Goal: Task Accomplishment & Management: Manage account settings

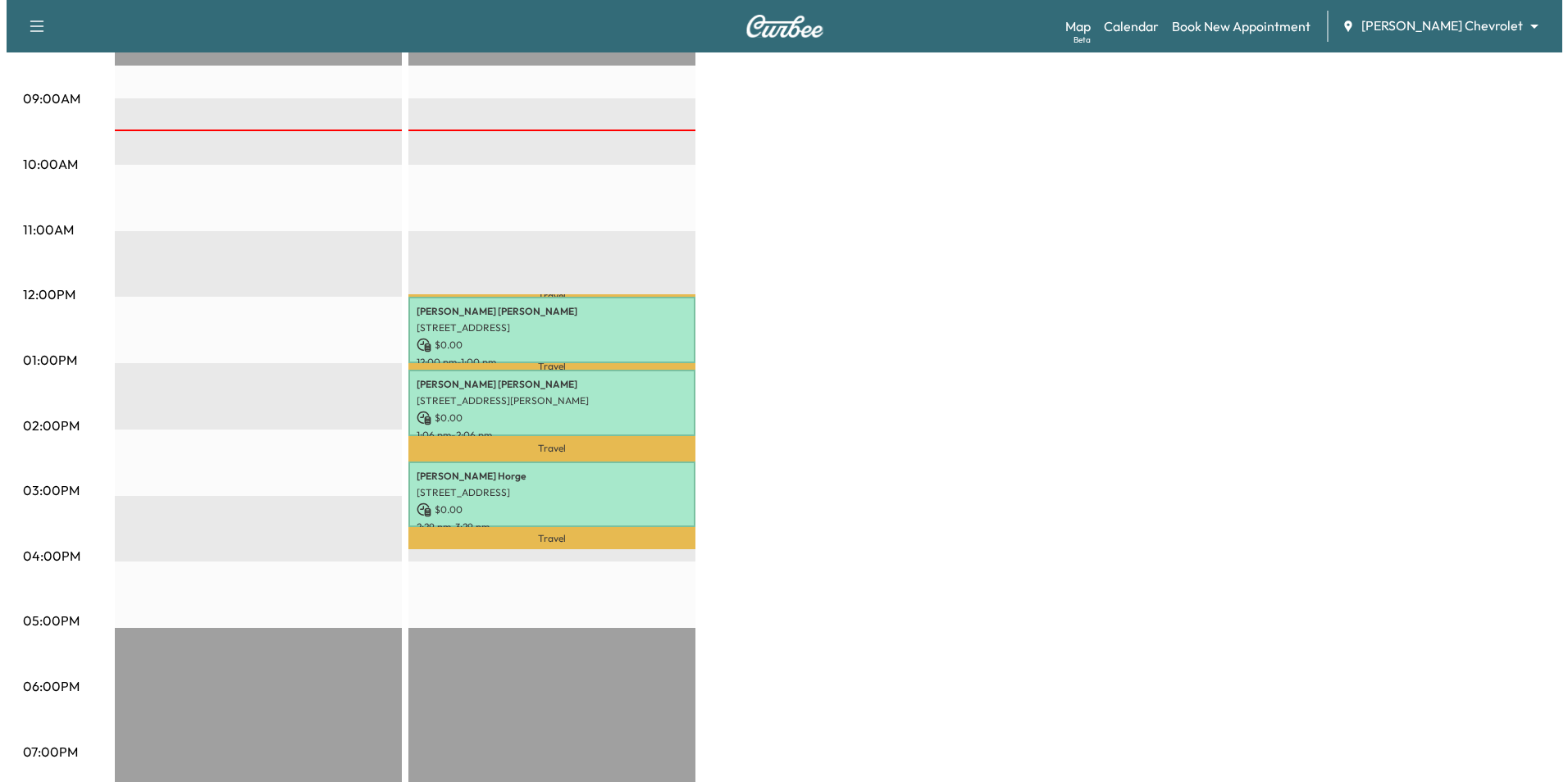
scroll to position [492, 0]
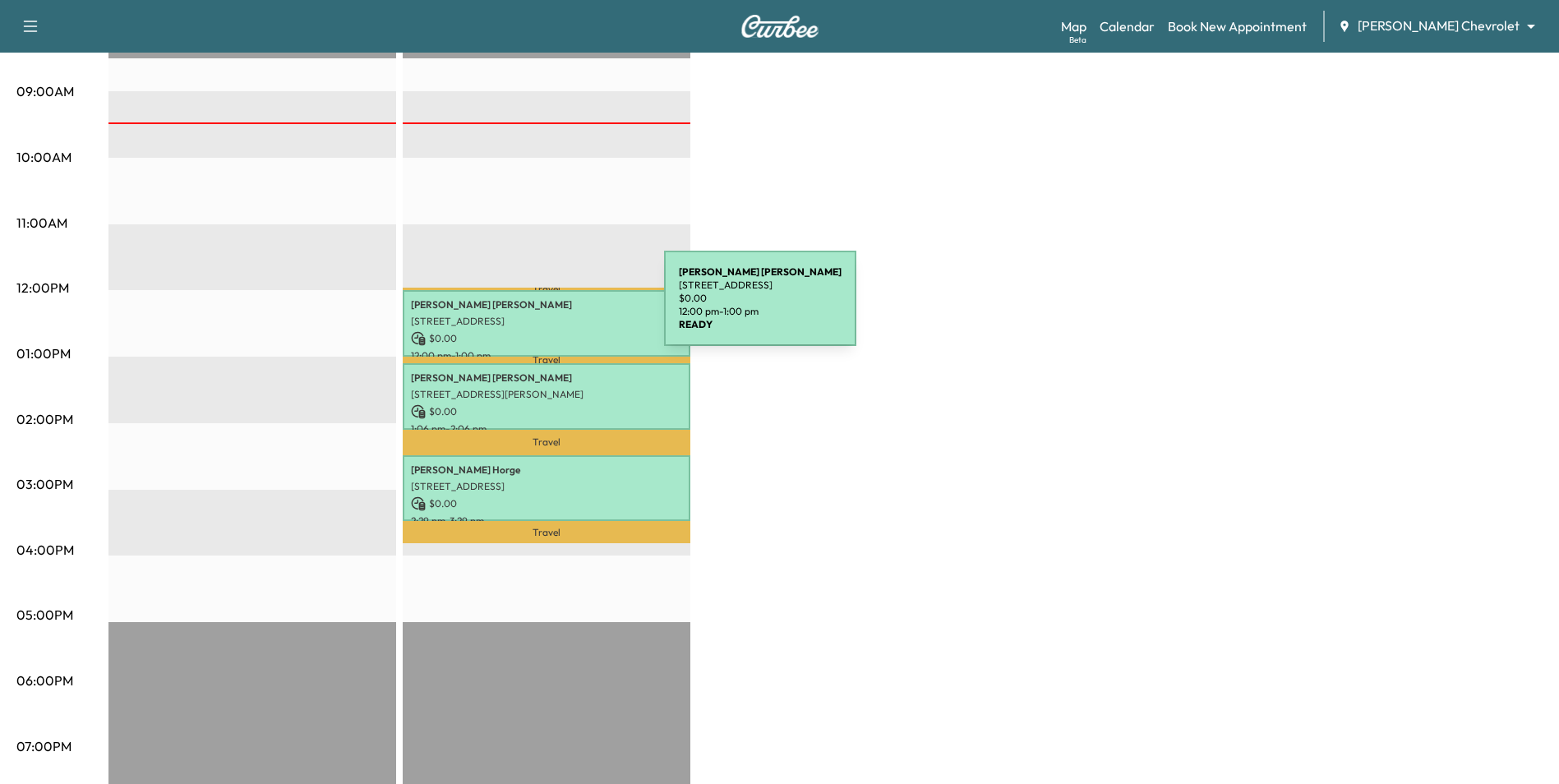
click at [542, 308] on div "[PERSON_NAME] [STREET_ADDRESS] $ 0.00 12:00 pm - 1:00 pm" at bounding box center [546, 323] width 287 height 66
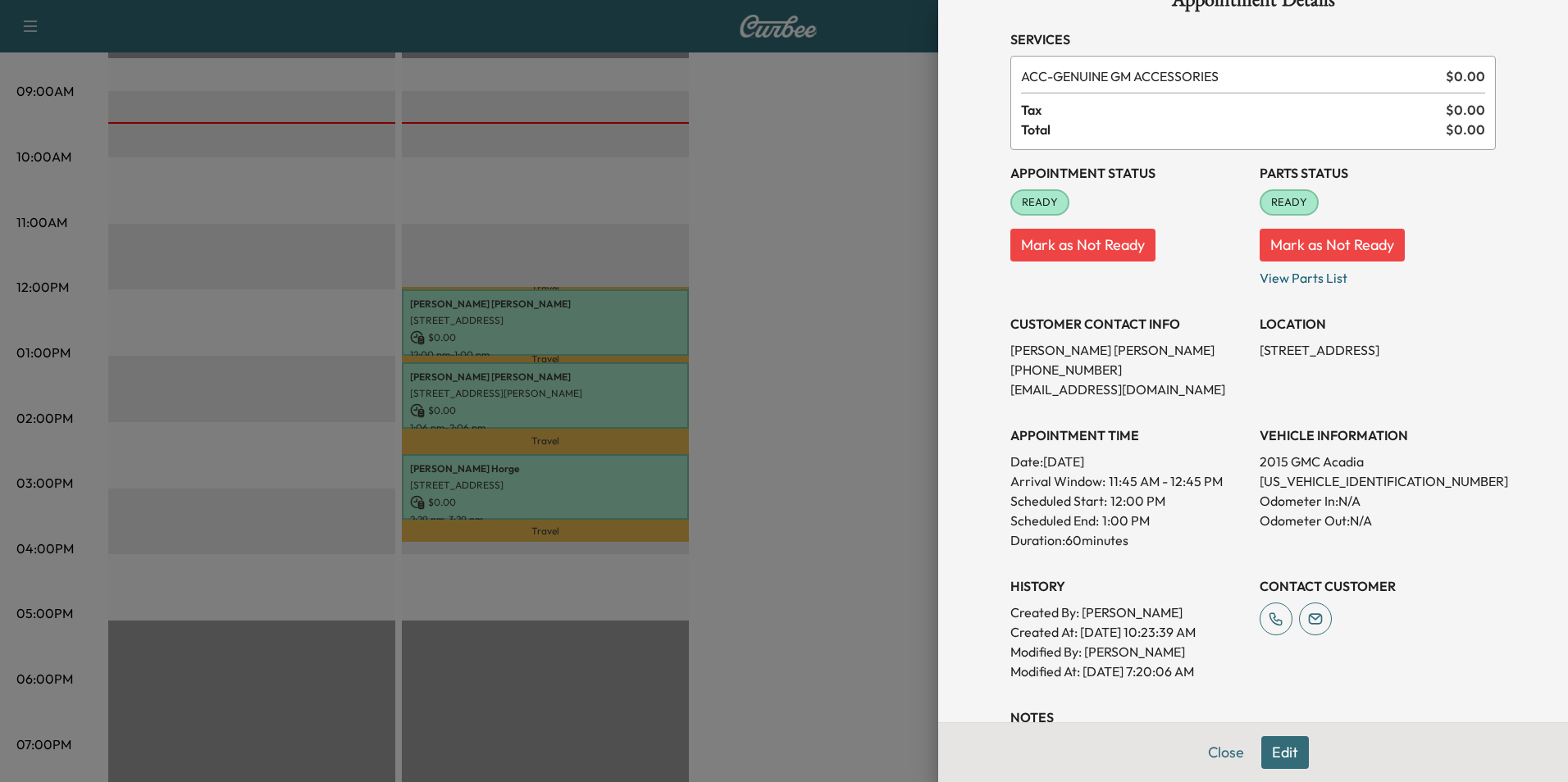
scroll to position [82, 0]
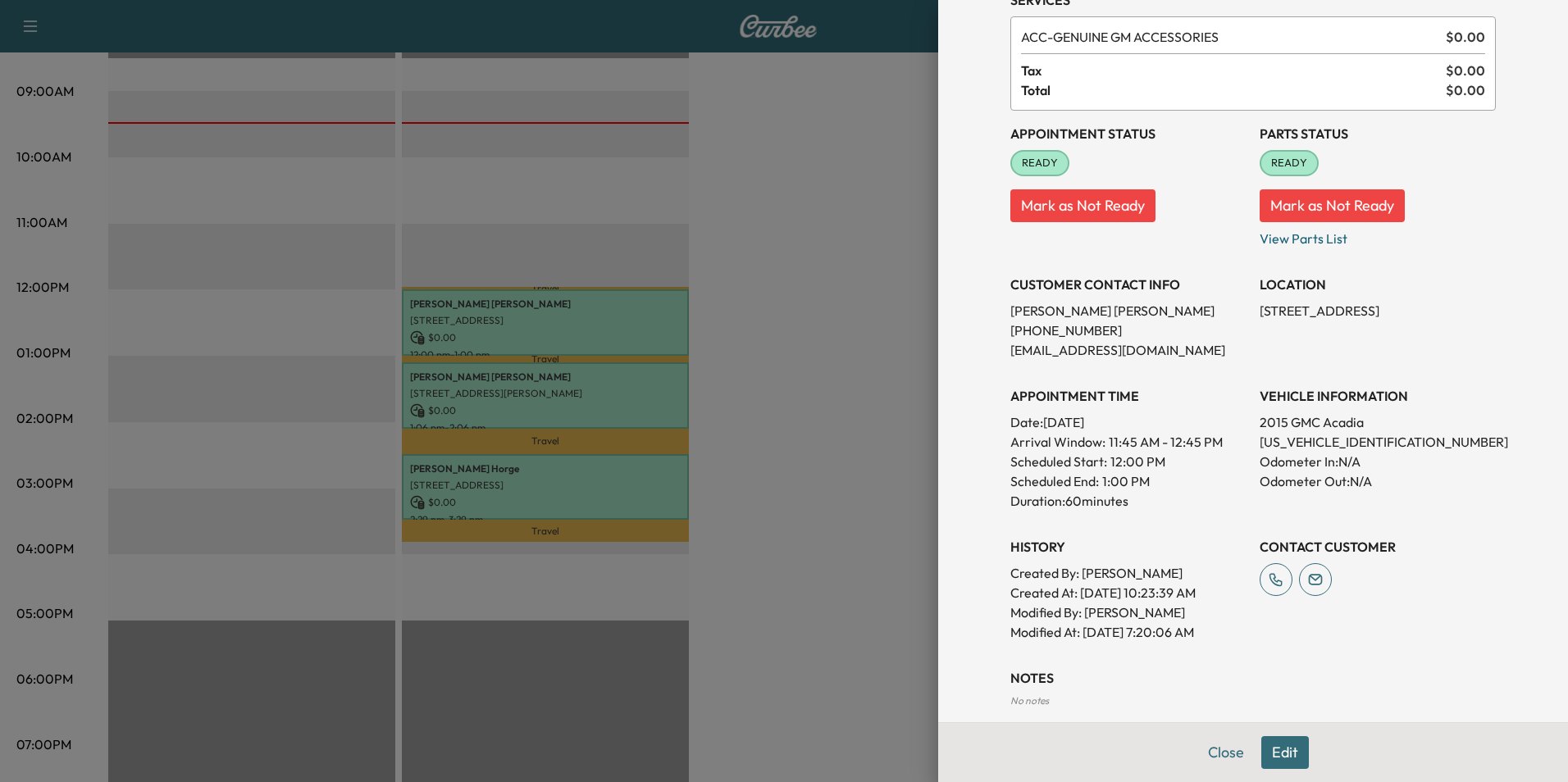
click at [1281, 755] on button "Edit" at bounding box center [1285, 752] width 48 height 33
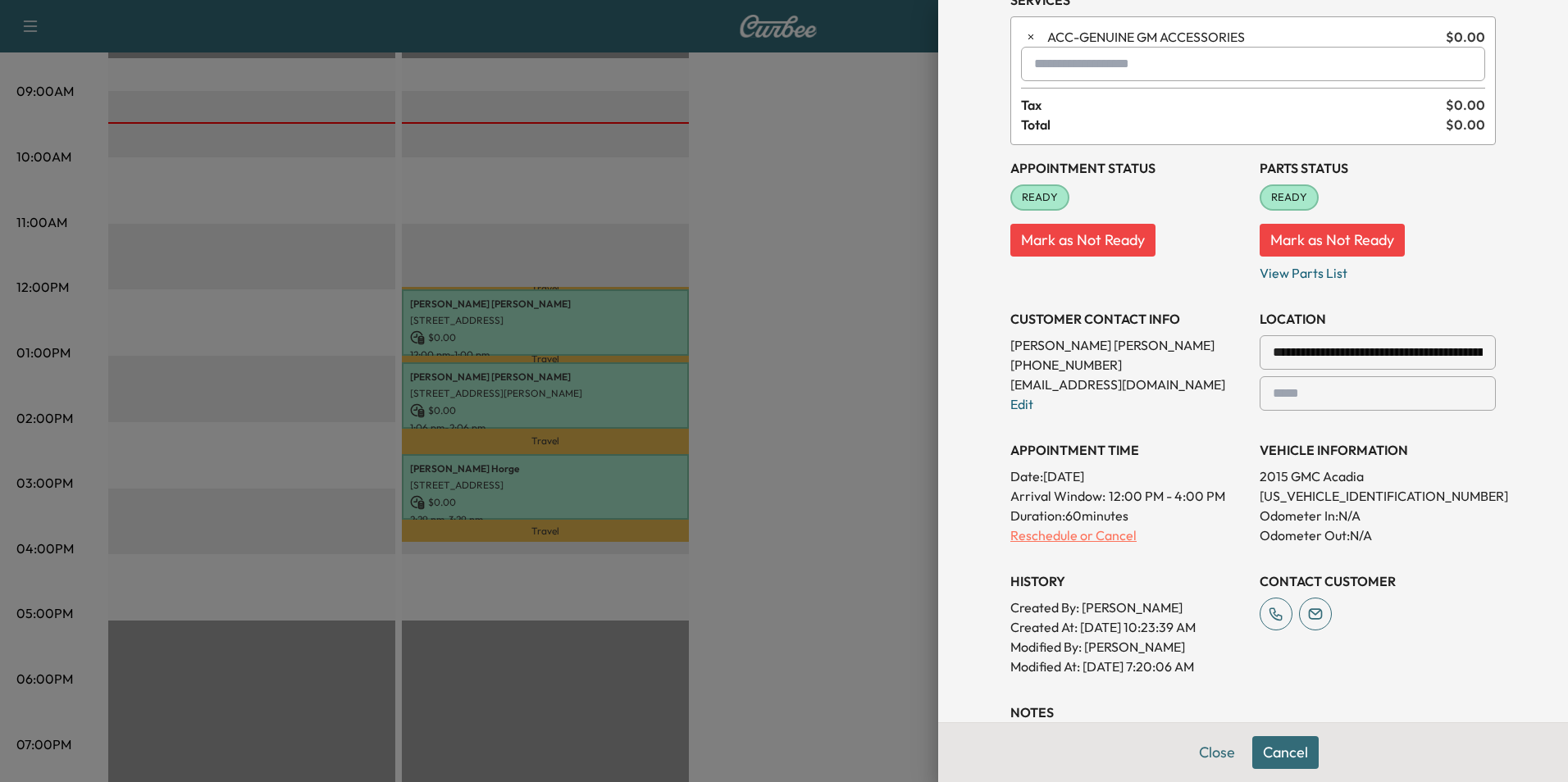
click at [1094, 540] on p "Reschedule or Cancel" at bounding box center [1128, 535] width 236 height 20
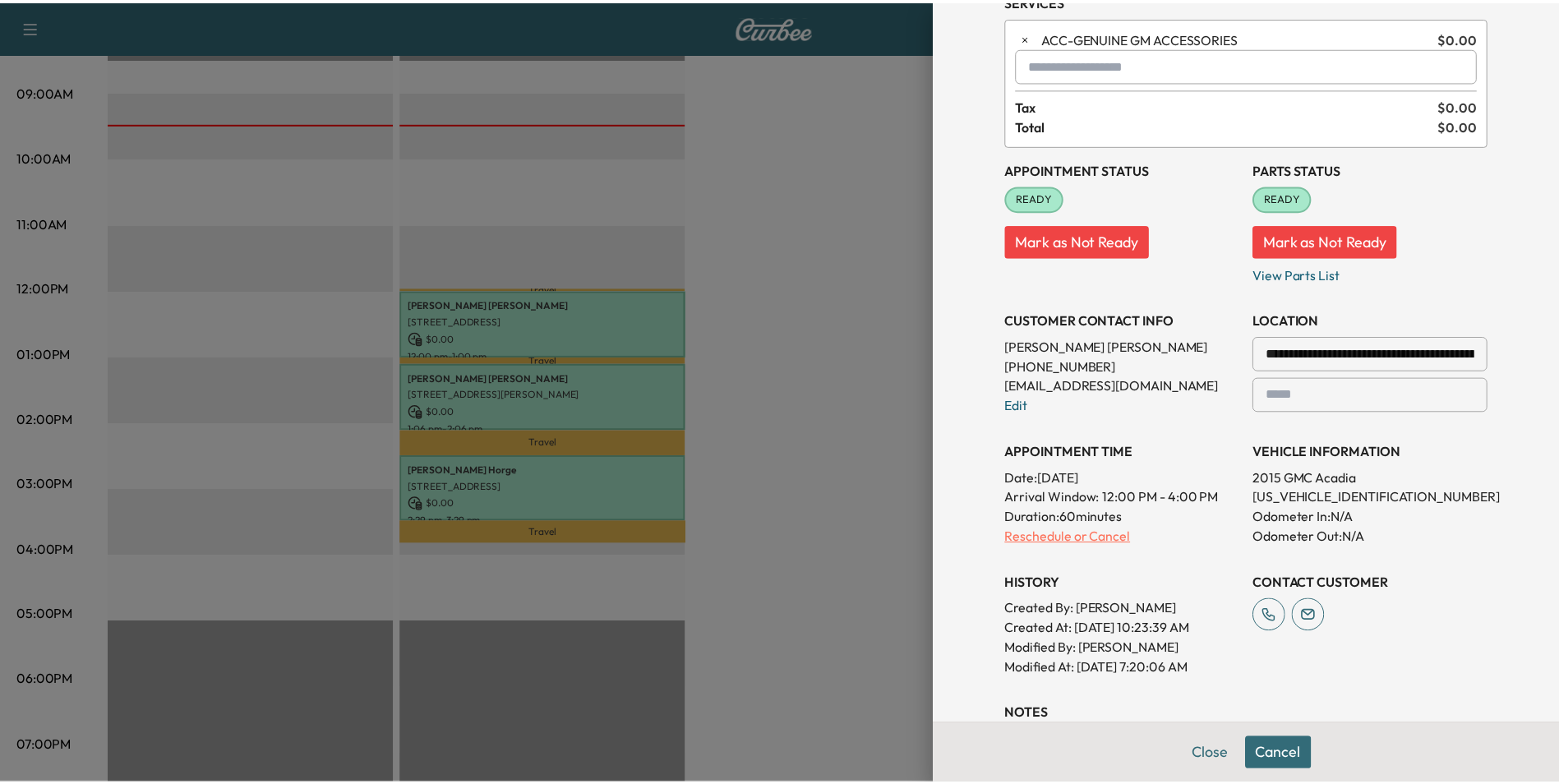
scroll to position [0, 0]
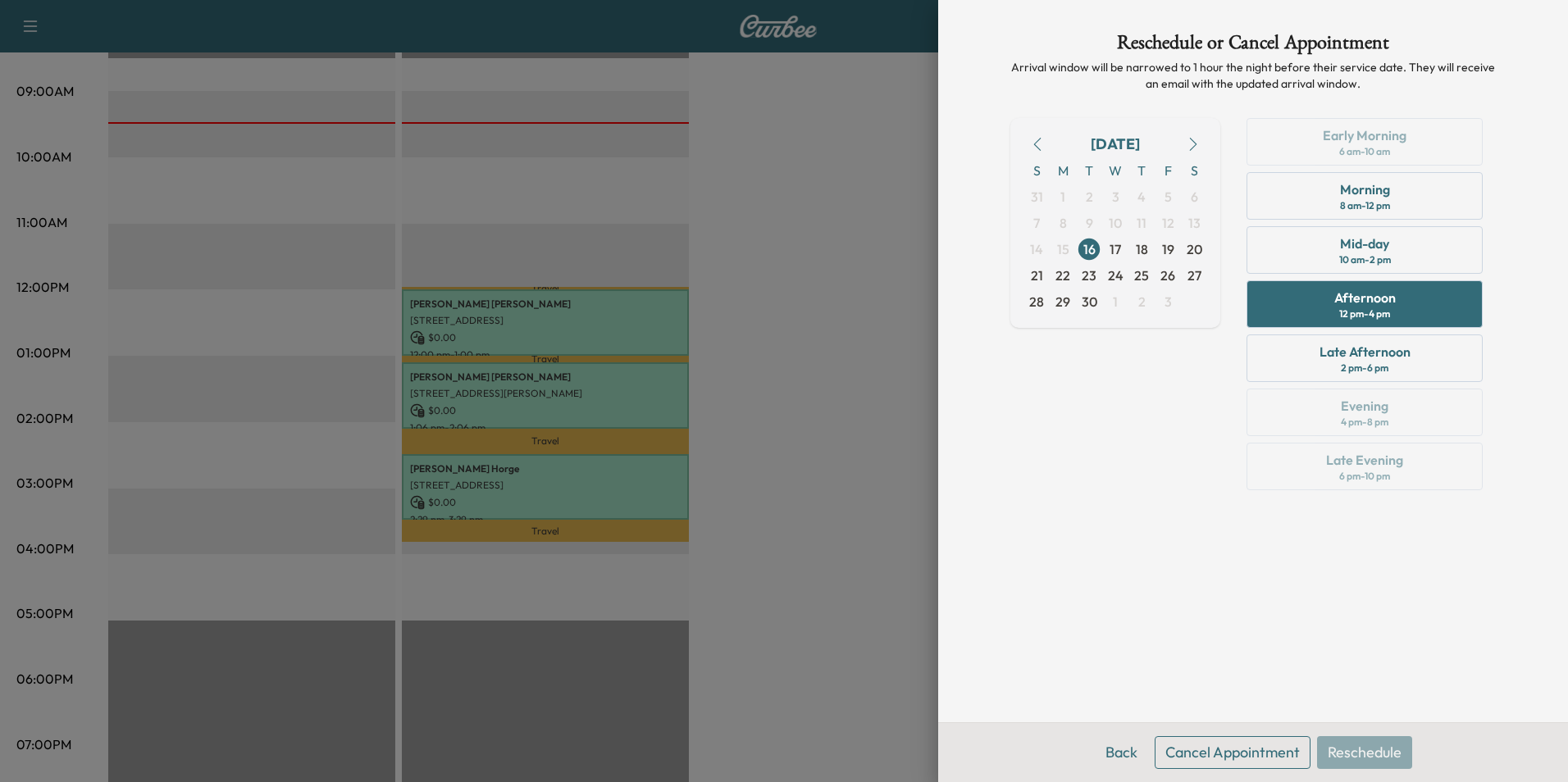
click at [1276, 752] on button "Cancel Appointment" at bounding box center [1233, 752] width 156 height 33
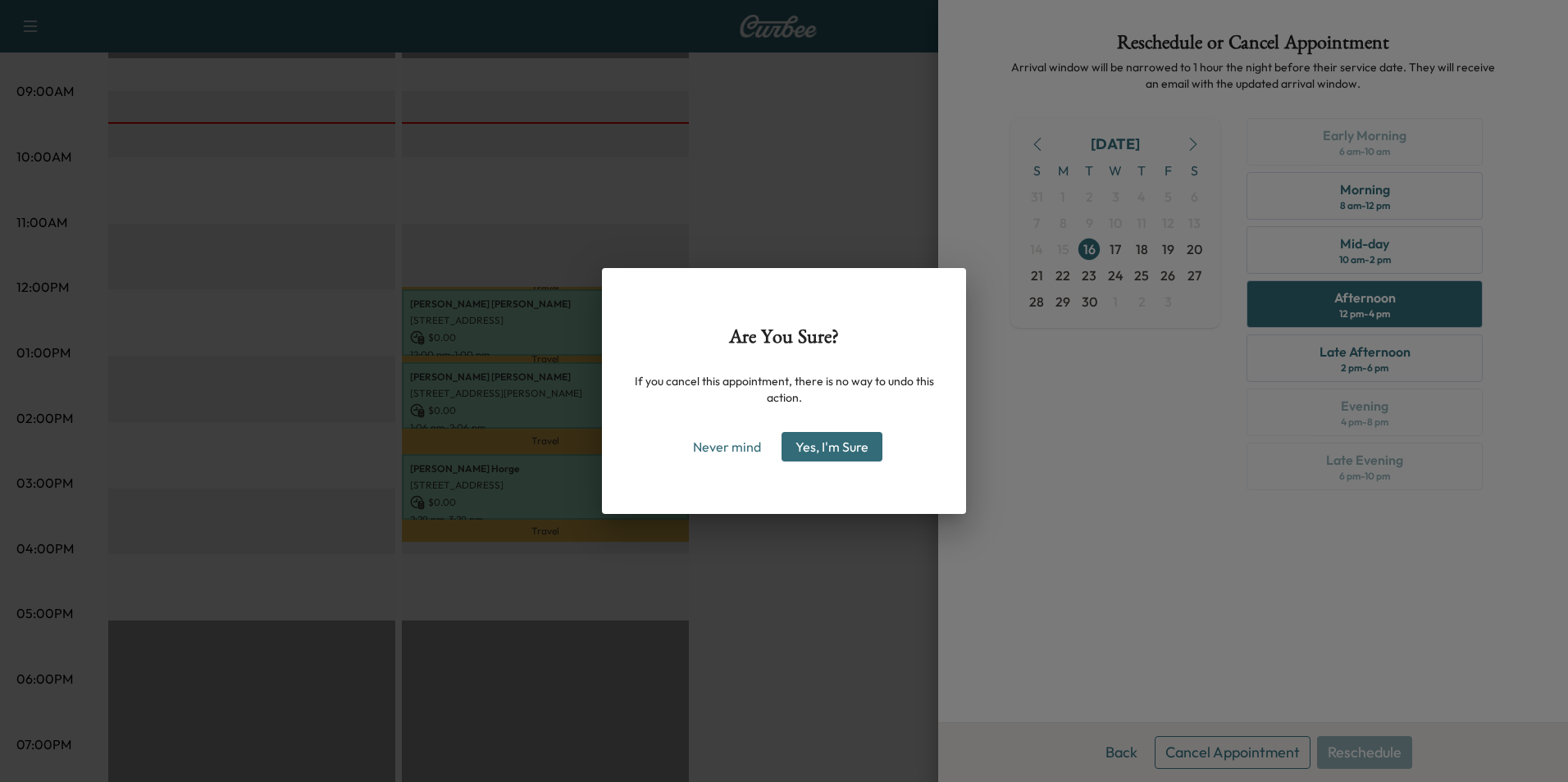
click at [821, 450] on button "Yes, I'm Sure" at bounding box center [832, 447] width 101 height 30
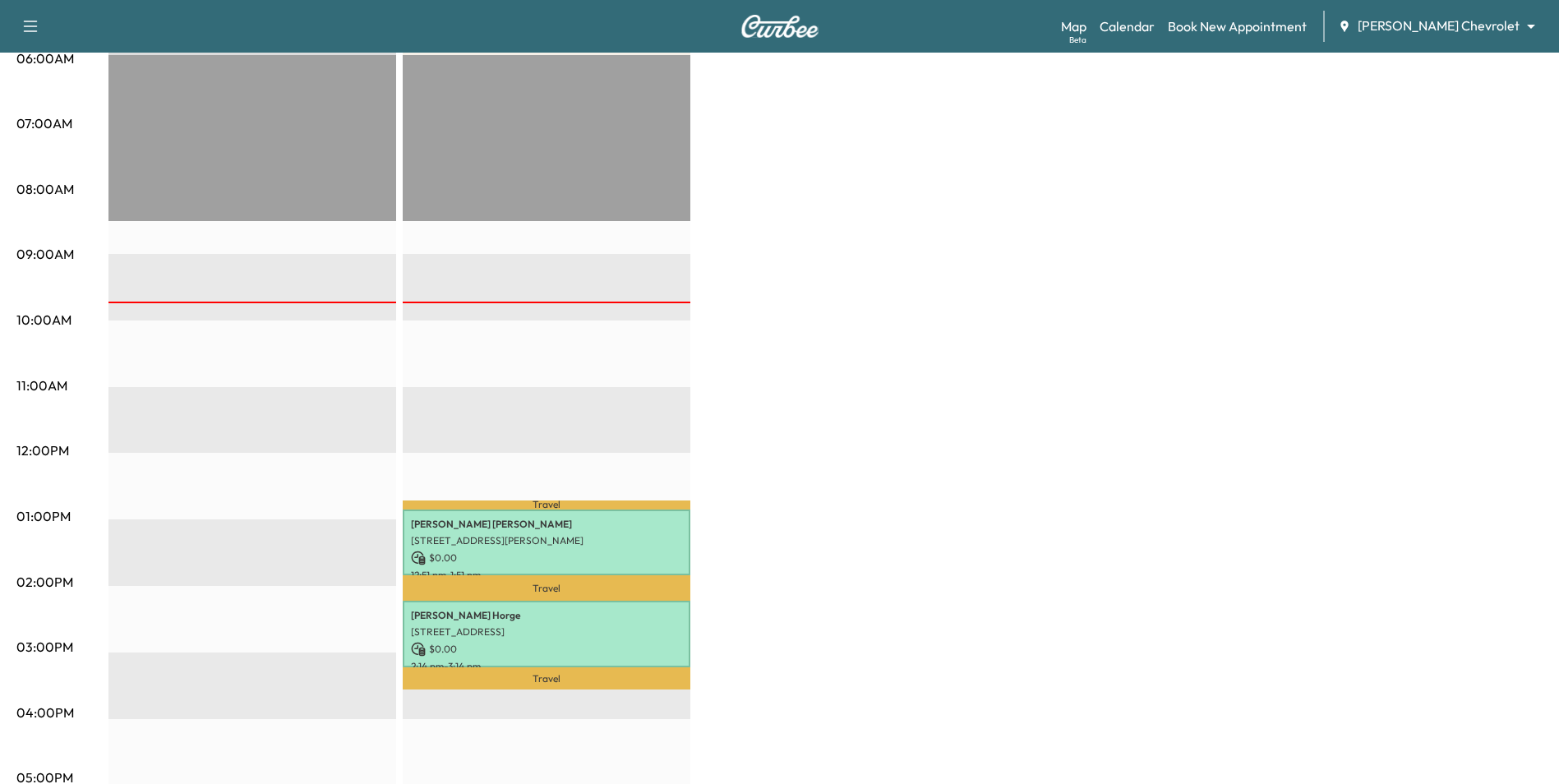
scroll to position [329, 0]
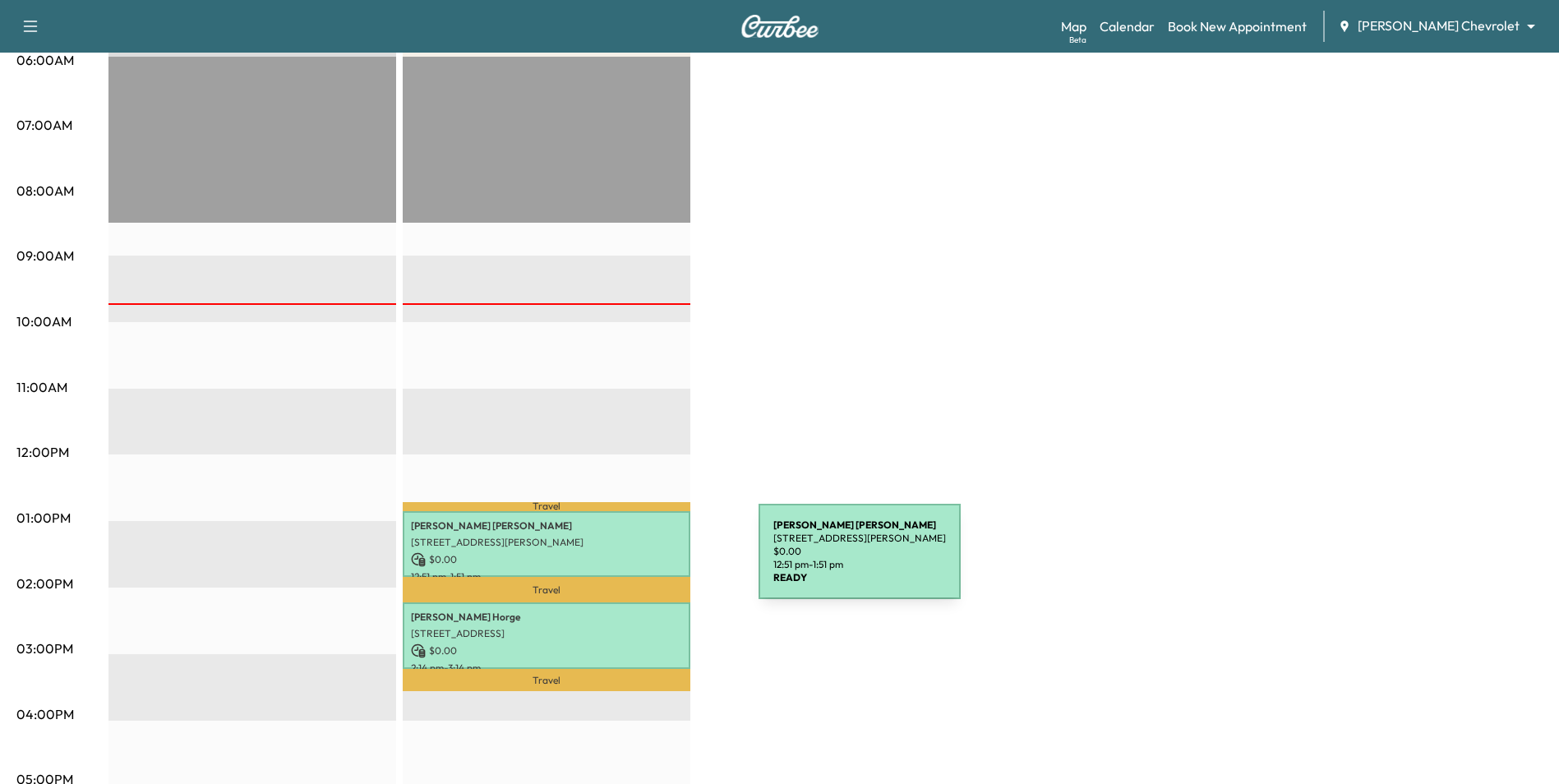
click at [635, 561] on p "$ 0.00" at bounding box center [546, 560] width 272 height 15
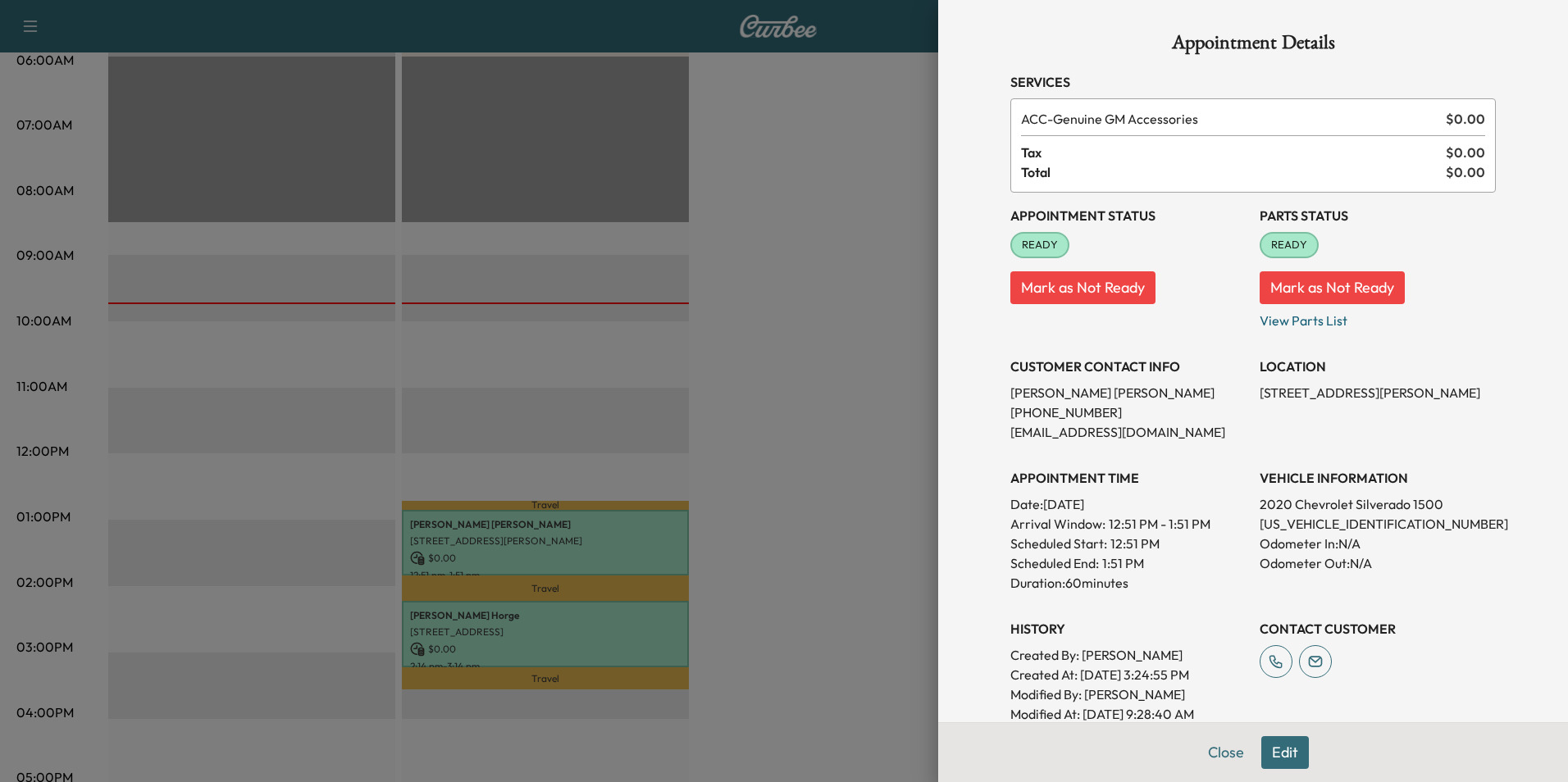
click at [819, 596] on div at bounding box center [784, 391] width 1568 height 782
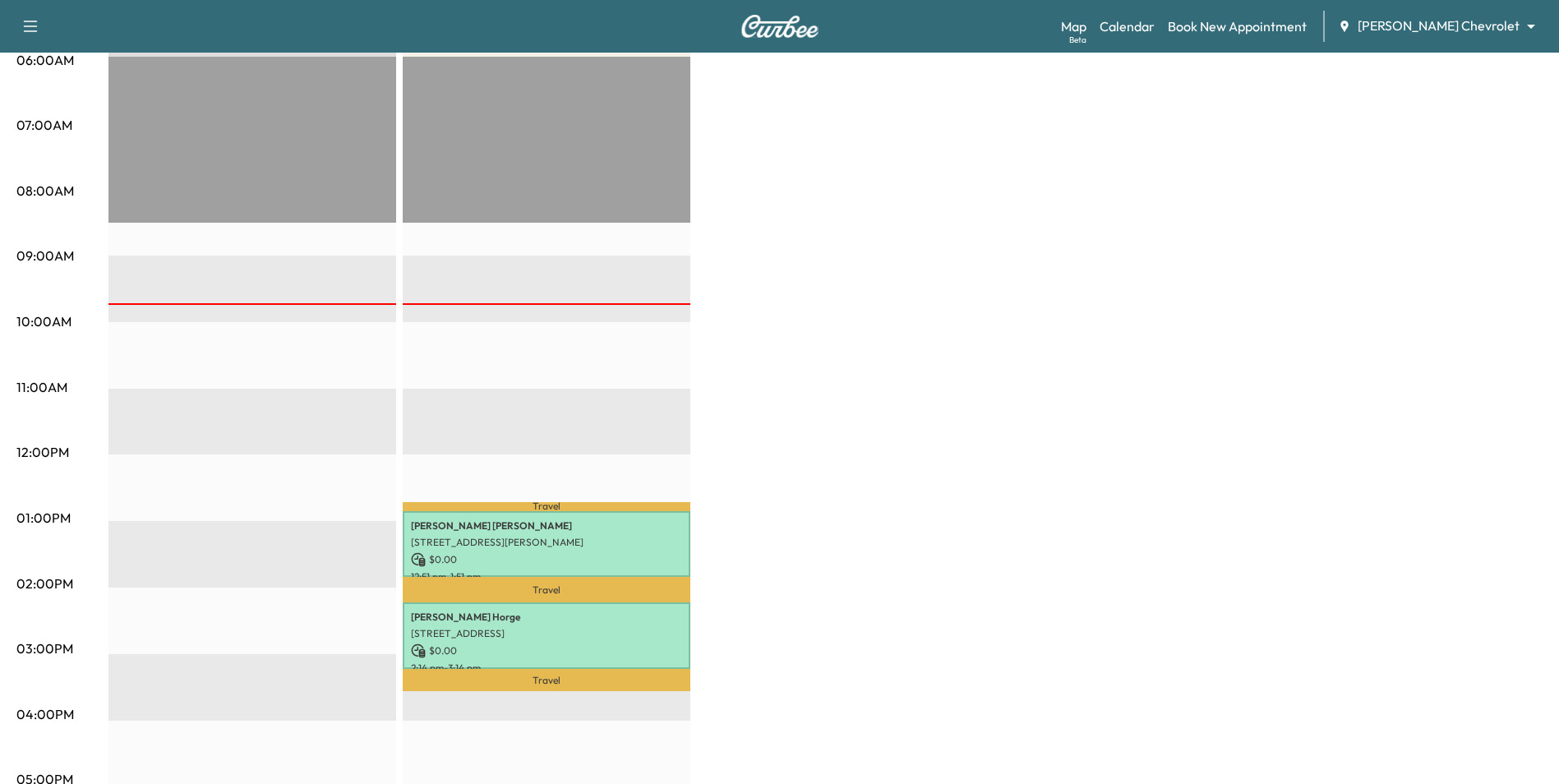
click at [835, 508] on div "BrightDrop * Scheduled hours have been modified for this day Revenue $ 0.00 EST…" at bounding box center [825, 502] width 1434 height 1233
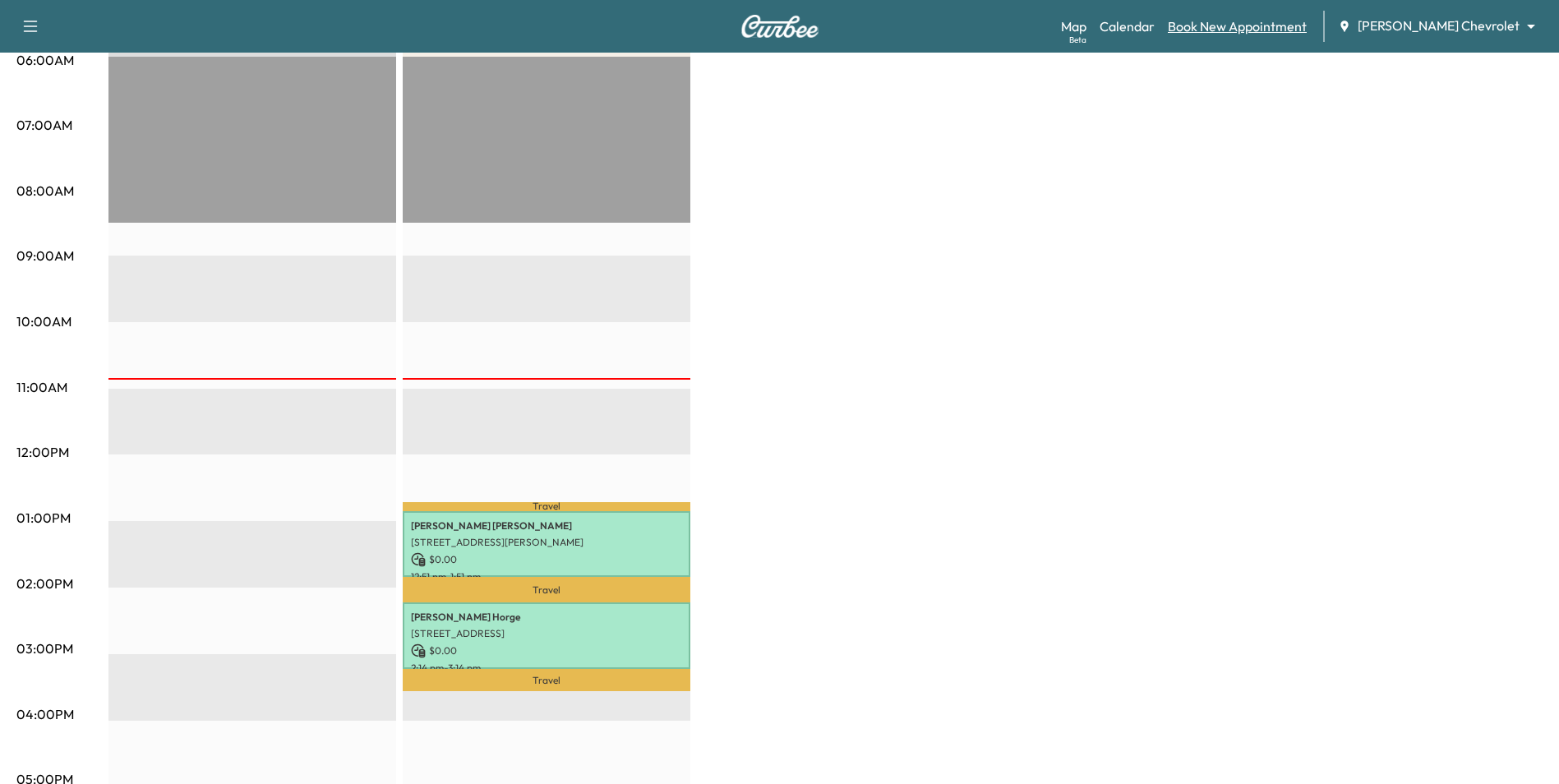
click at [1263, 29] on link "Book New Appointment" at bounding box center [1237, 26] width 139 height 20
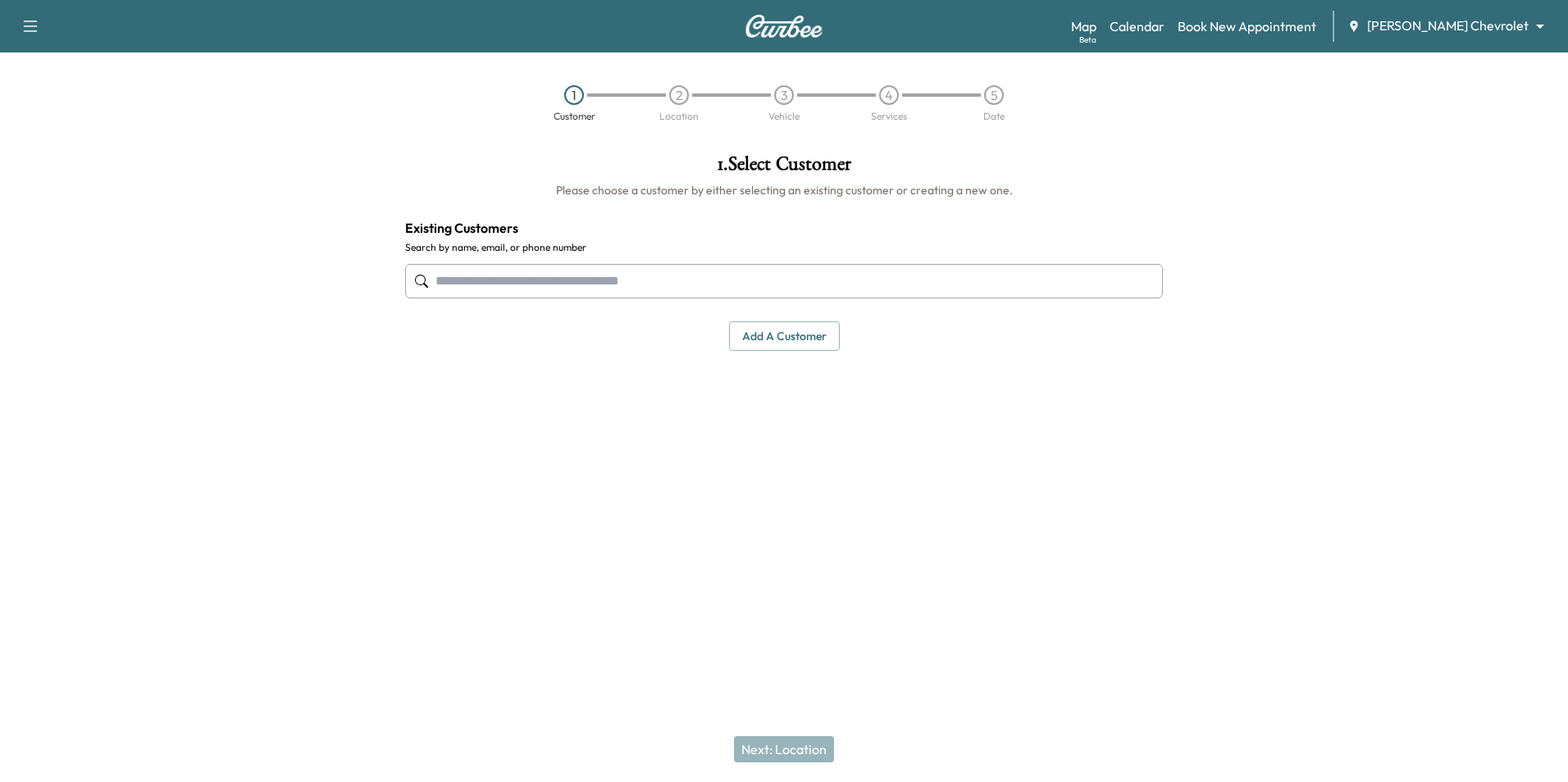
click at [633, 284] on input "text" at bounding box center [783, 282] width 758 height 35
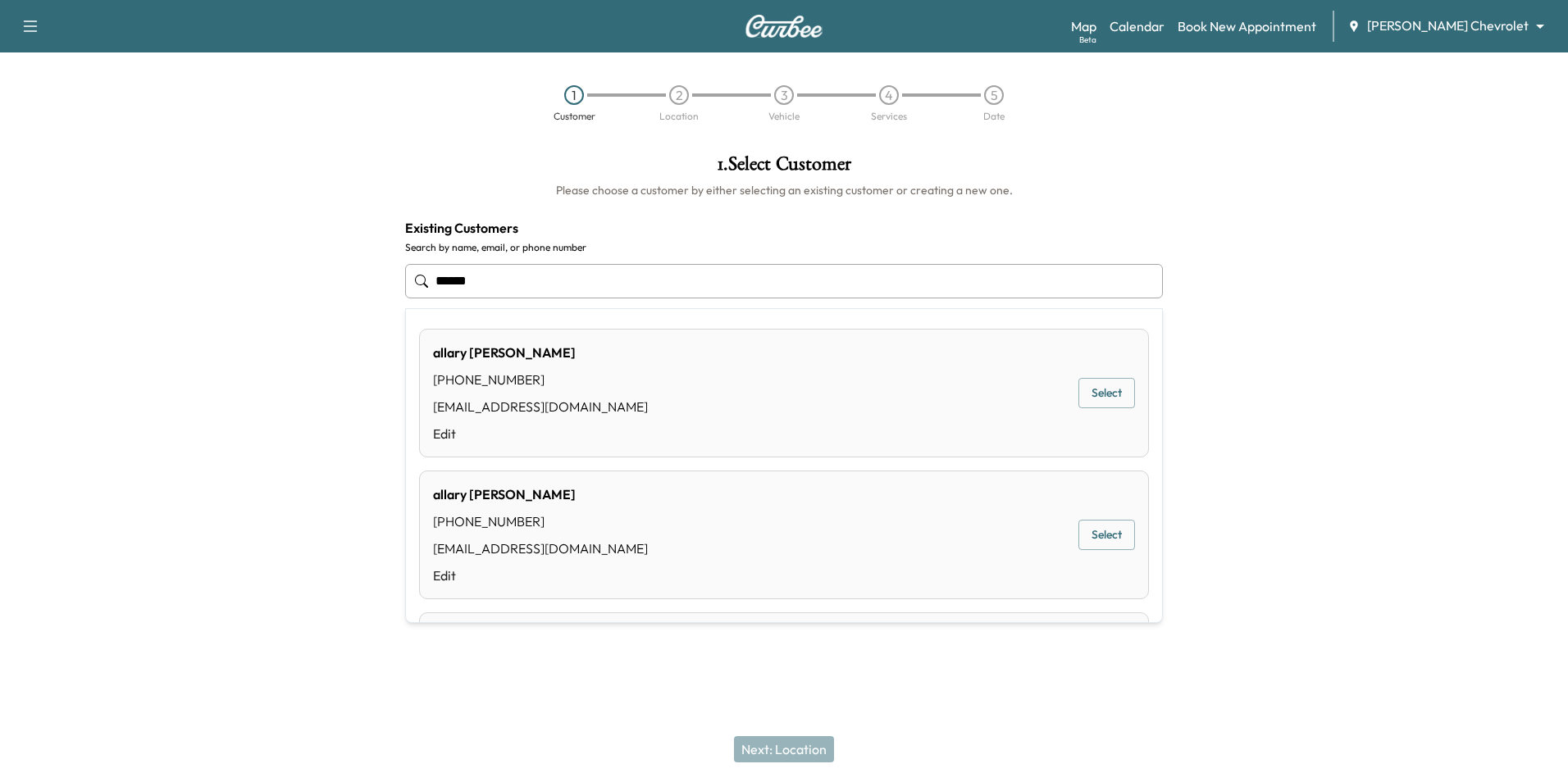
click at [560, 398] on div "ahorwath@mauerauto.com" at bounding box center [540, 406] width 215 height 20
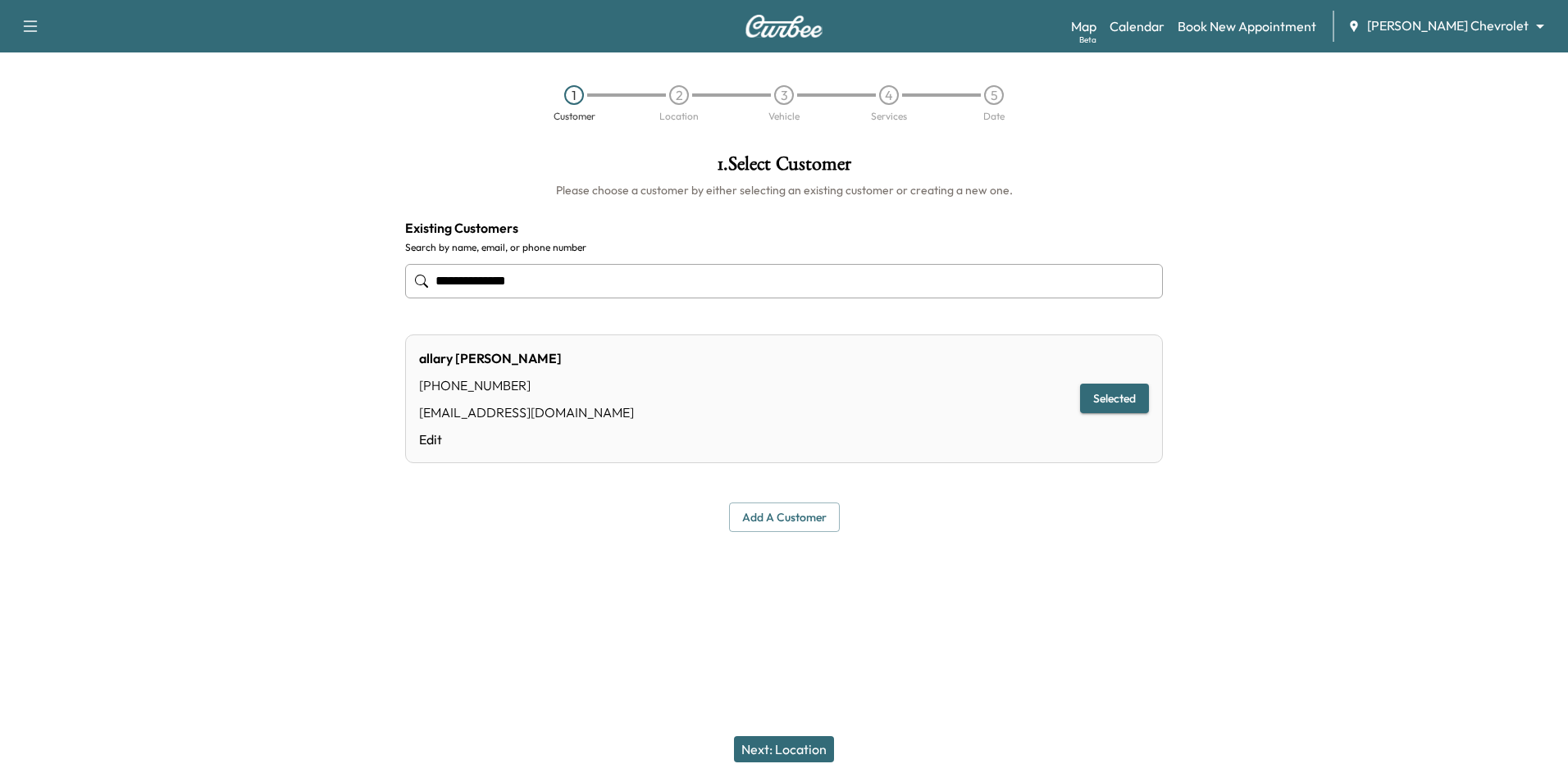
type input "**********"
click at [820, 745] on button "Next: Location" at bounding box center [783, 749] width 100 height 26
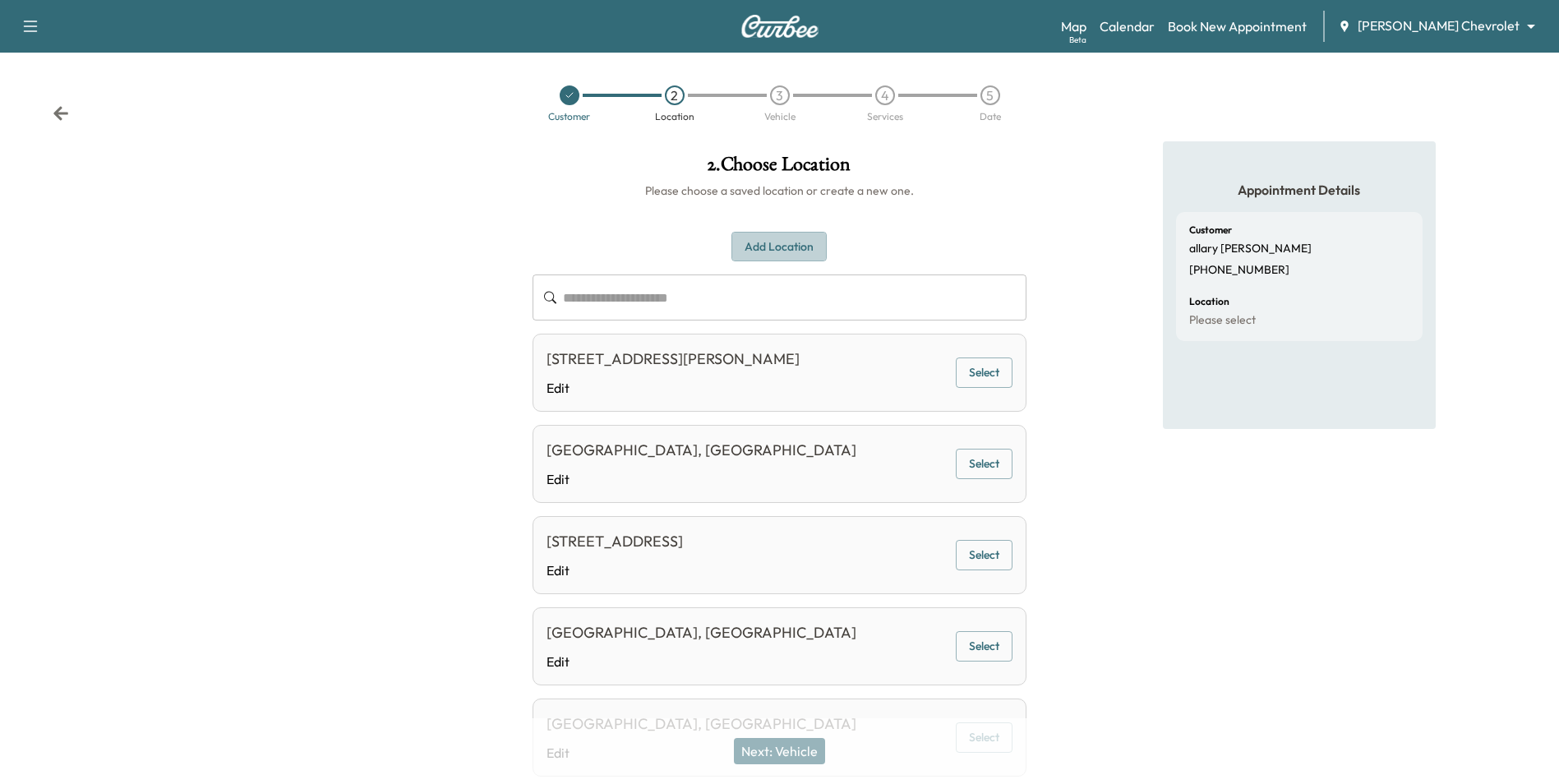
click at [782, 248] on button "Add Location" at bounding box center [778, 247] width 95 height 31
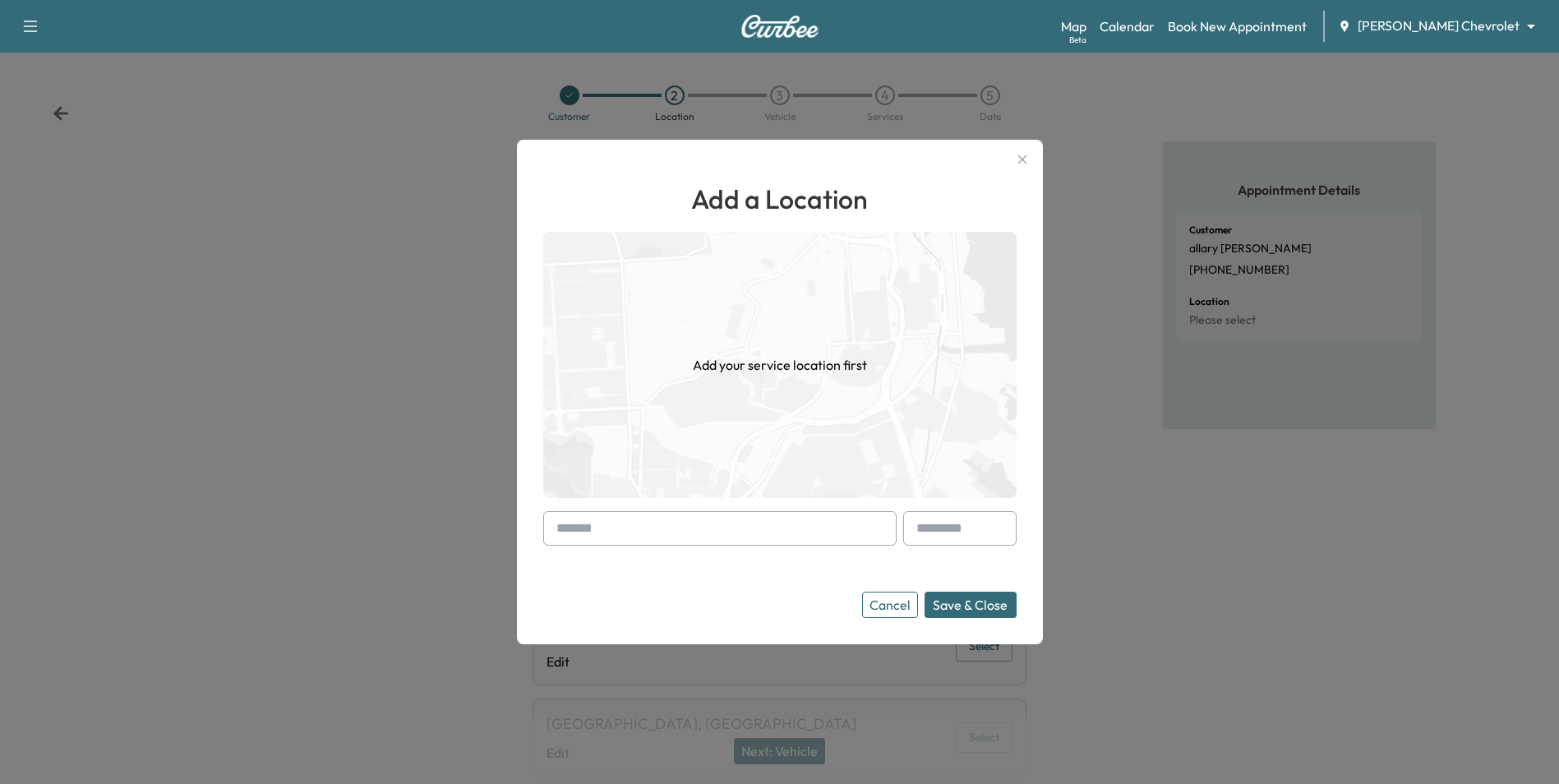
click at [764, 523] on input "text" at bounding box center [719, 528] width 354 height 35
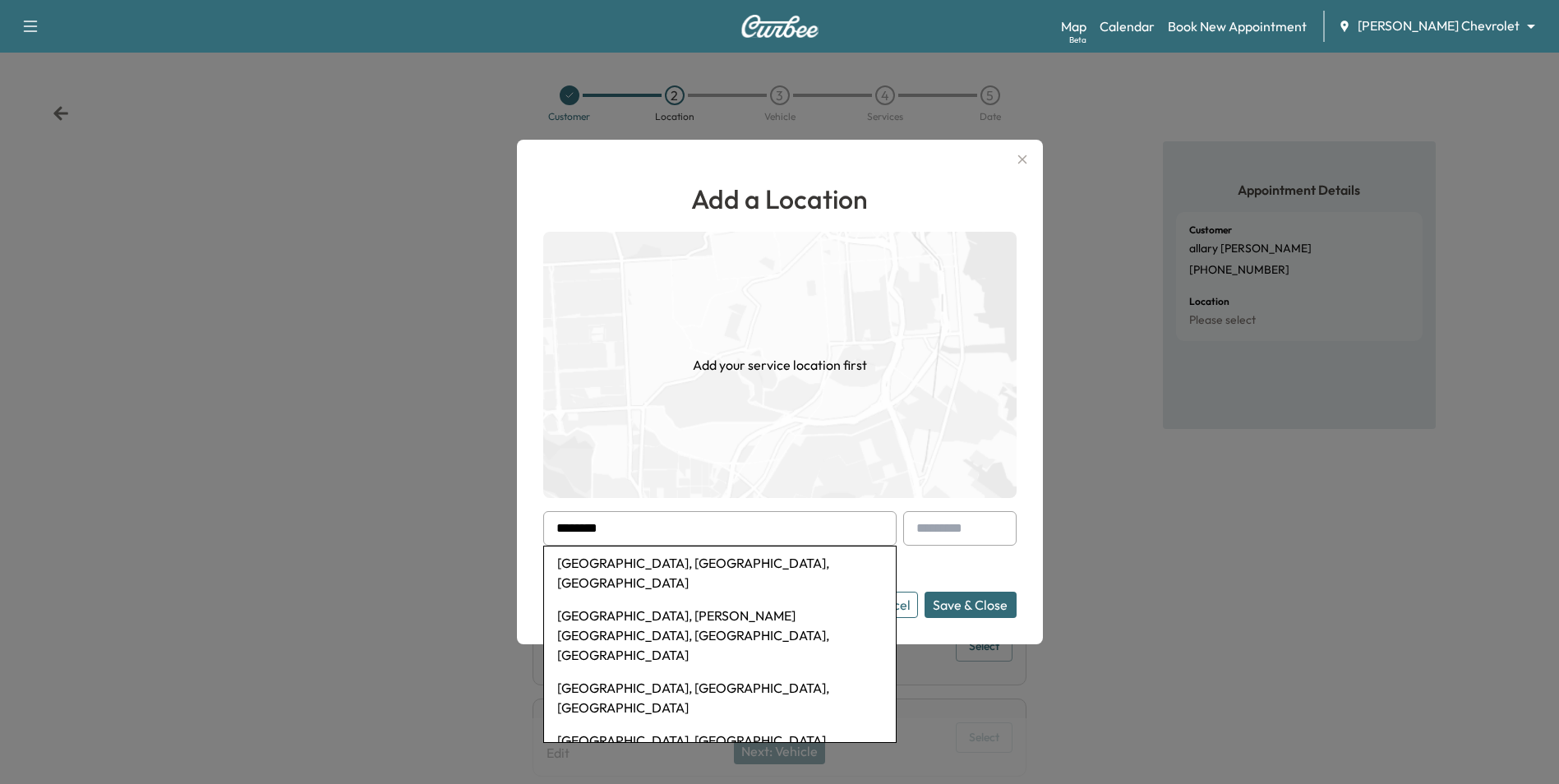
click at [645, 555] on li "Long Prairie, MN, USA" at bounding box center [719, 573] width 352 height 53
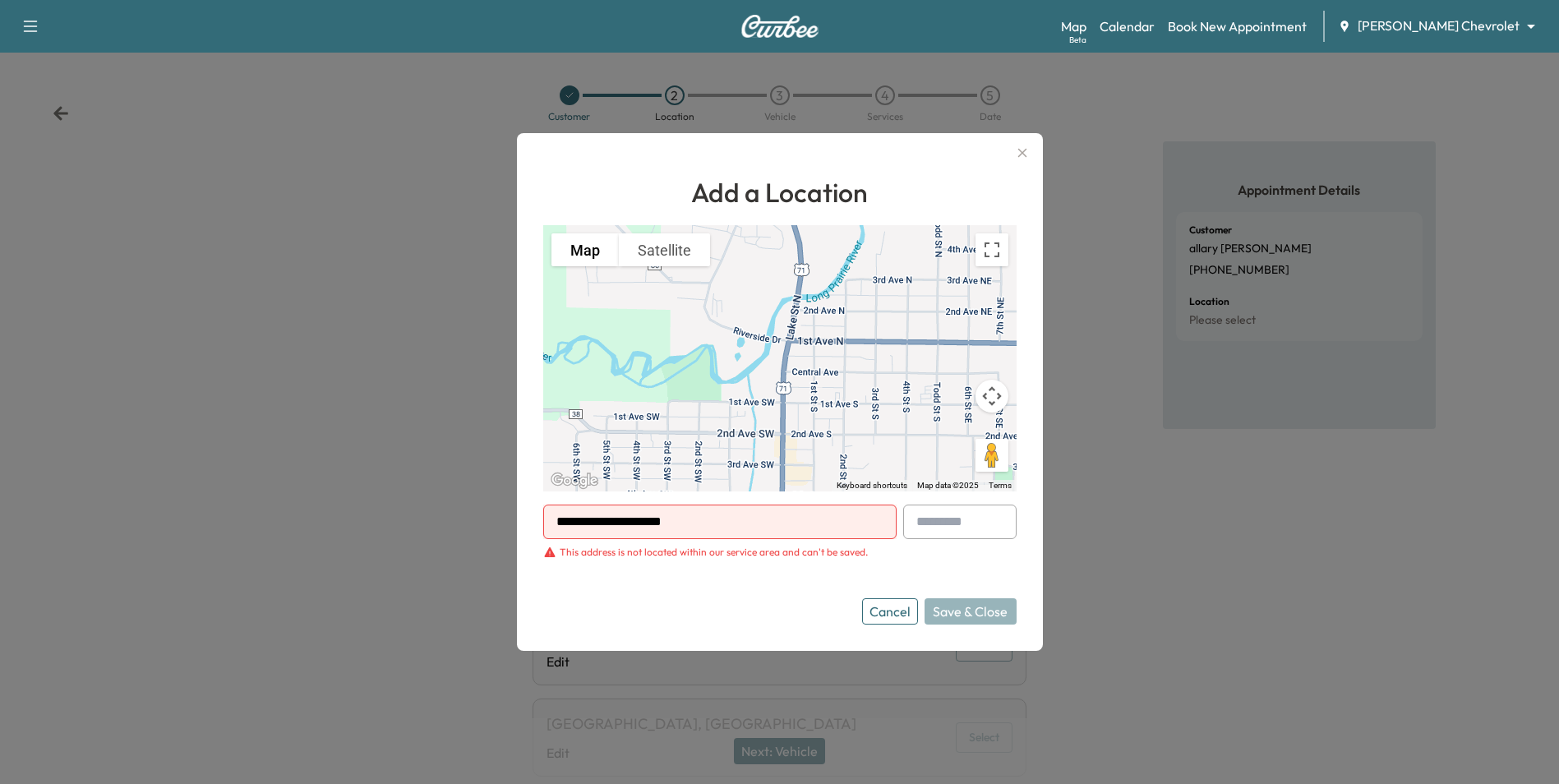
click at [869, 607] on button "Cancel" at bounding box center [889, 612] width 55 height 26
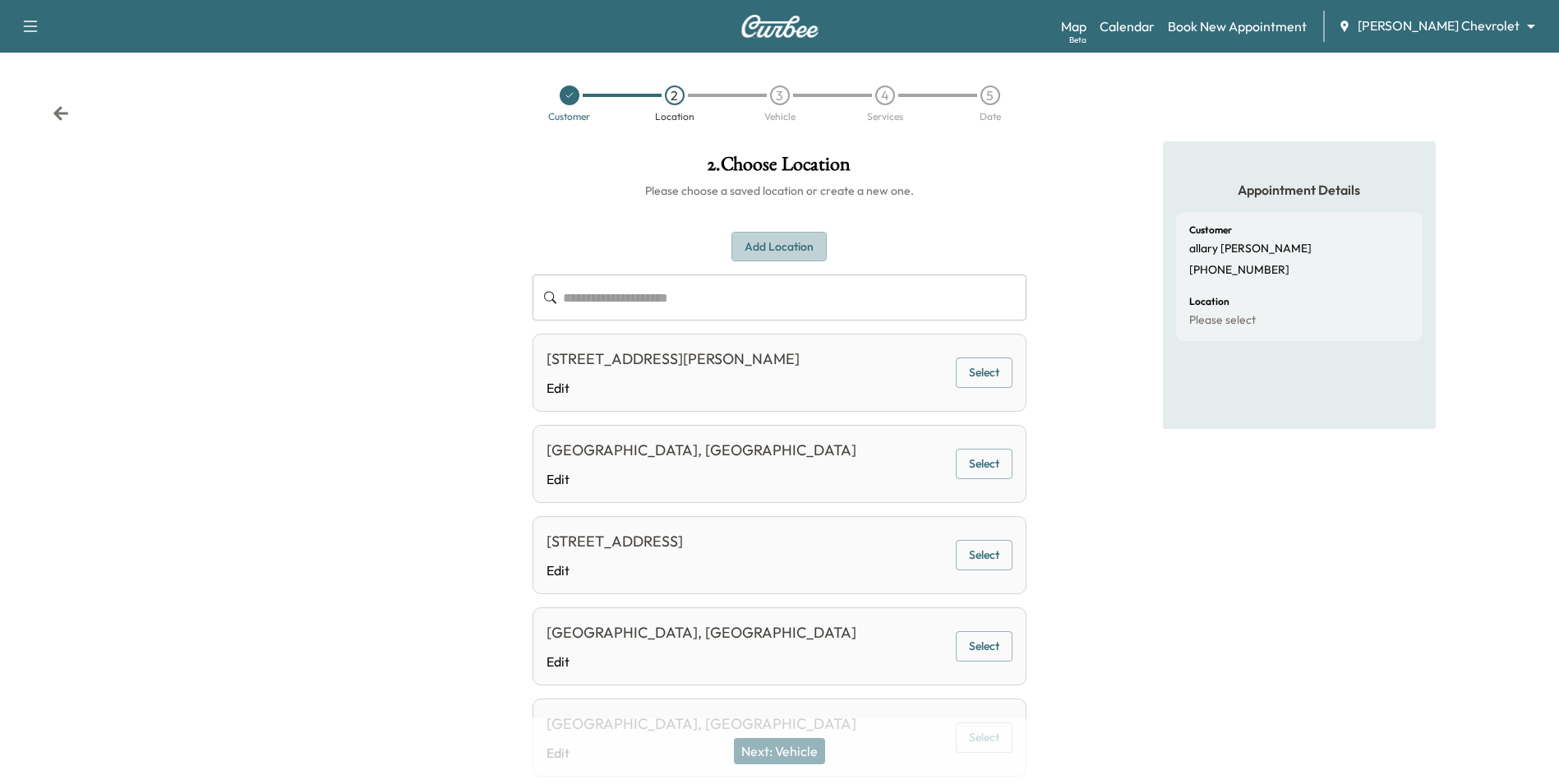
click at [806, 239] on button "Add Location" at bounding box center [778, 247] width 95 height 31
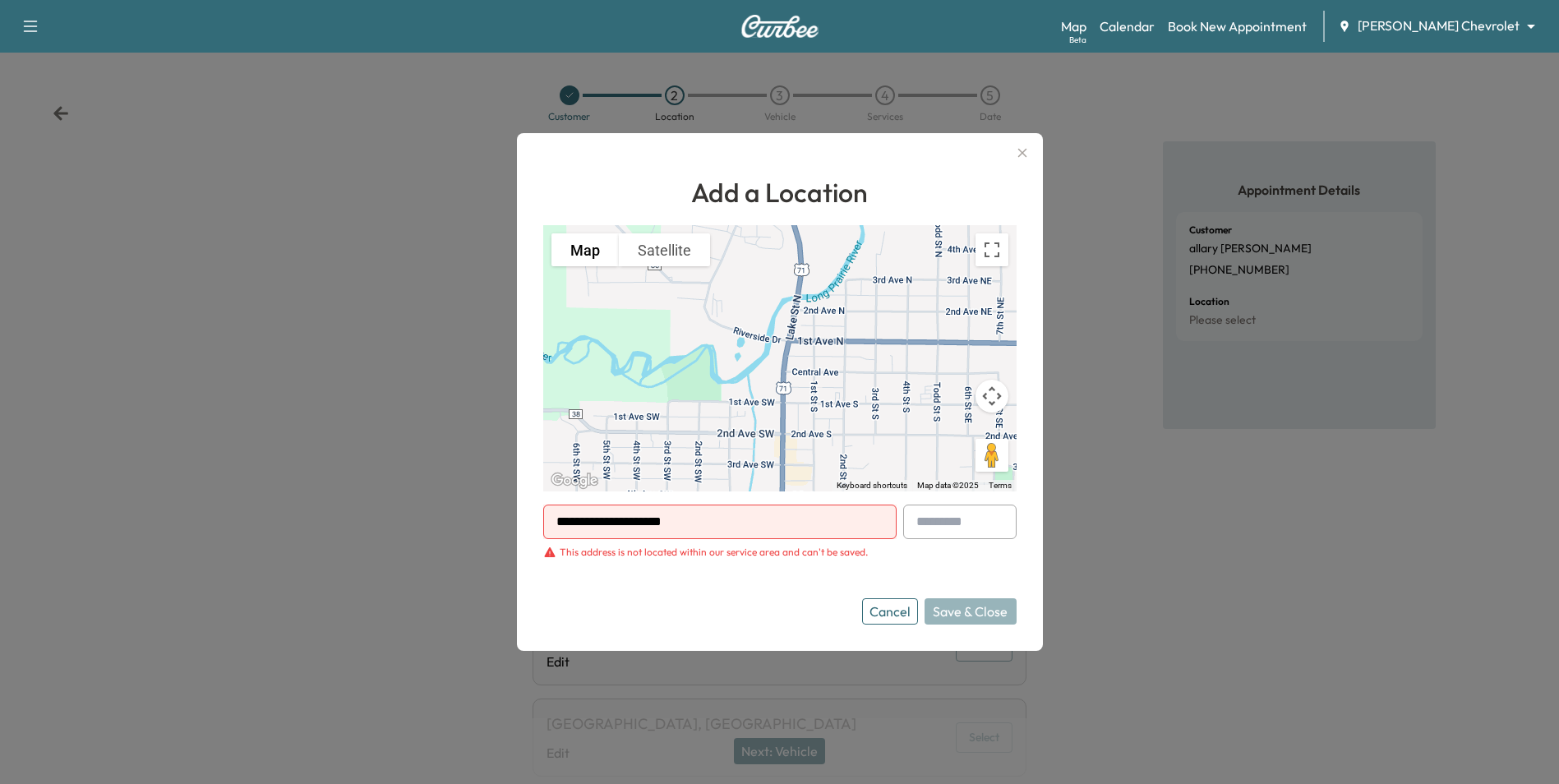
drag, startPoint x: 745, startPoint y: 530, endPoint x: 486, endPoint y: 506, distance: 260.1
click at [486, 506] on div "**********" at bounding box center [779, 392] width 1559 height 784
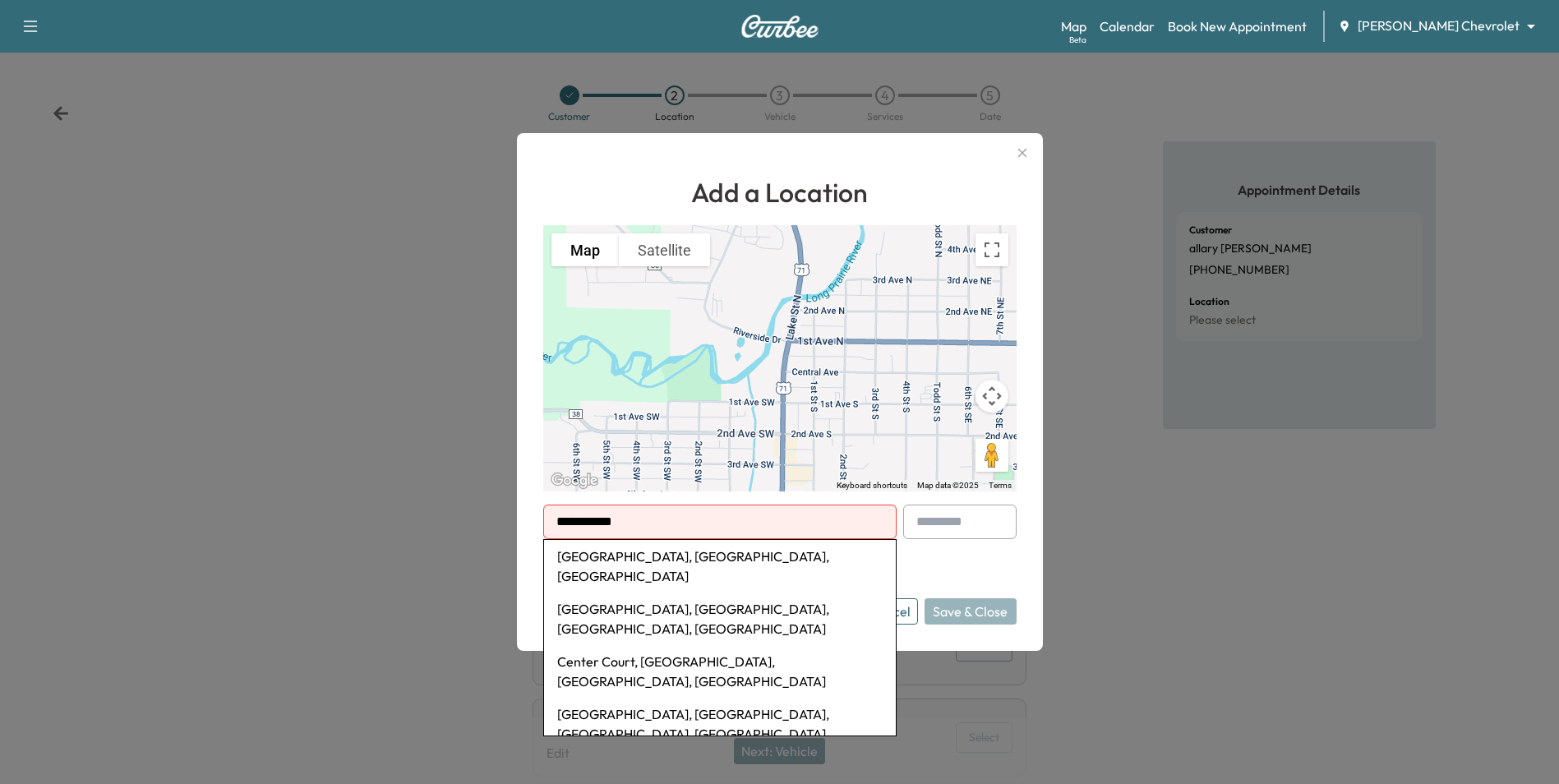
click at [724, 539] on ul "Center City, MN, USA Center City, Philadelphia, PA, USA Center Court, Eagan, MN…" at bounding box center [719, 637] width 354 height 197
click at [724, 554] on li "Center City, MN, USA" at bounding box center [719, 566] width 352 height 53
type input "**********"
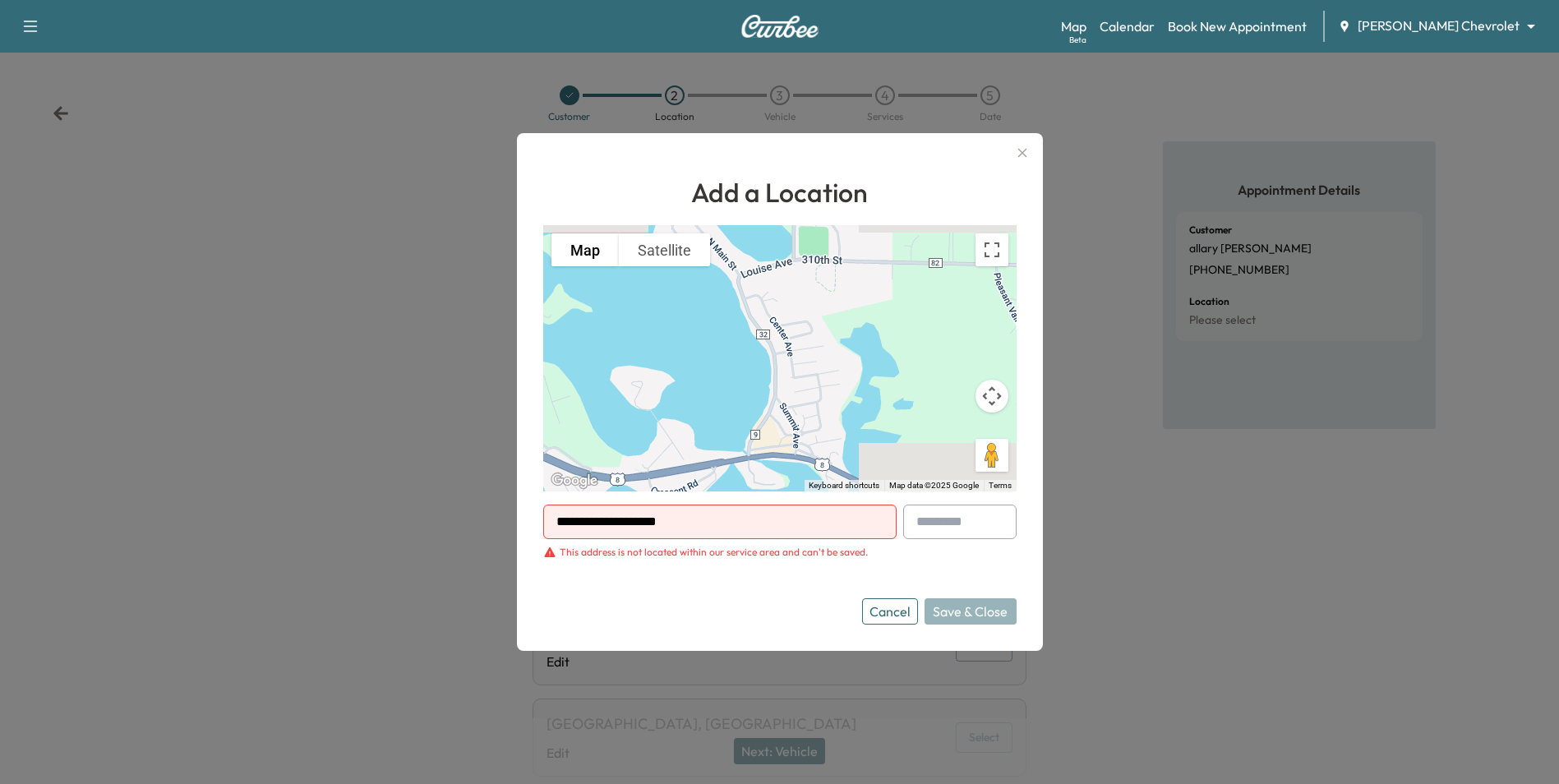
click at [895, 615] on button "Cancel" at bounding box center [889, 612] width 55 height 26
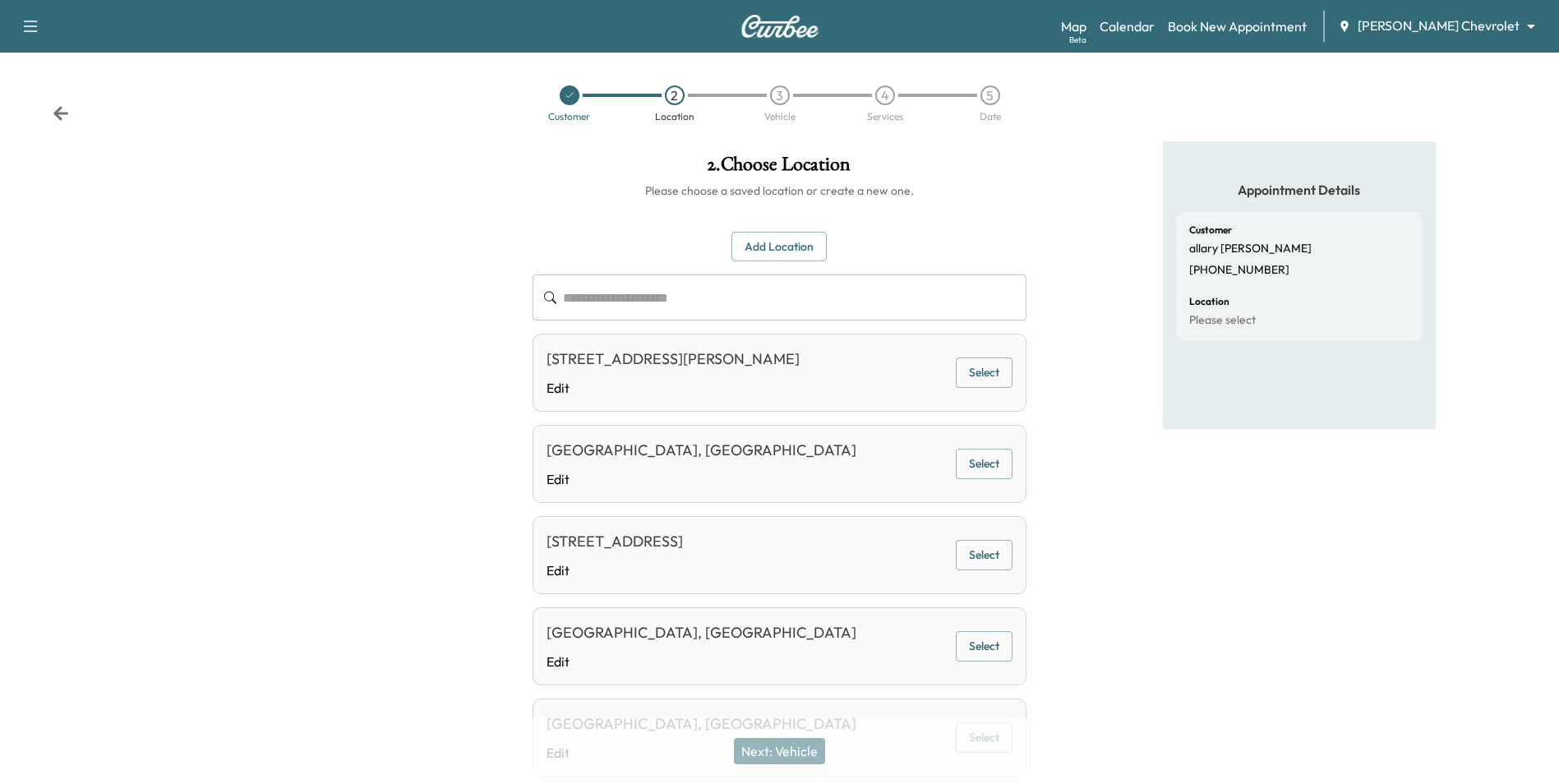
click at [63, 111] on icon at bounding box center [61, 113] width 17 height 17
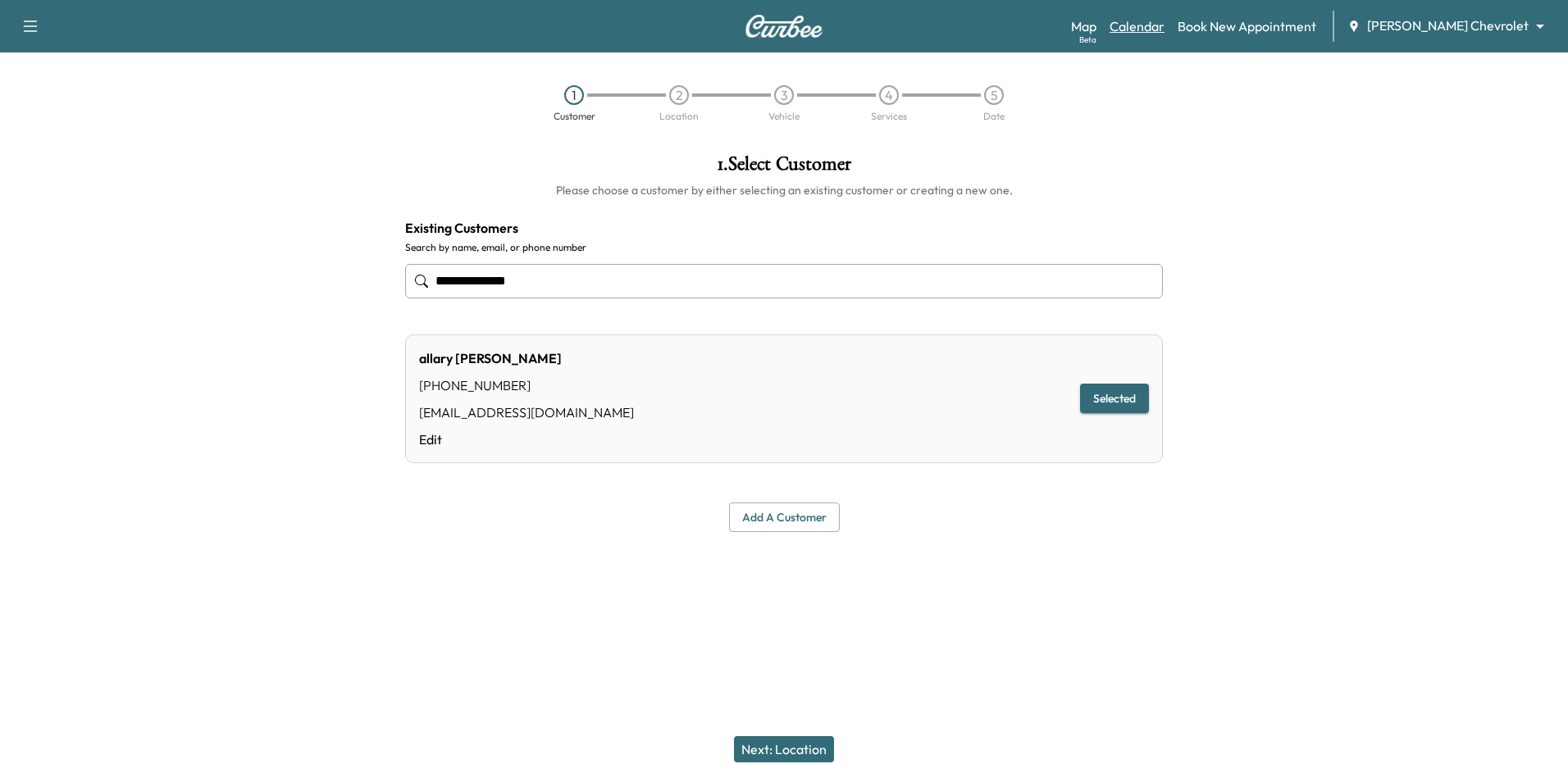
click at [1165, 31] on link "Calendar" at bounding box center [1137, 26] width 55 height 20
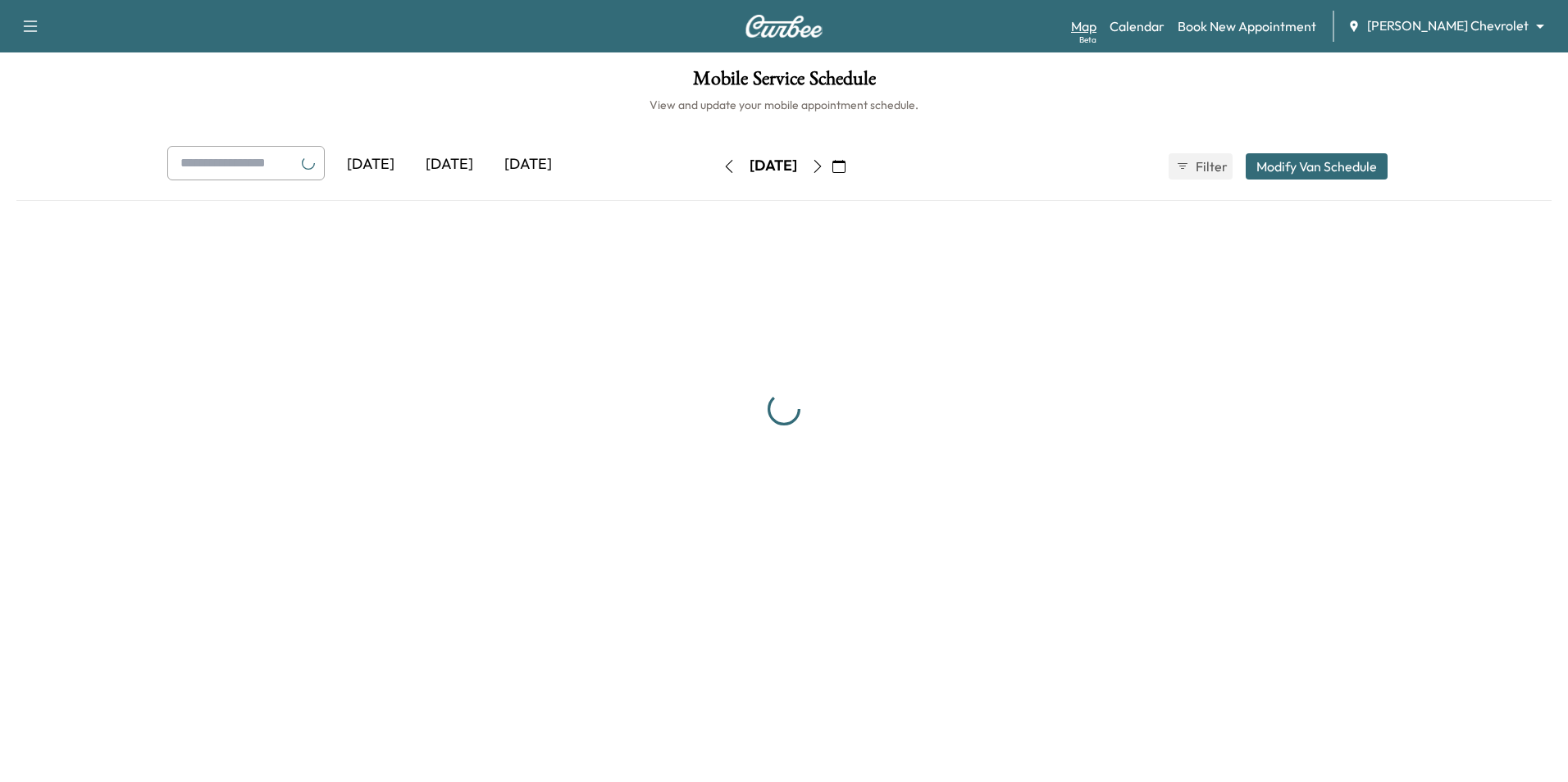
click at [1096, 23] on link "Map Beta" at bounding box center [1083, 26] width 26 height 20
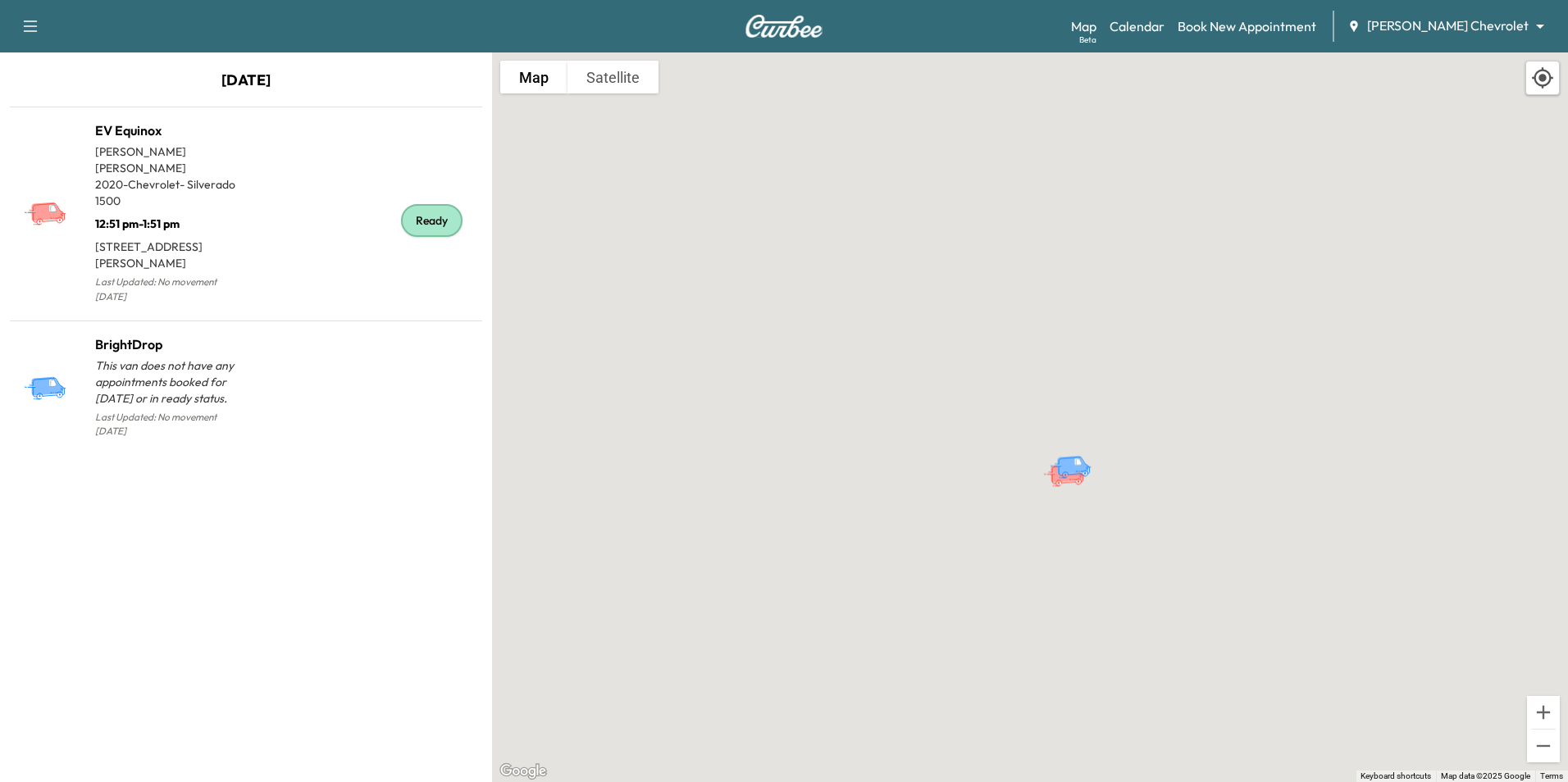
drag, startPoint x: 1190, startPoint y: 187, endPoint x: 1123, endPoint y: 483, distance: 303.5
click at [1123, 483] on div "To activate drag with keyboard, press Alt + Enter. Once in keyboard drag state,…" at bounding box center [1030, 417] width 1076 height 729
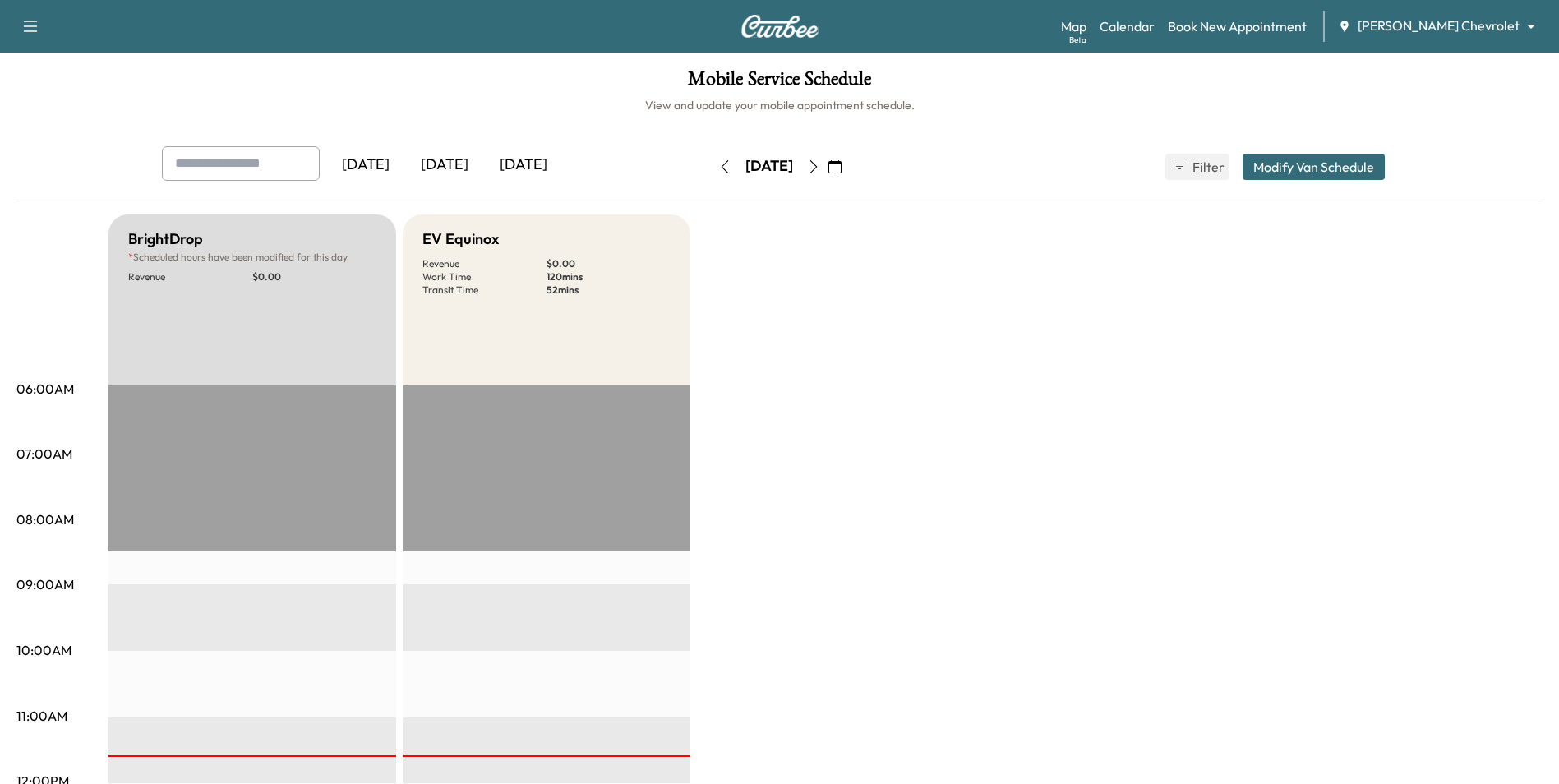
click at [820, 168] on icon "button" at bounding box center [814, 167] width 13 height 13
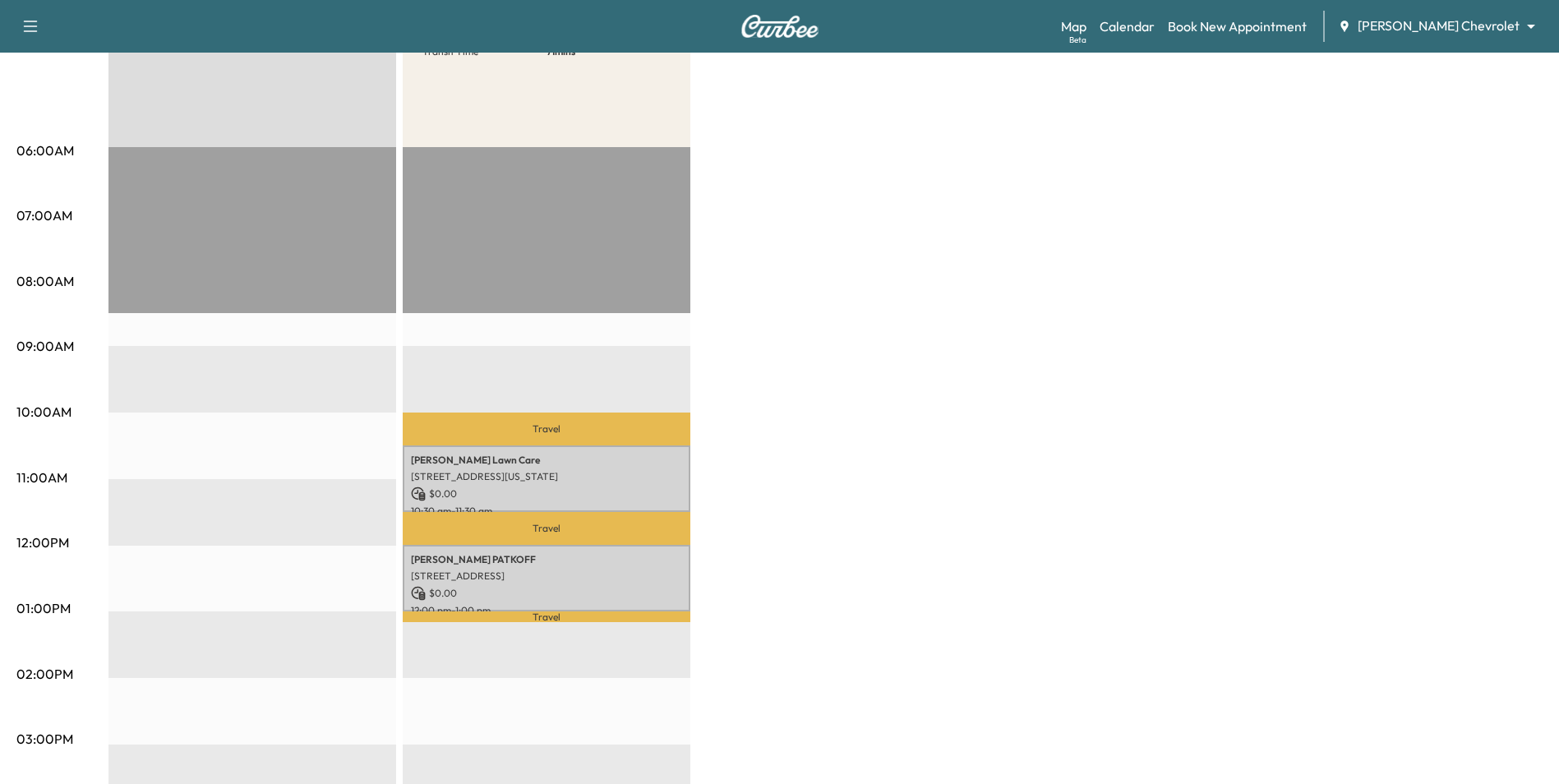
scroll to position [247, 0]
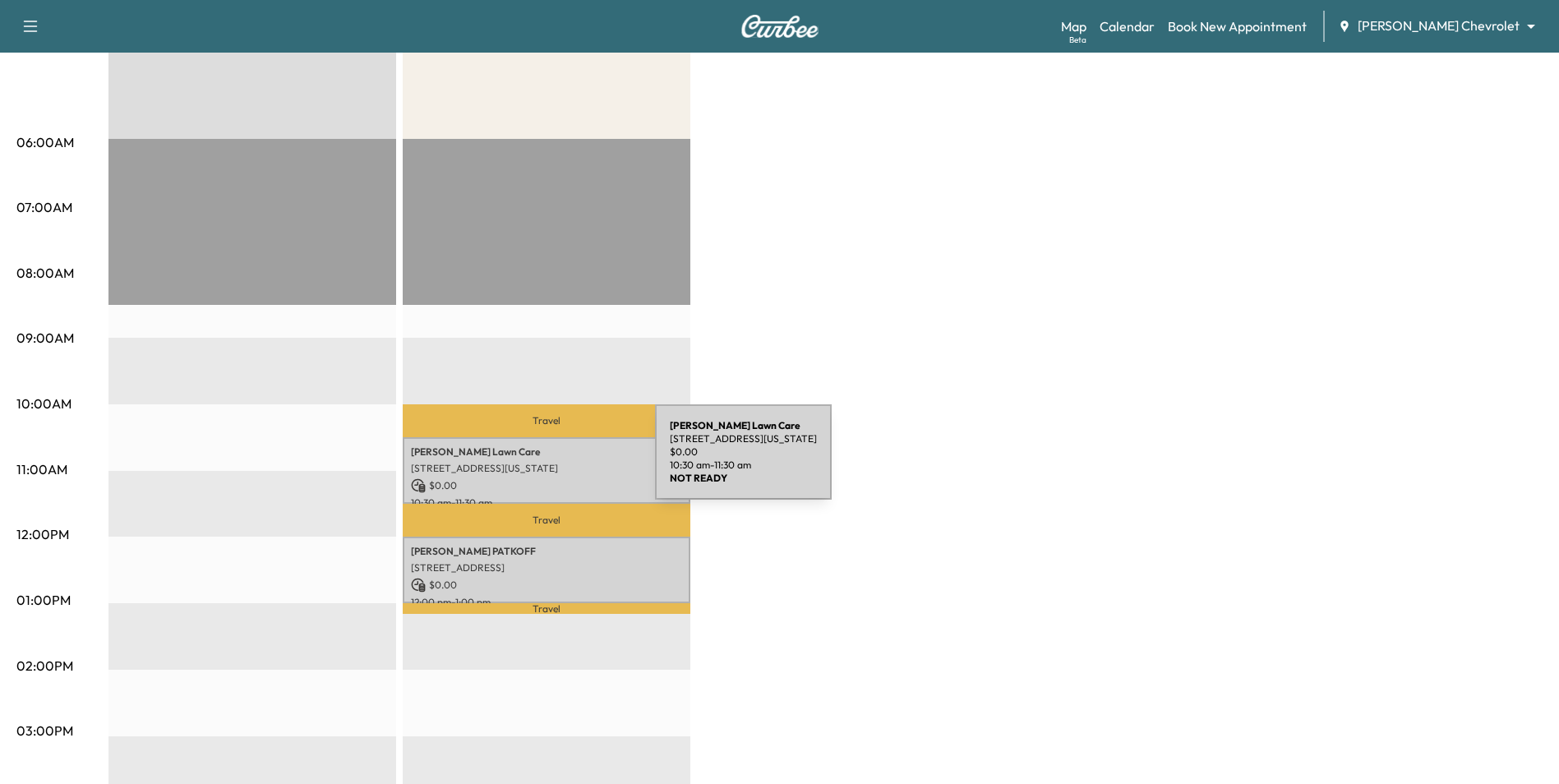
click at [532, 462] on p "2919 Nevada Ave N, Minneapolis, MN 55427, USA" at bounding box center [546, 469] width 272 height 13
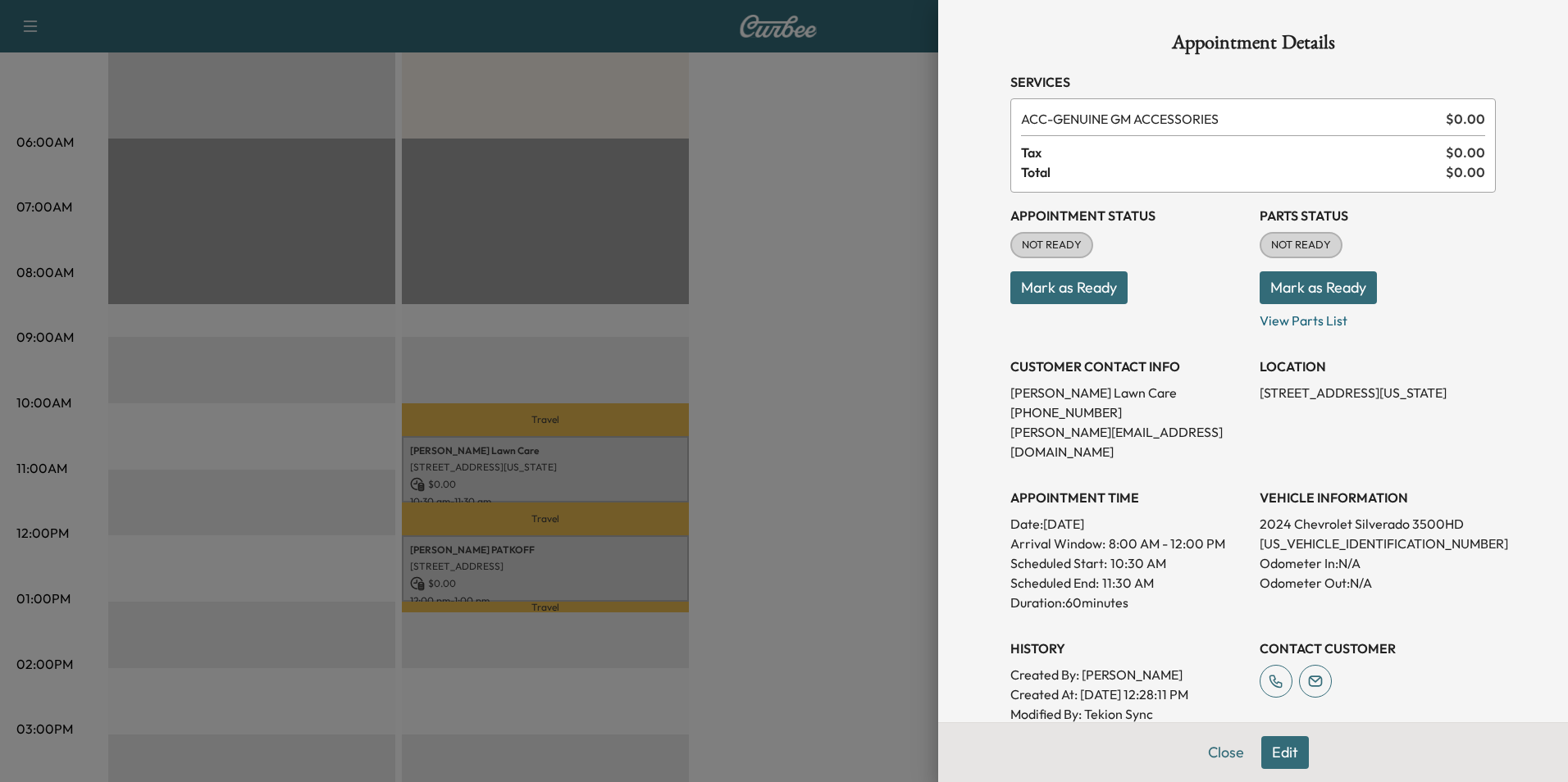
click at [841, 503] on div at bounding box center [784, 391] width 1568 height 782
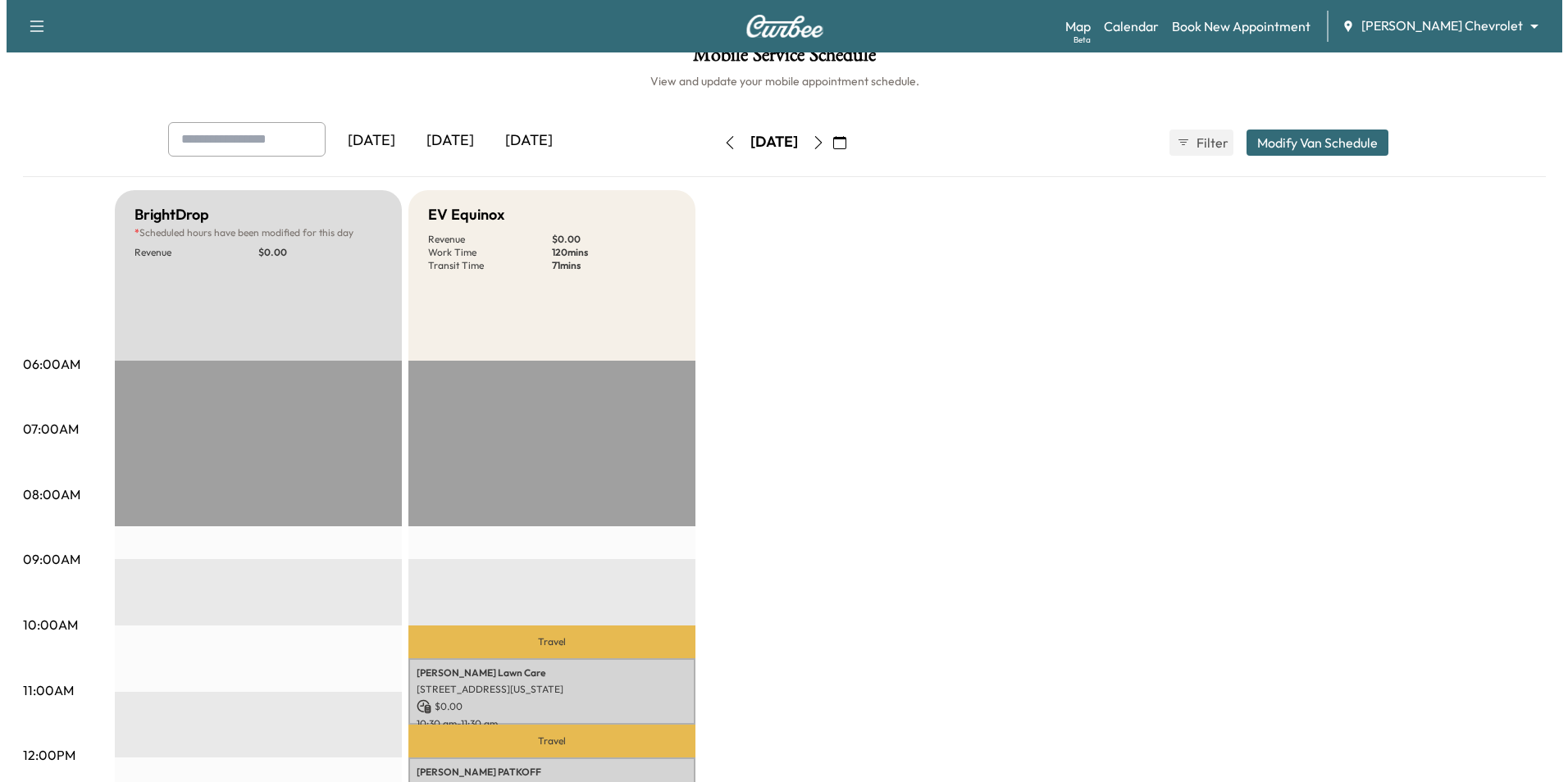
scroll to position [0, 0]
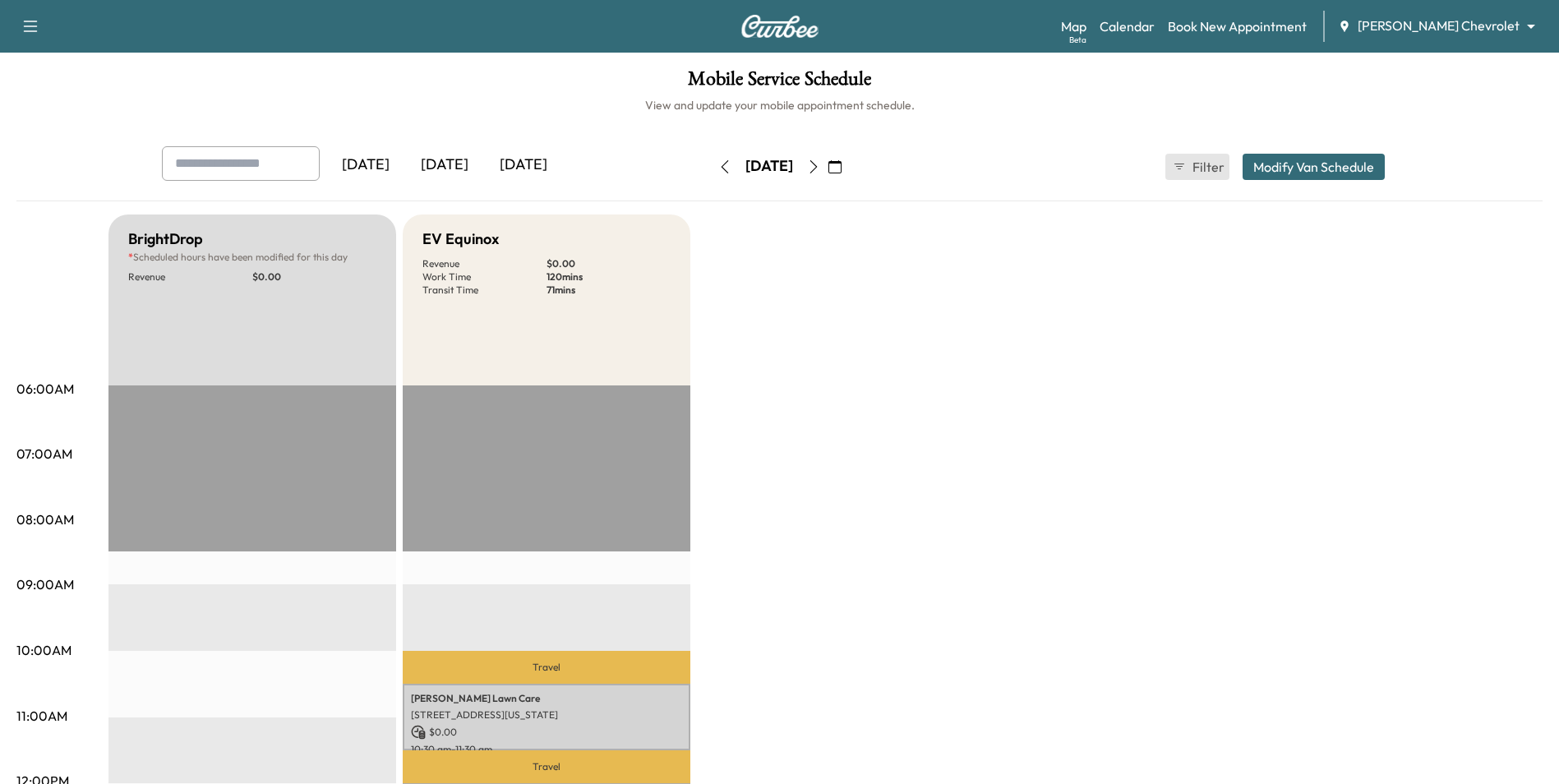
click at [1201, 170] on span "Filter" at bounding box center [1207, 167] width 30 height 20
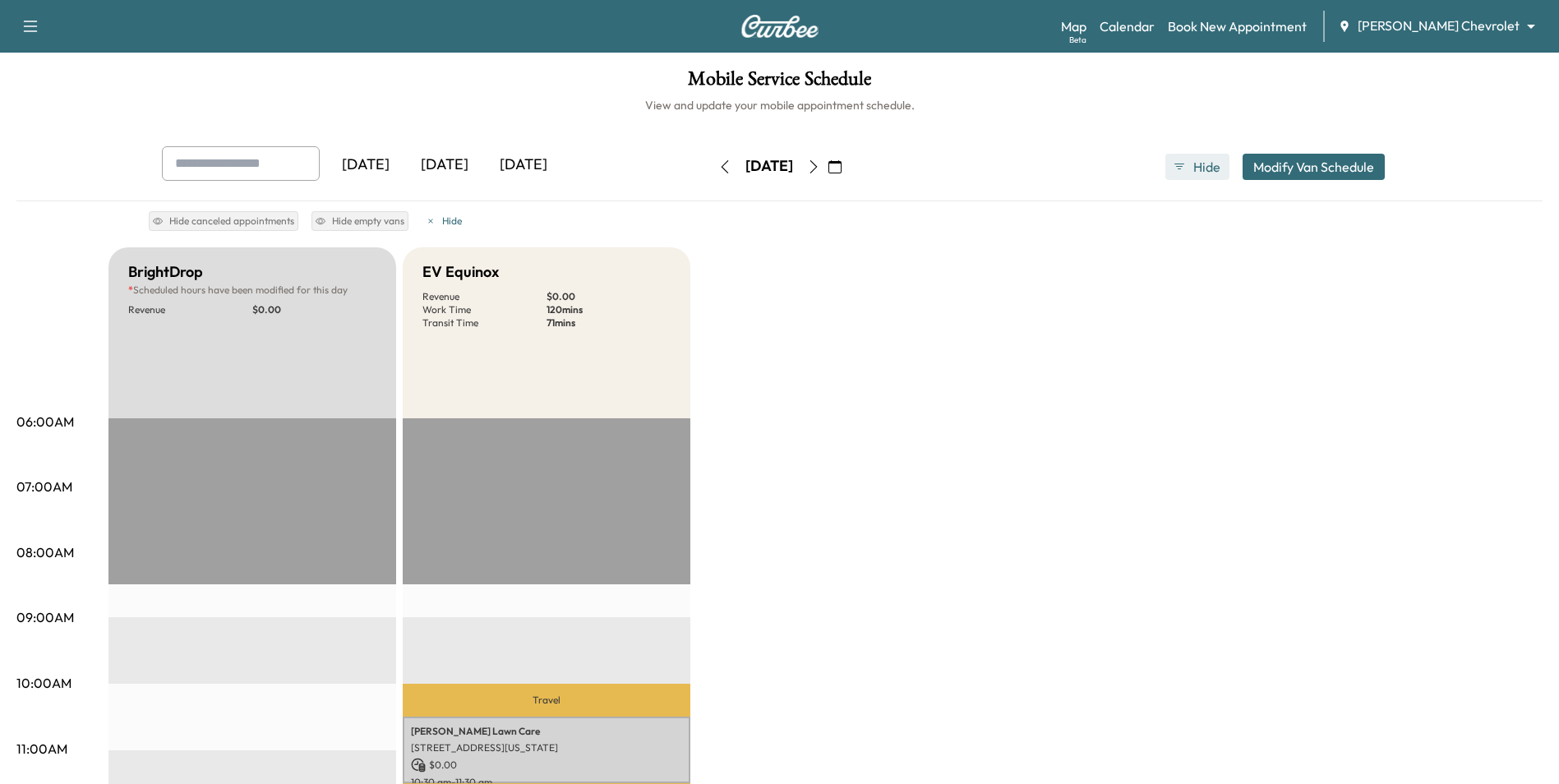
click at [1194, 170] on span "Hide" at bounding box center [1207, 167] width 30 height 20
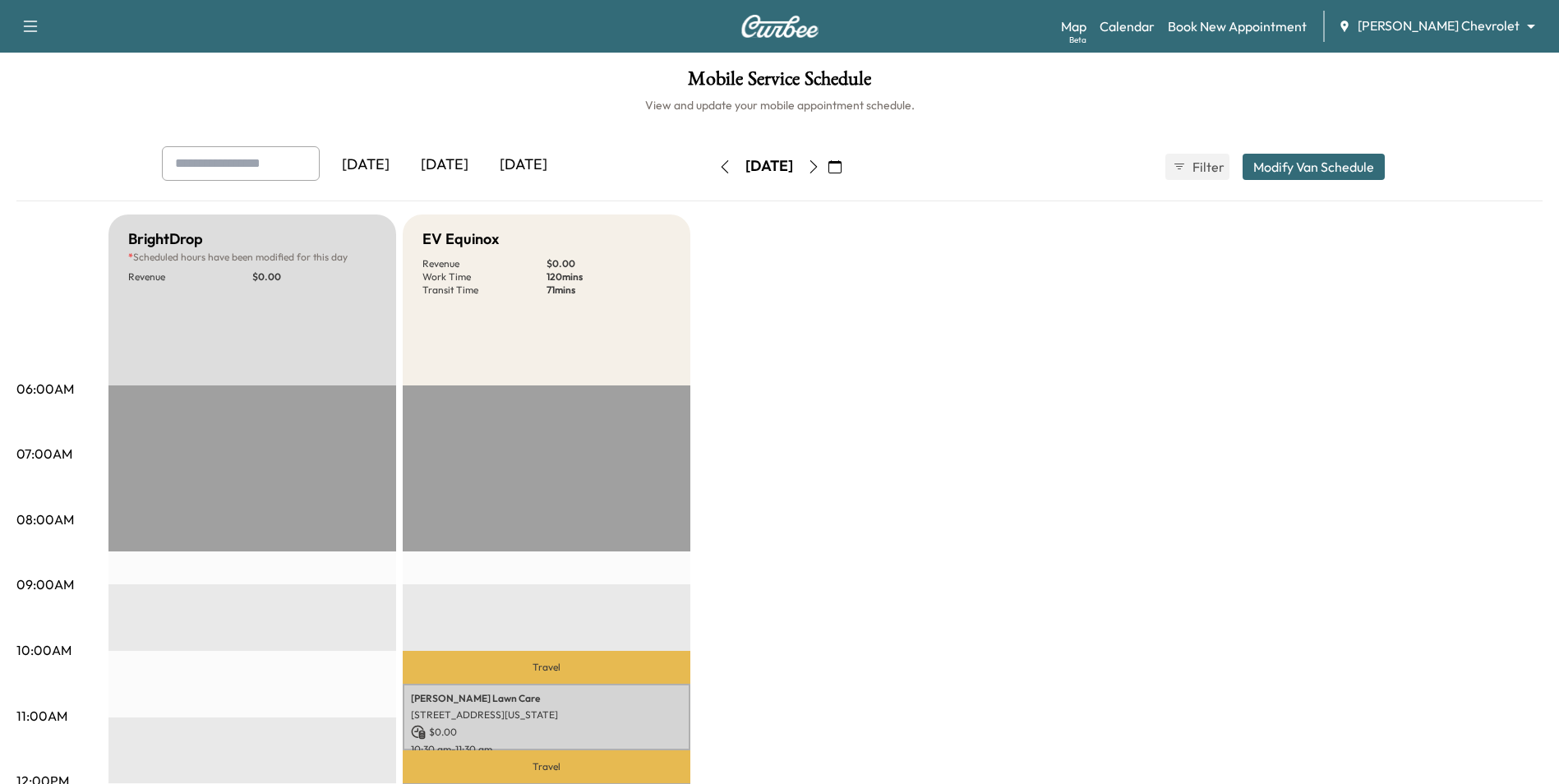
click at [1301, 169] on button "Modify Van Schedule" at bounding box center [1314, 167] width 142 height 26
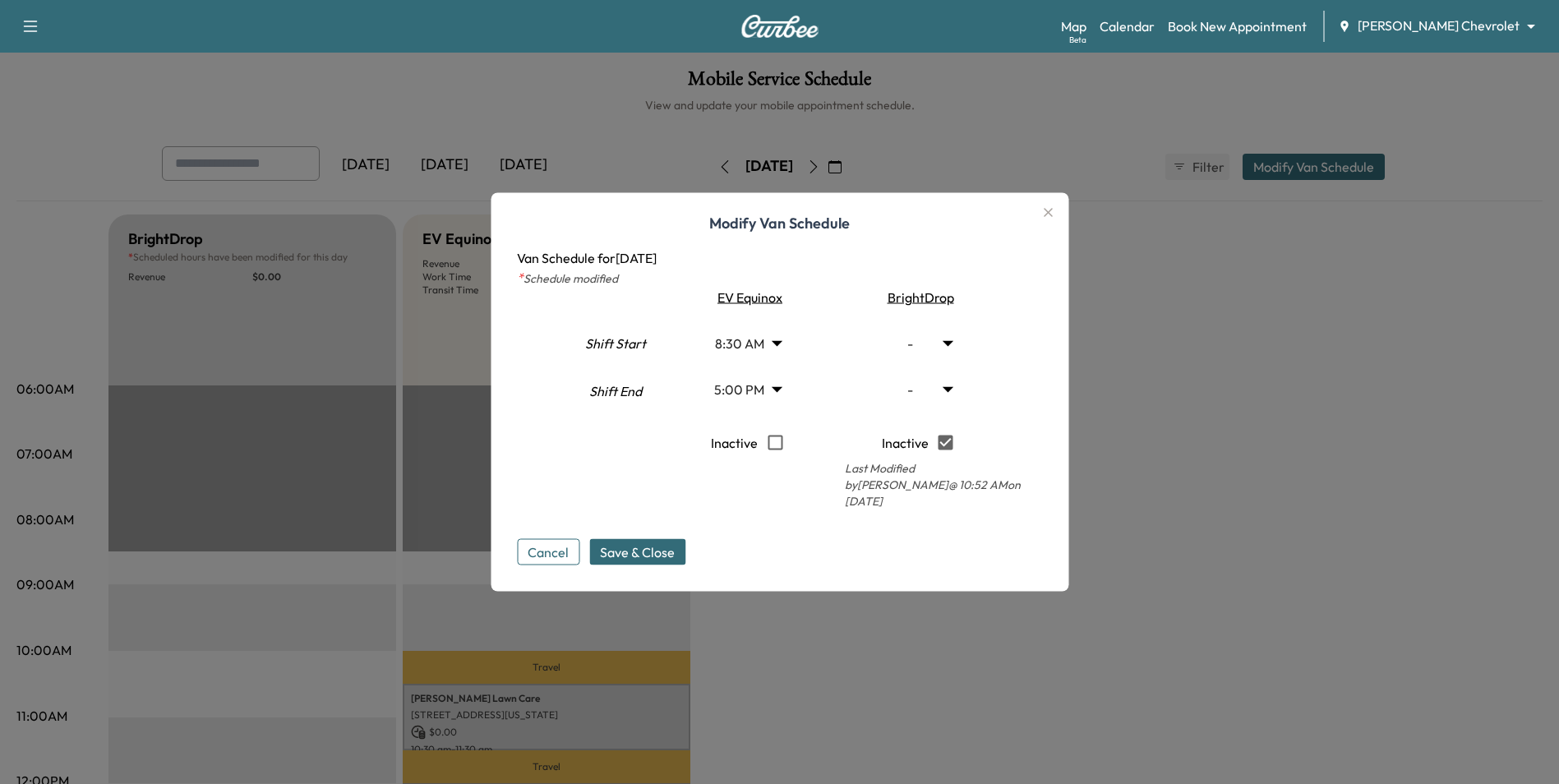
click at [770, 347] on body "Support Log Out Map Beta Calendar Book New Appointment Mauer Chevrolet ********…" at bounding box center [779, 392] width 1559 height 784
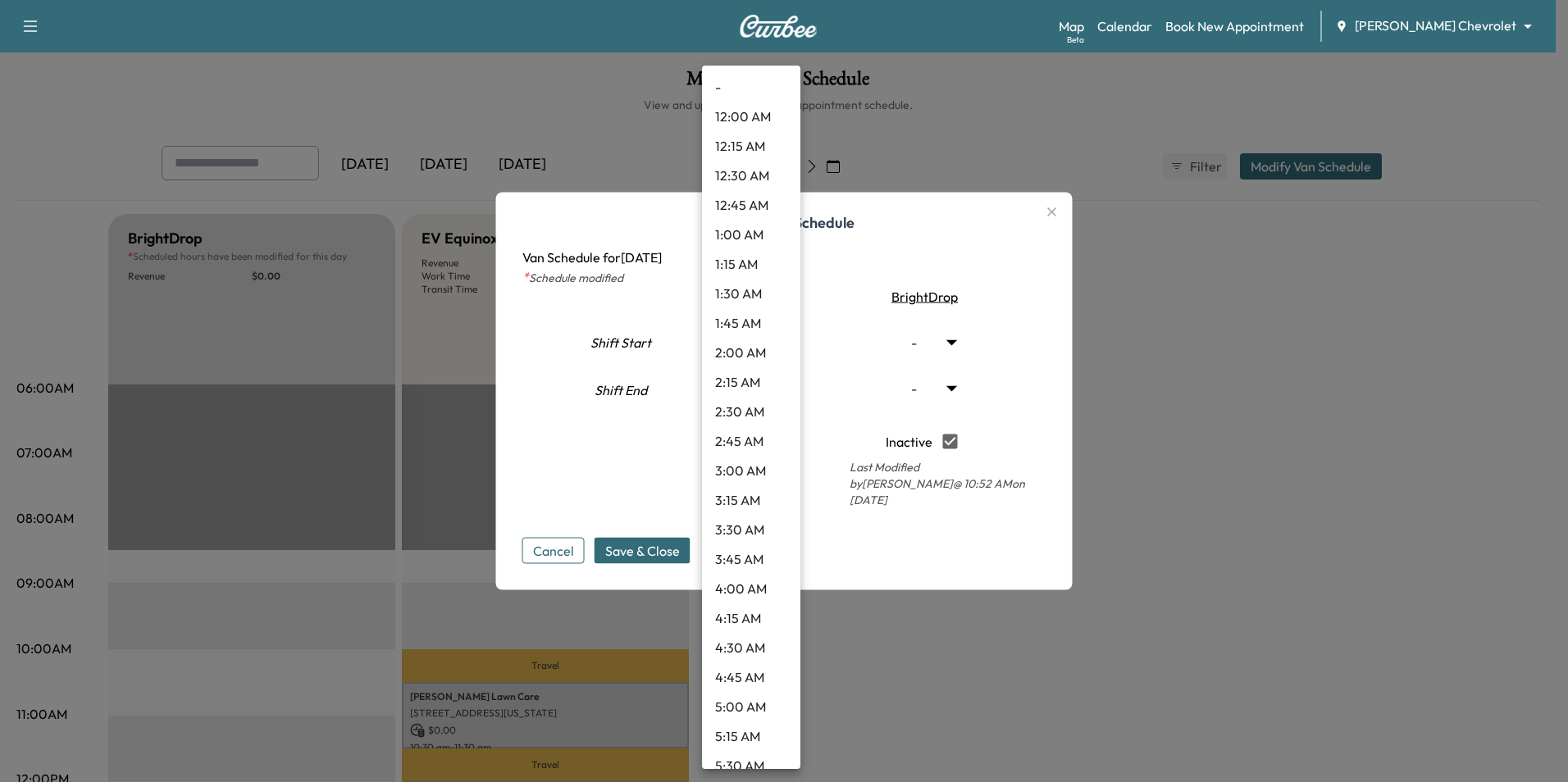
scroll to position [703, 0]
click at [736, 240] on li "7:00 AM" at bounding box center [751, 240] width 98 height 30
type input "*"
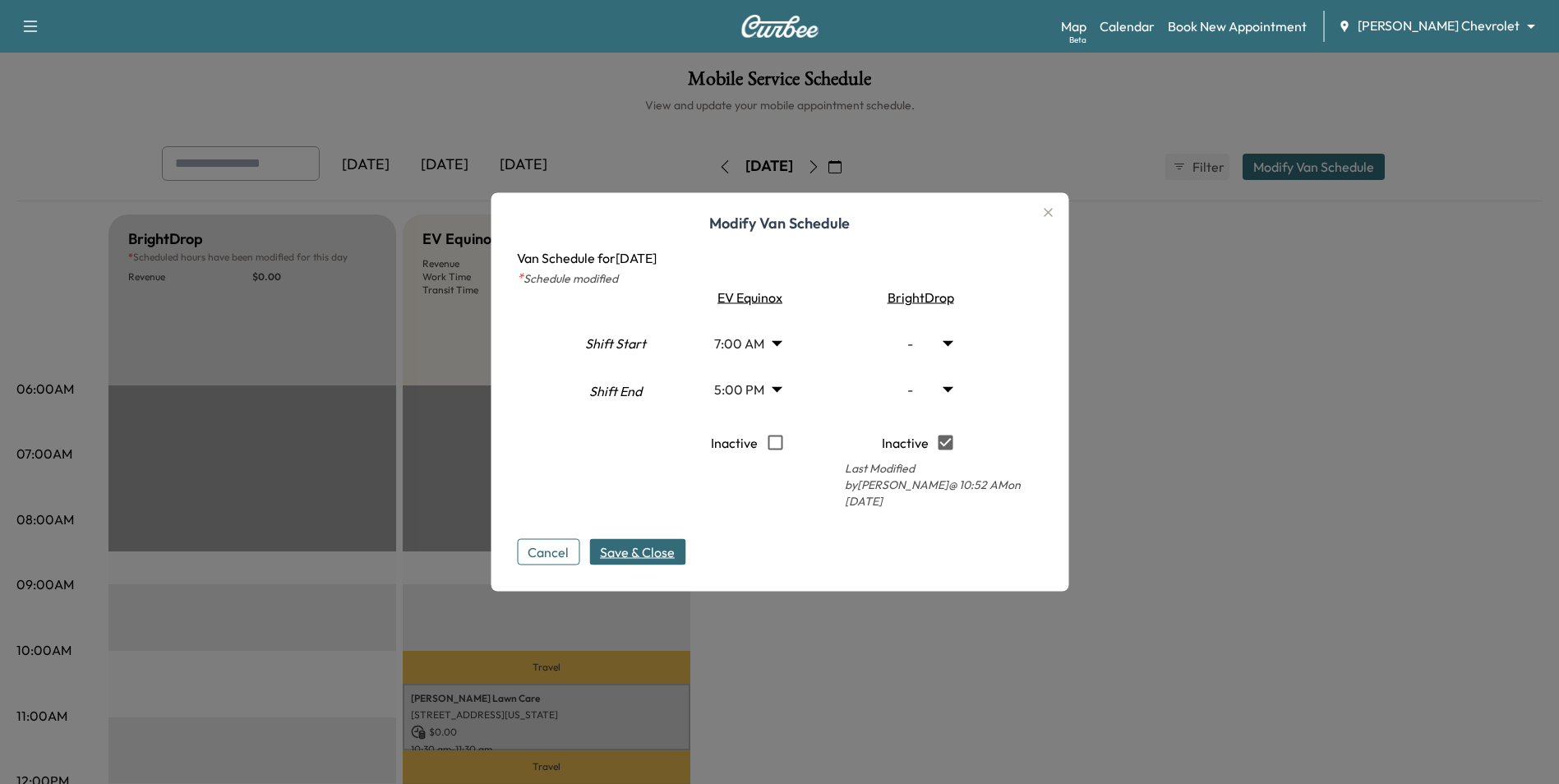
click at [642, 542] on span "Save & Close" at bounding box center [638, 552] width 75 height 20
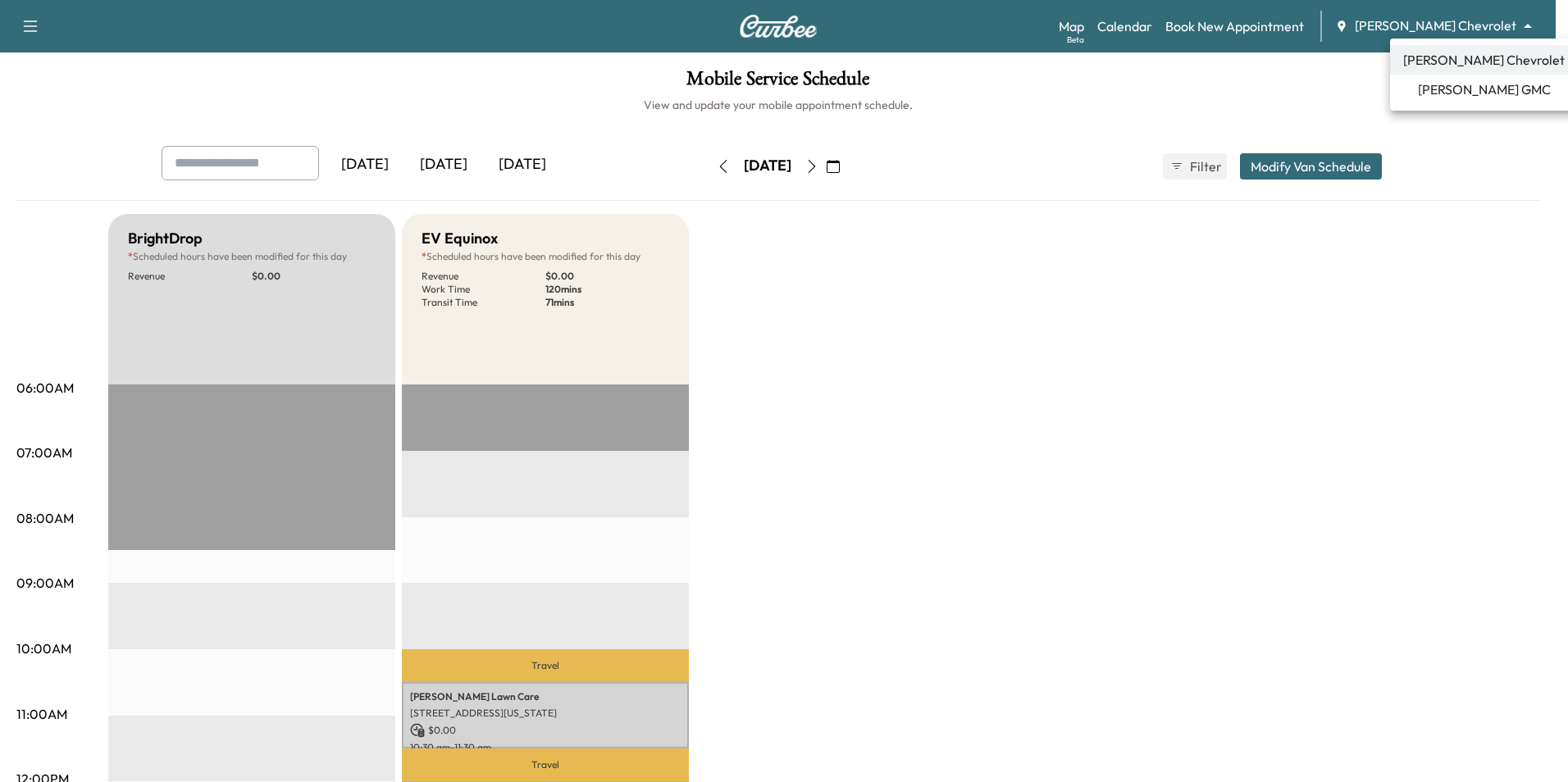
click at [1433, 20] on body "Support Log Out Map Beta Calendar Book New Appointment Mauer Chevrolet ********…" at bounding box center [784, 391] width 1568 height 782
click at [1464, 88] on span "Mauer GMC" at bounding box center [1484, 89] width 133 height 20
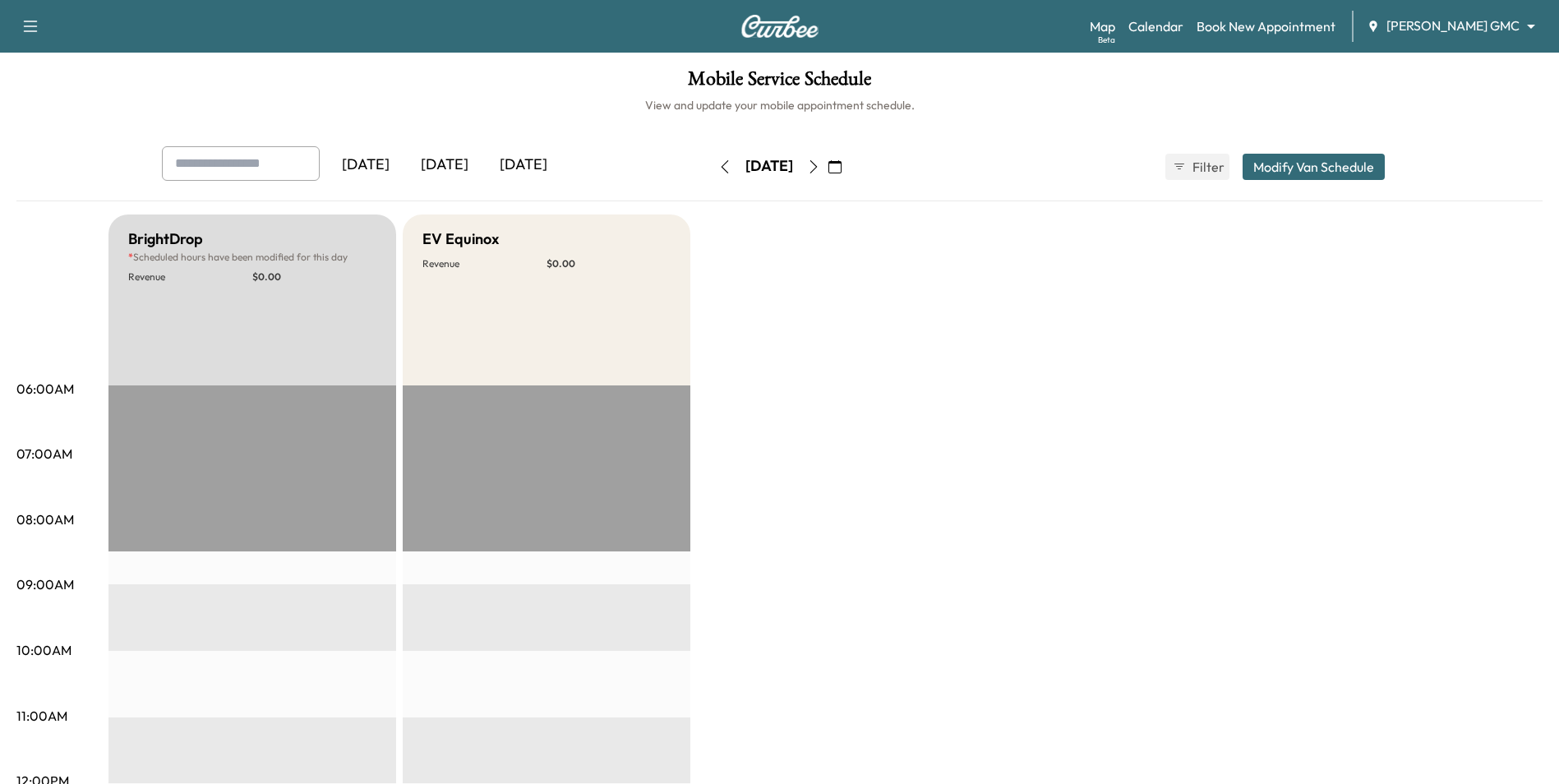
click at [1330, 166] on button "Modify Van Schedule" at bounding box center [1314, 167] width 142 height 26
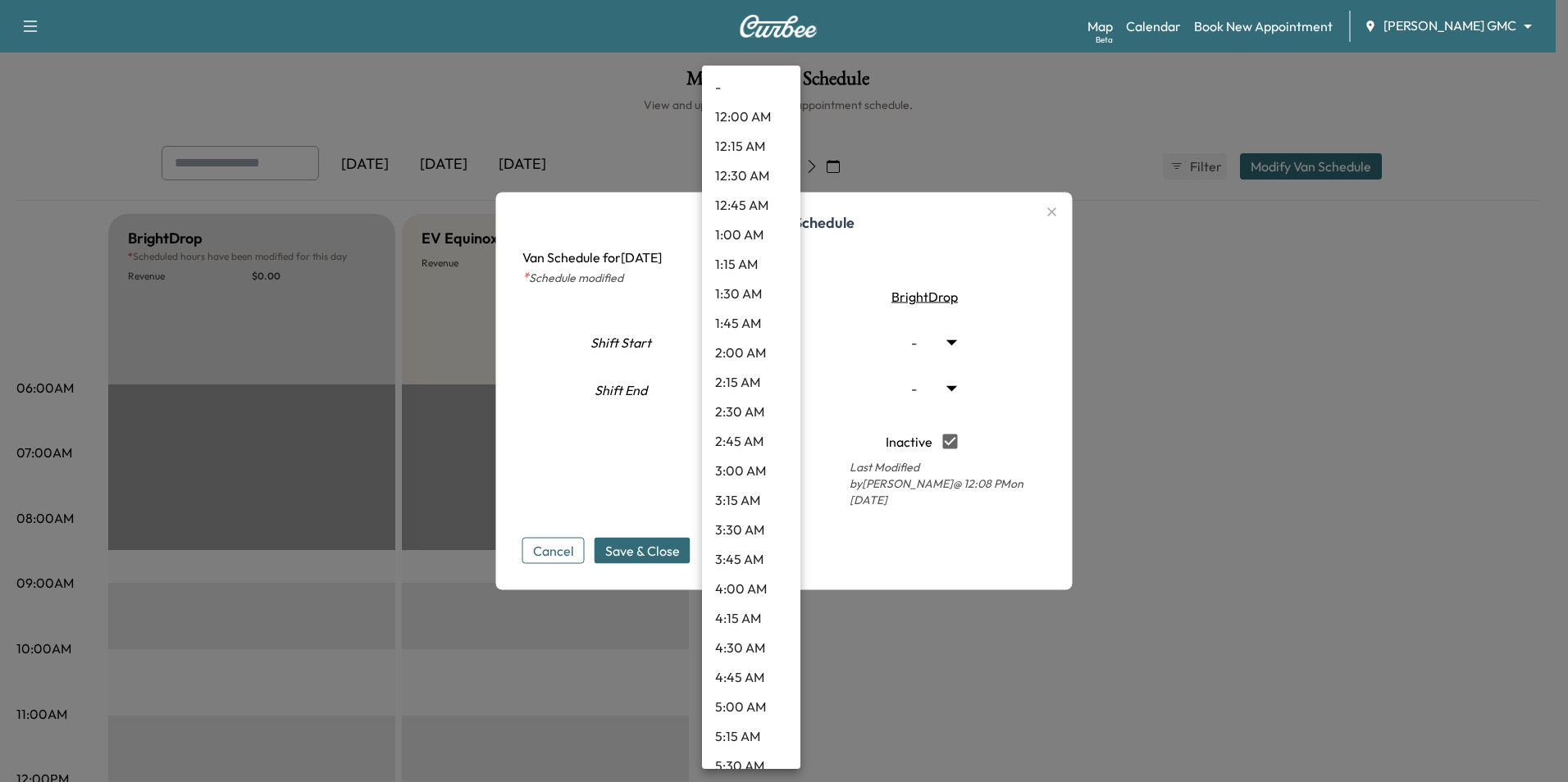
click at [768, 349] on body "Support Log Out Map Beta Calendar Book New Appointment Mauer GMC ******** ​ Mob…" at bounding box center [784, 391] width 1568 height 782
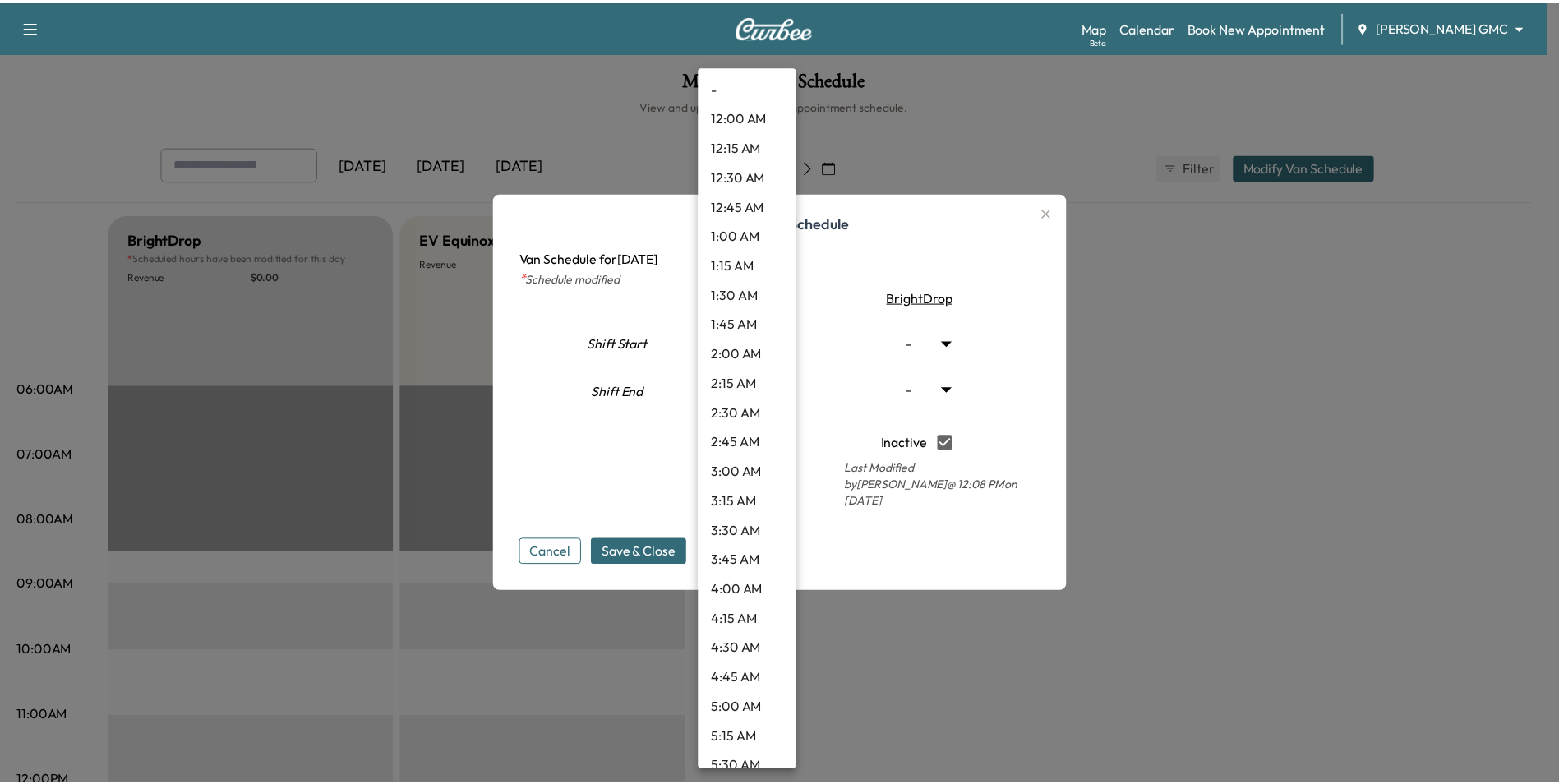
scroll to position [705, 0]
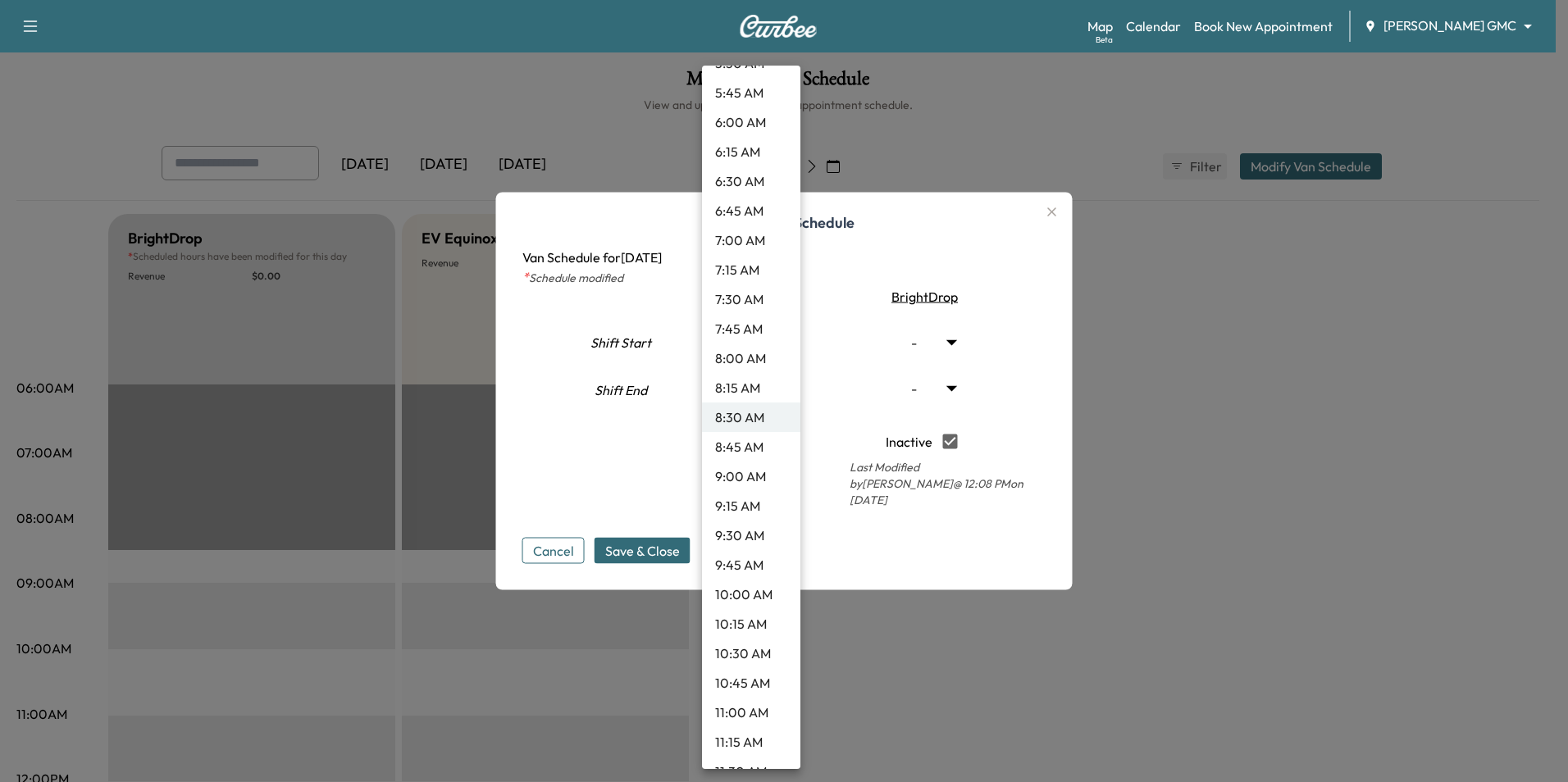
click at [750, 242] on li "7:00 AM" at bounding box center [751, 240] width 98 height 30
type input "*"
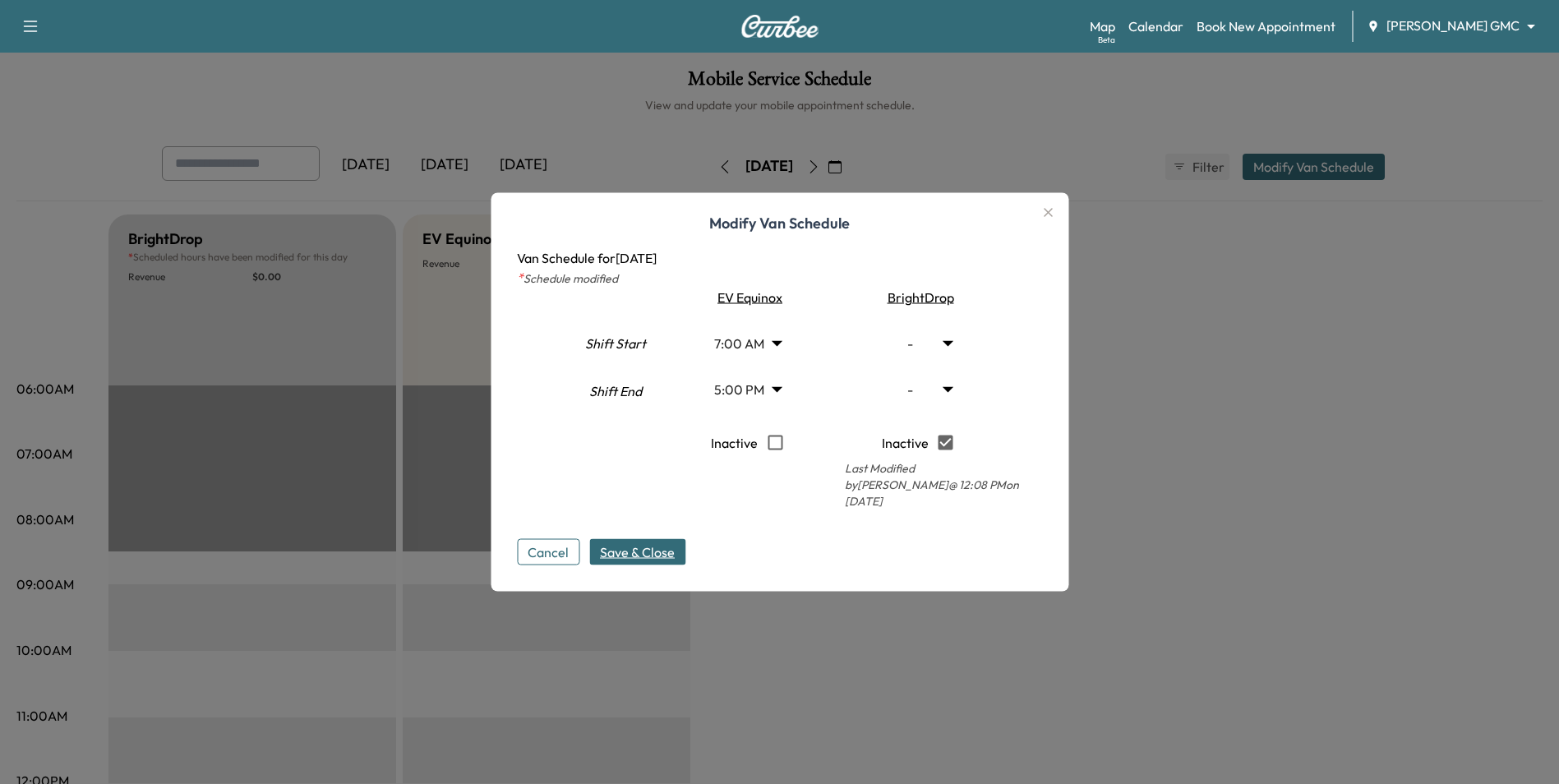
click at [673, 542] on span "Save & Close" at bounding box center [638, 552] width 75 height 20
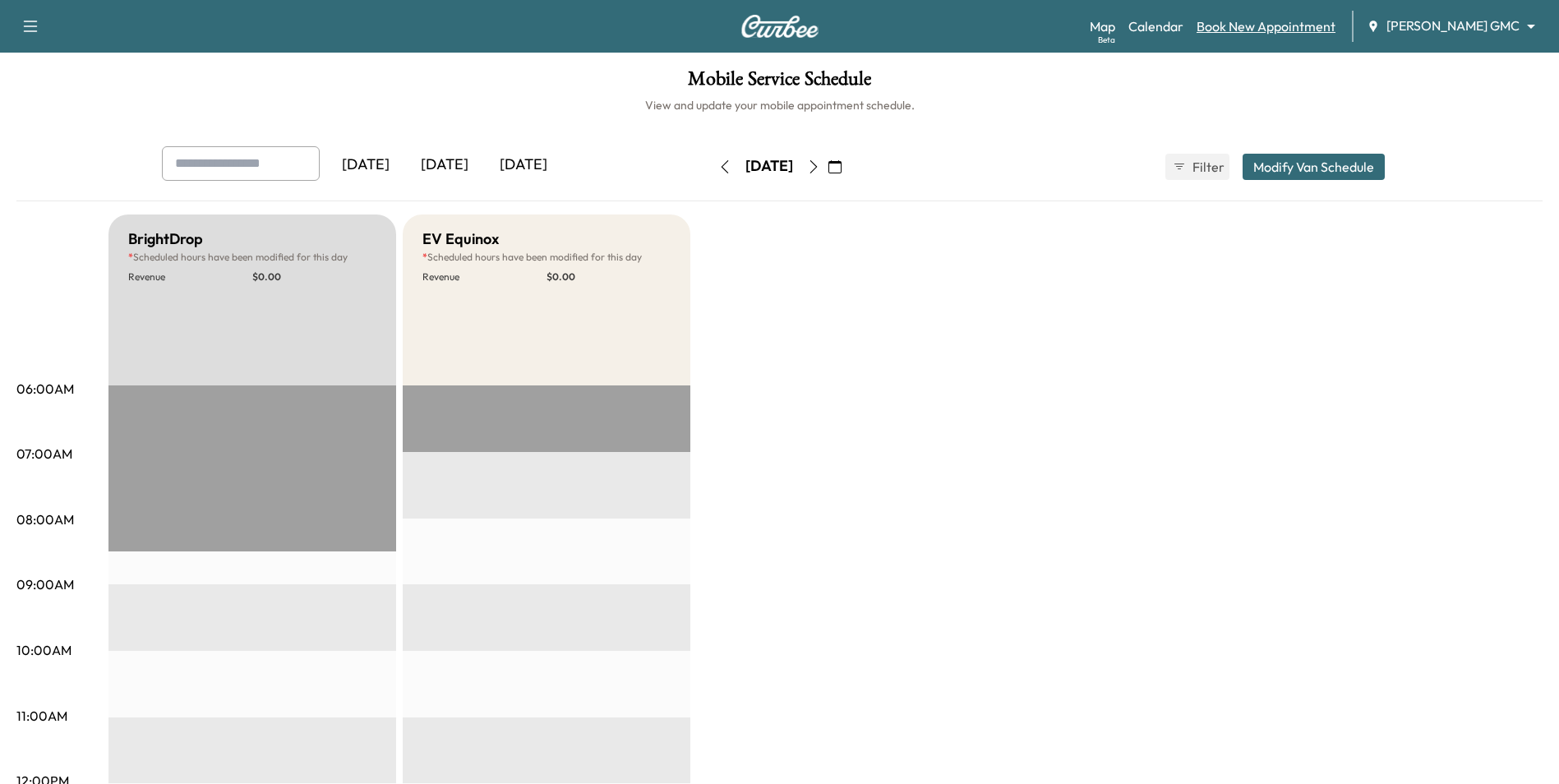
click at [1277, 29] on link "Book New Appointment" at bounding box center [1266, 26] width 139 height 20
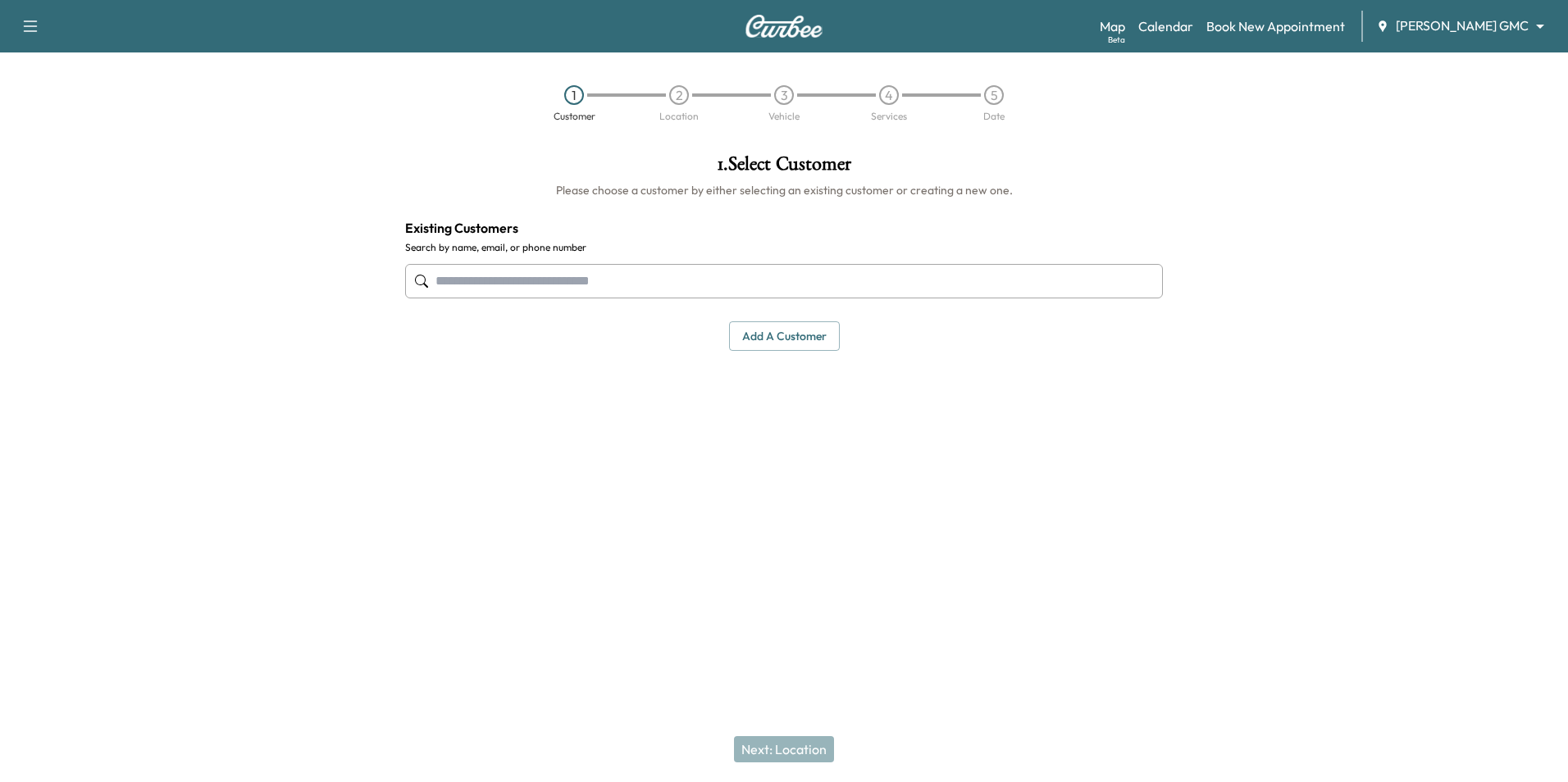
click at [900, 285] on input "text" at bounding box center [783, 282] width 758 height 35
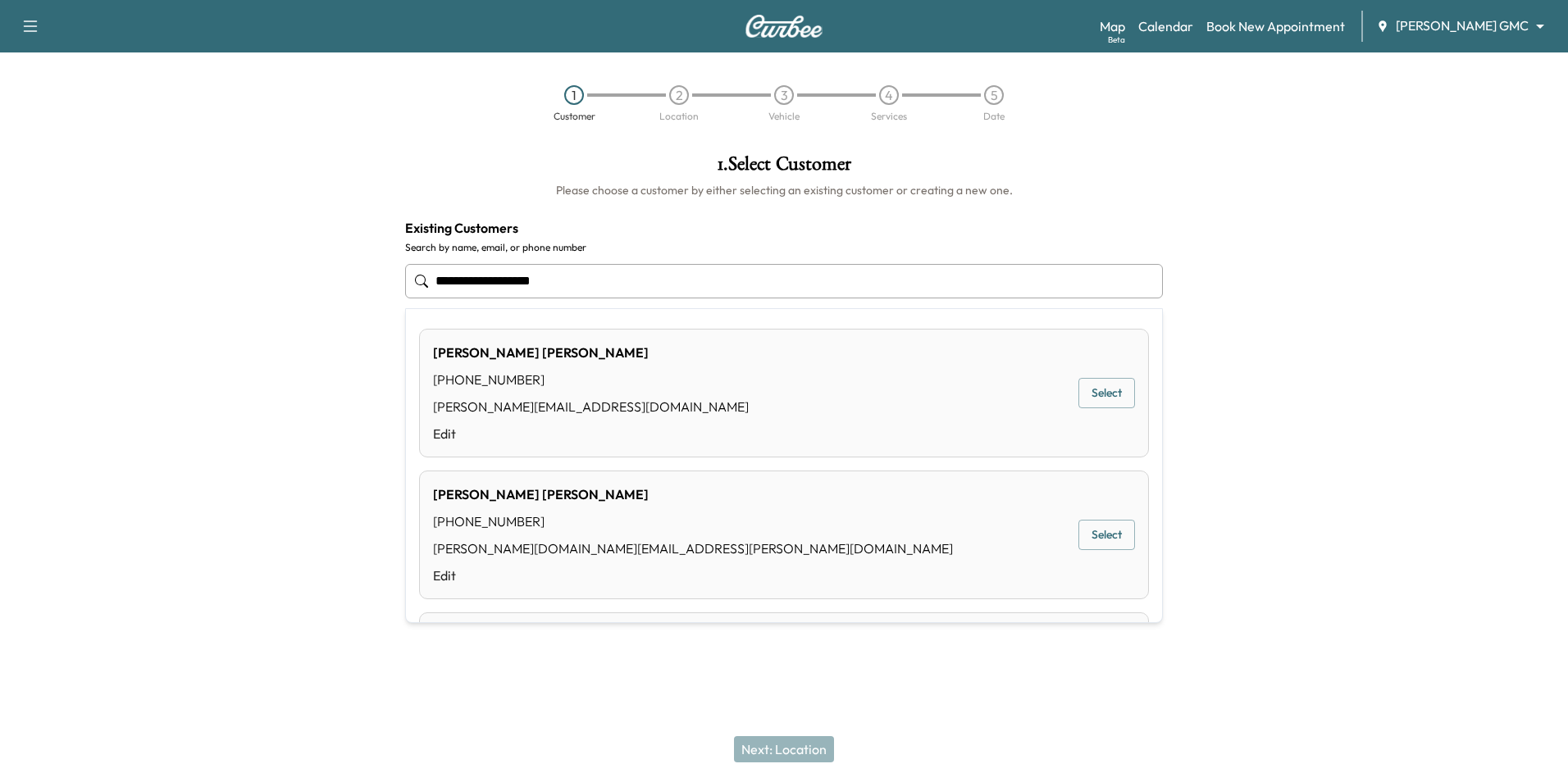
type input "**********"
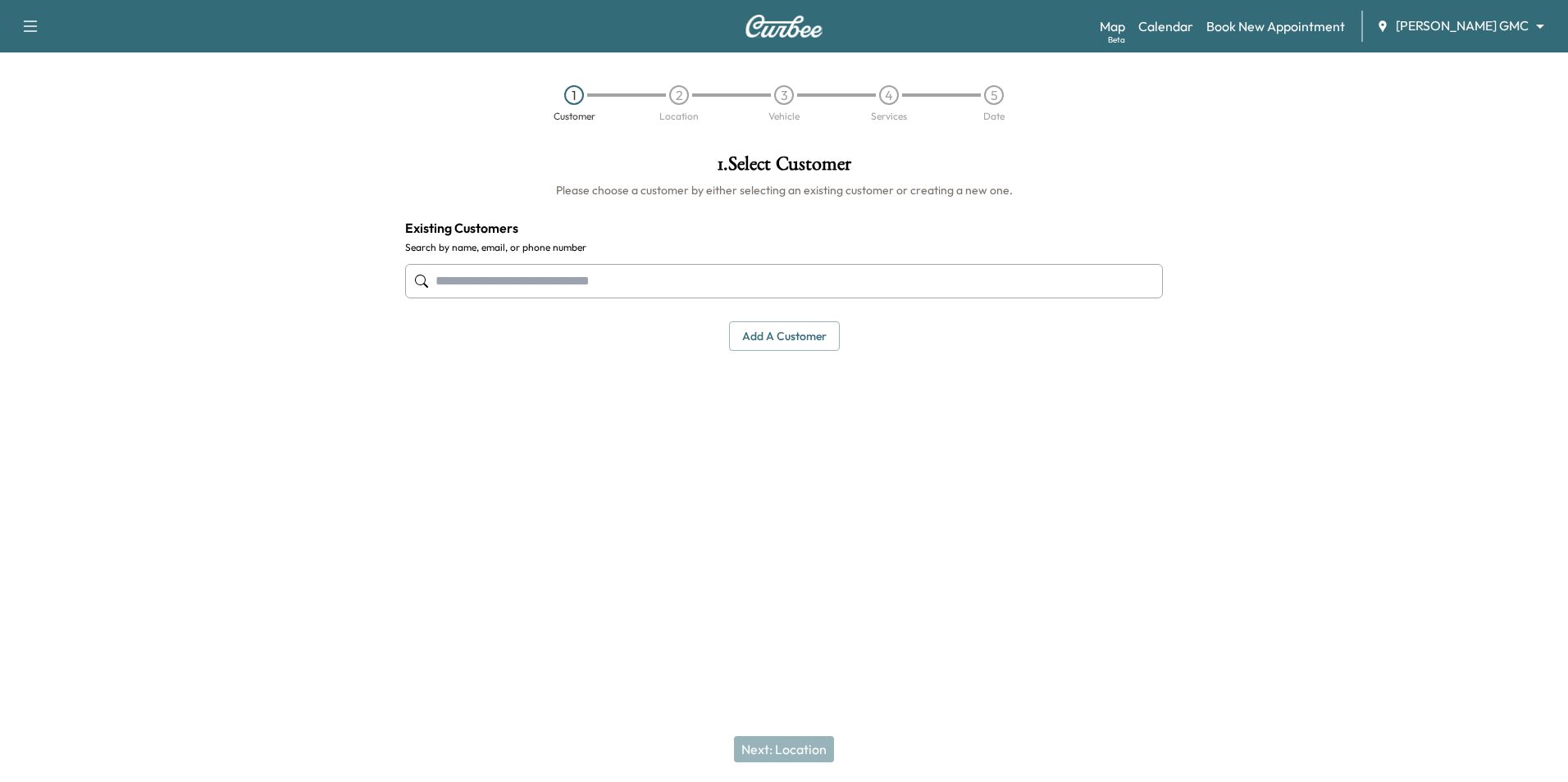
click at [881, 687] on div "Support Log Out Map Beta Calendar Book New Appointment Mauer GMC ******** ​ 1 C…" at bounding box center [784, 391] width 1568 height 782
click at [772, 344] on button "Add a customer" at bounding box center [784, 336] width 111 height 31
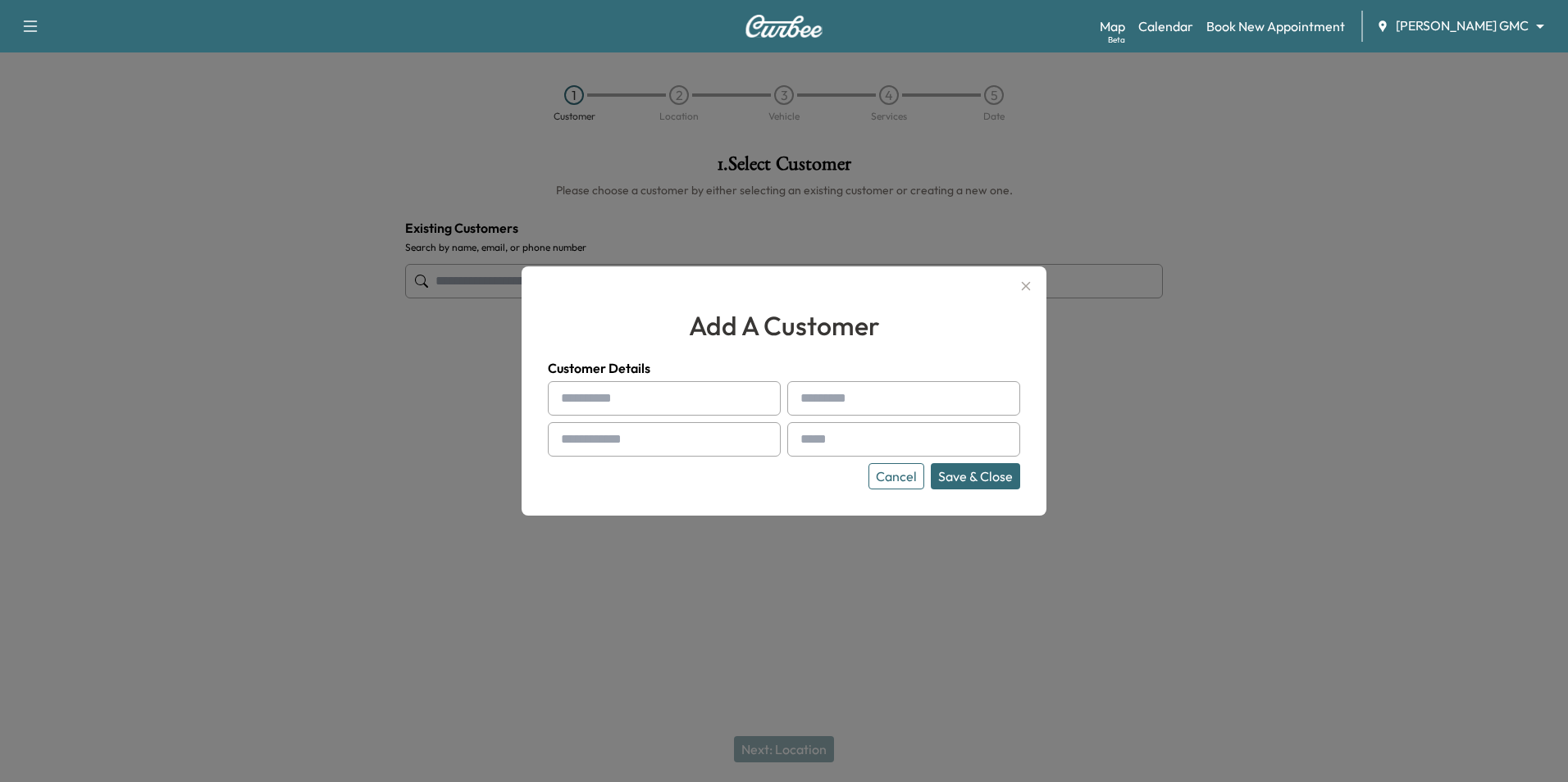
click at [703, 386] on input "text" at bounding box center [664, 399] width 233 height 35
type input "**********"
click at [862, 392] on input "text" at bounding box center [904, 399] width 233 height 35
type input "******"
click at [669, 438] on input "text" at bounding box center [664, 439] width 233 height 35
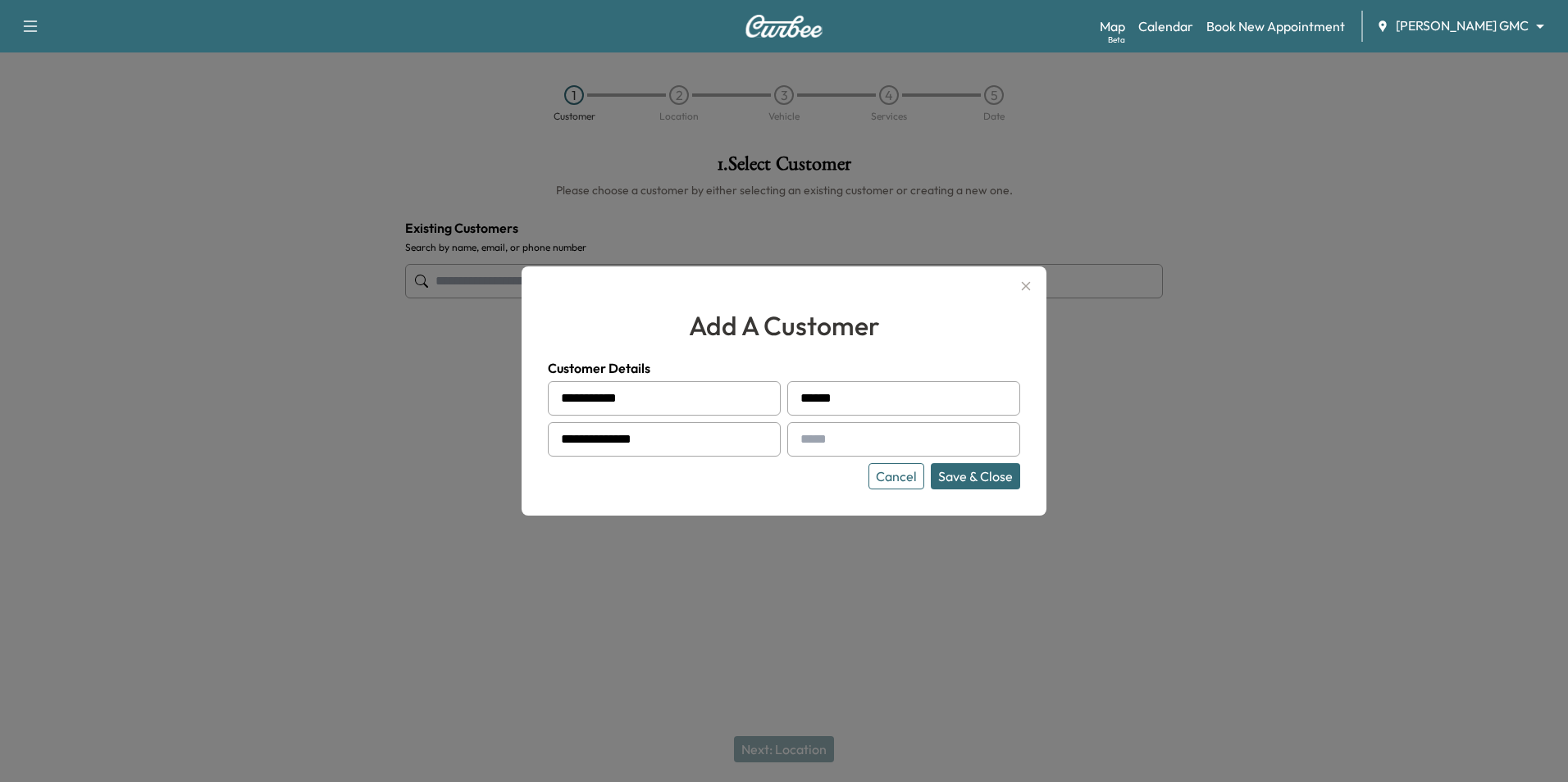
type input "**********"
click at [808, 439] on div at bounding box center [804, 439] width 20 height 20
click at [865, 439] on input "text" at bounding box center [904, 439] width 233 height 35
type input "**********"
click at [981, 484] on button "Save & Close" at bounding box center [976, 476] width 89 height 26
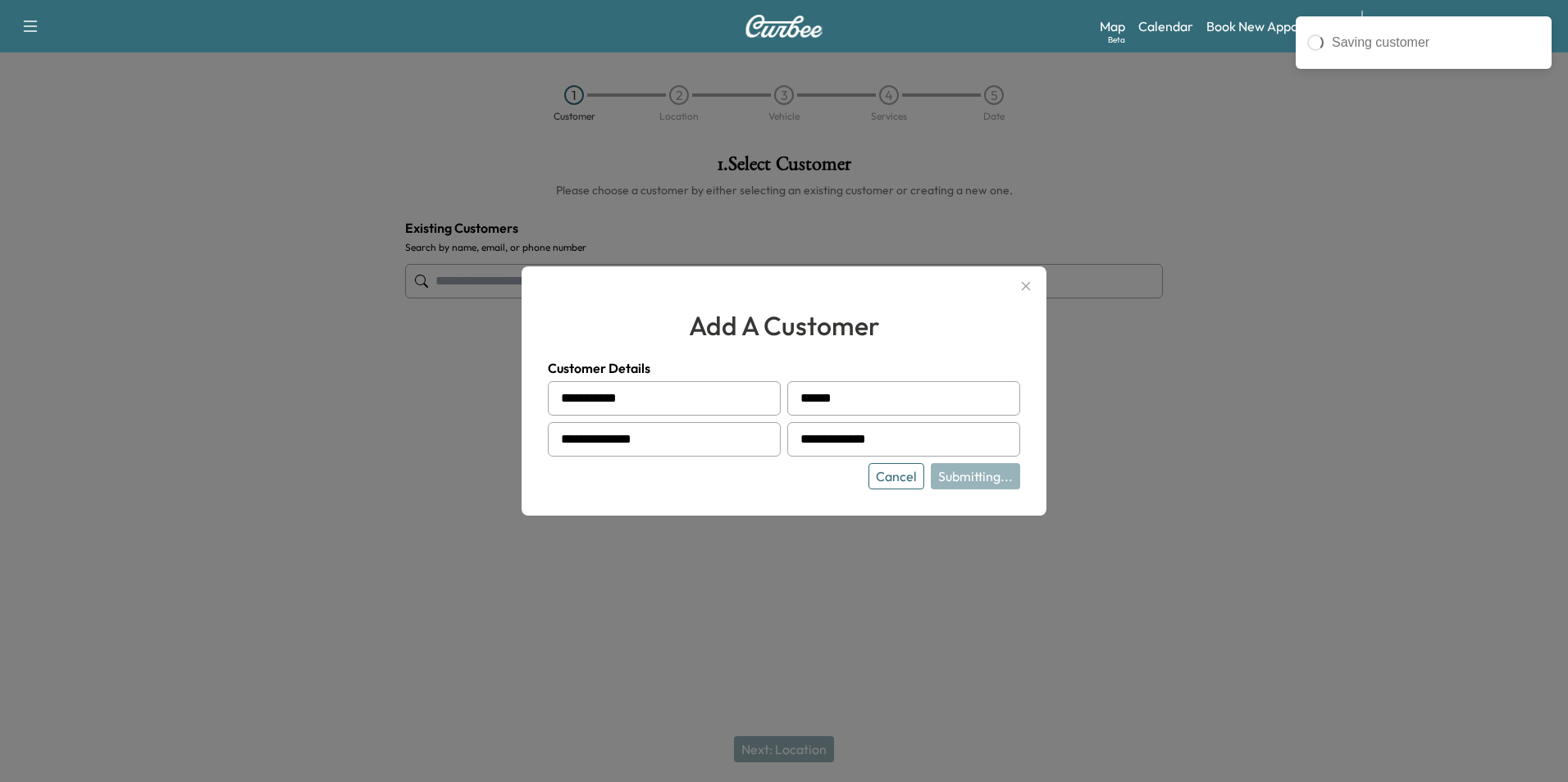
type input "**********"
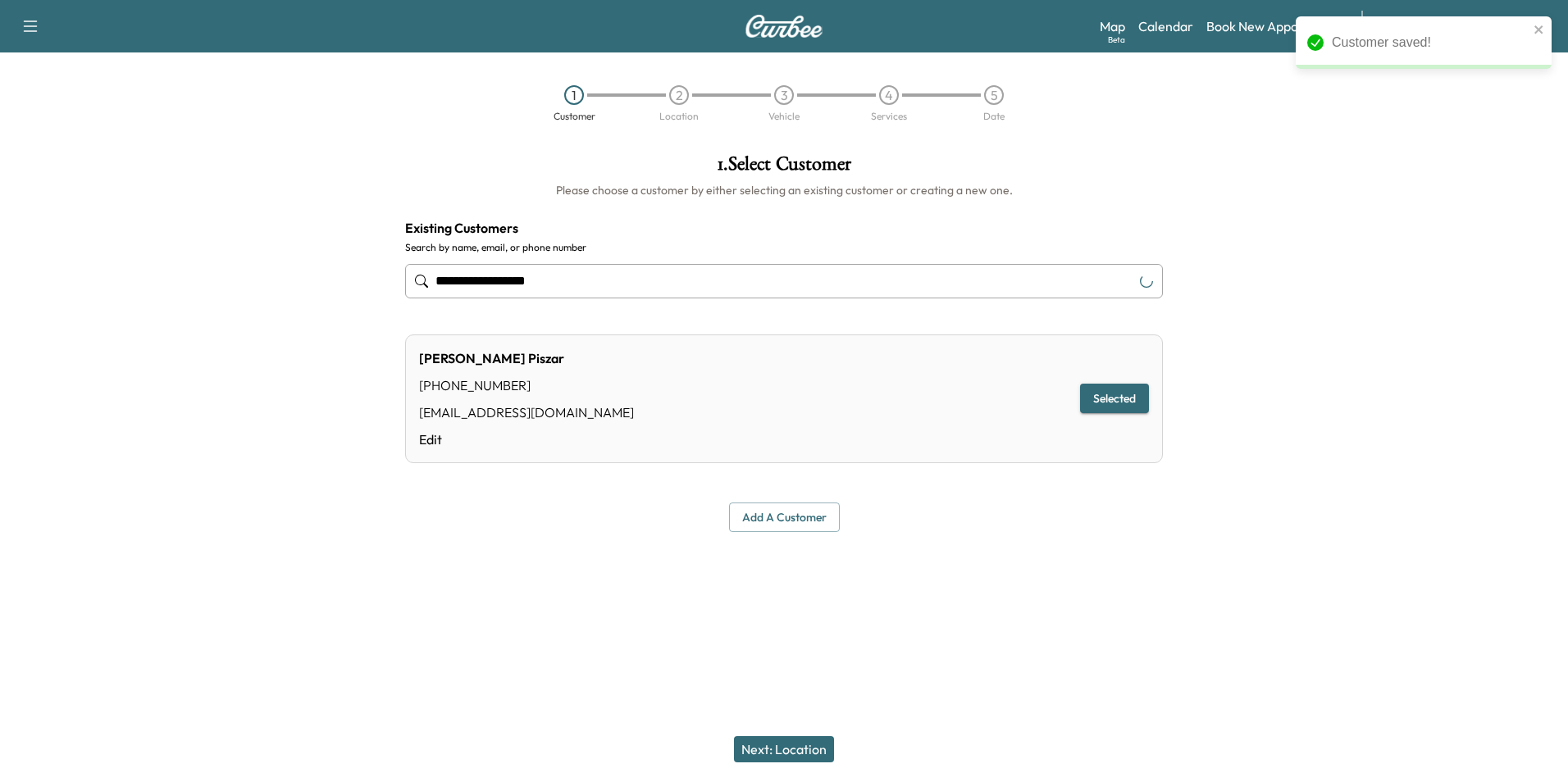
click at [816, 751] on button "Next: Location" at bounding box center [783, 749] width 100 height 26
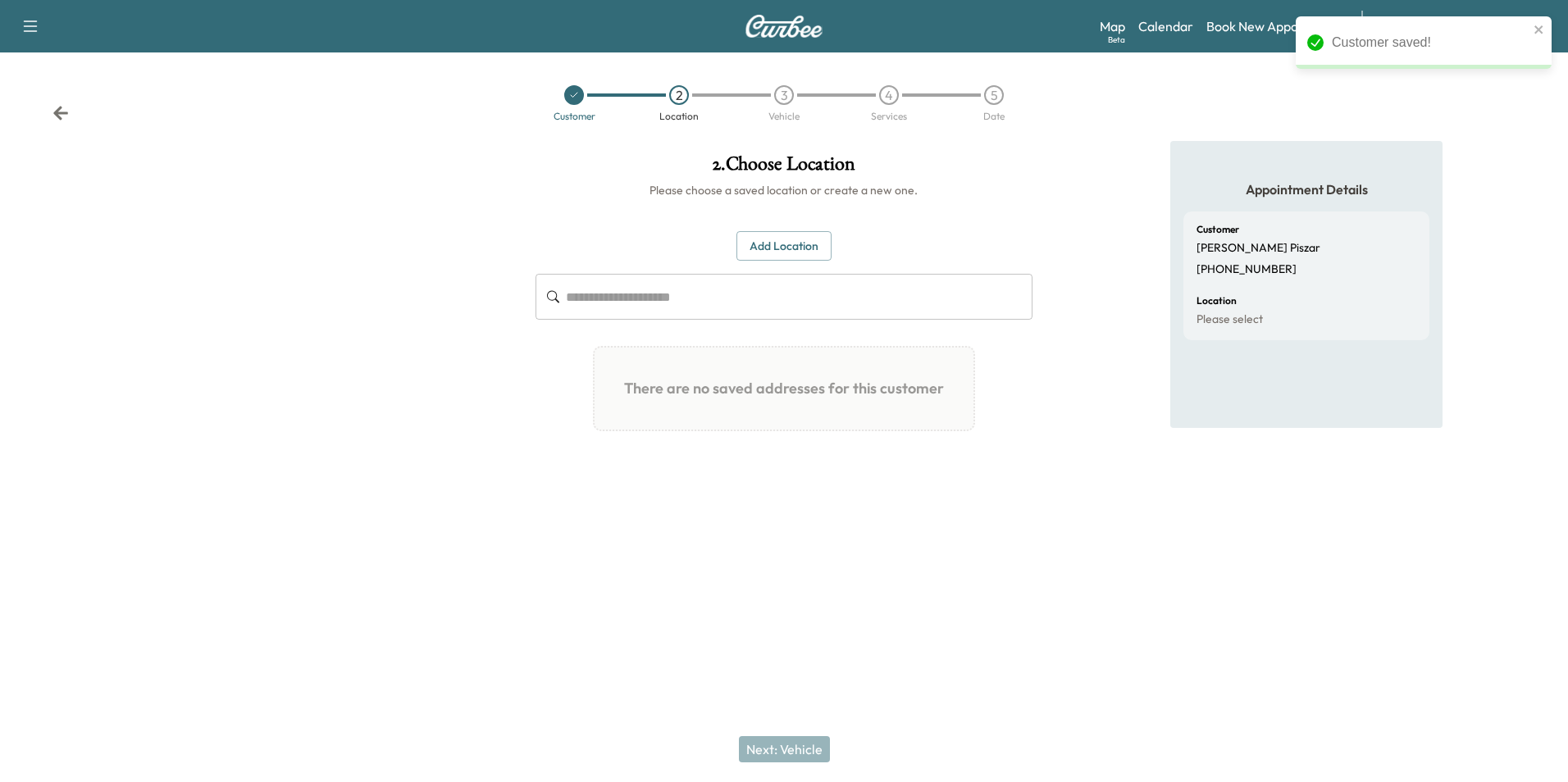
click at [786, 249] on button "Add Location" at bounding box center [783, 246] width 95 height 31
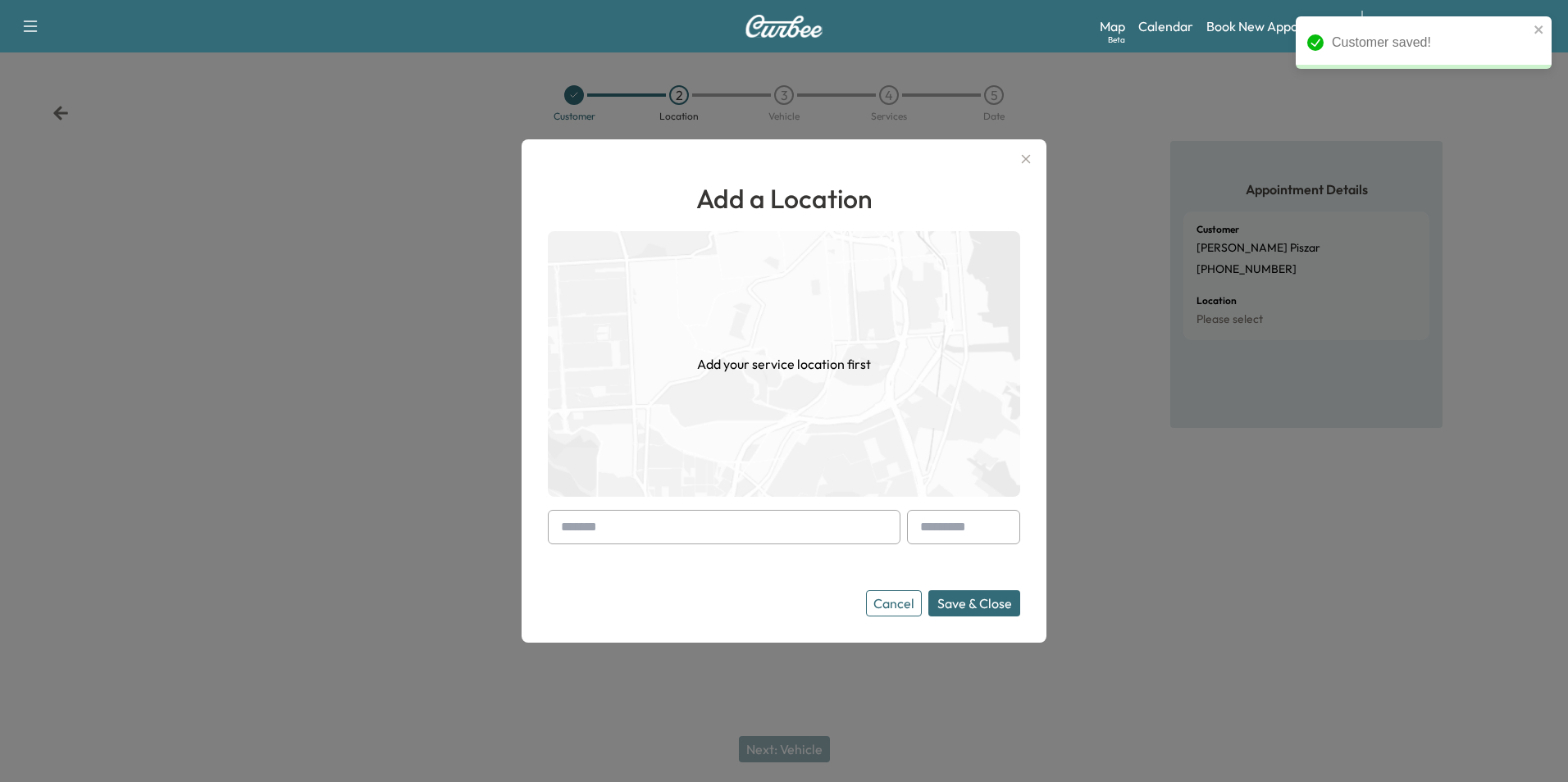
click at [637, 538] on input "text" at bounding box center [724, 527] width 353 height 35
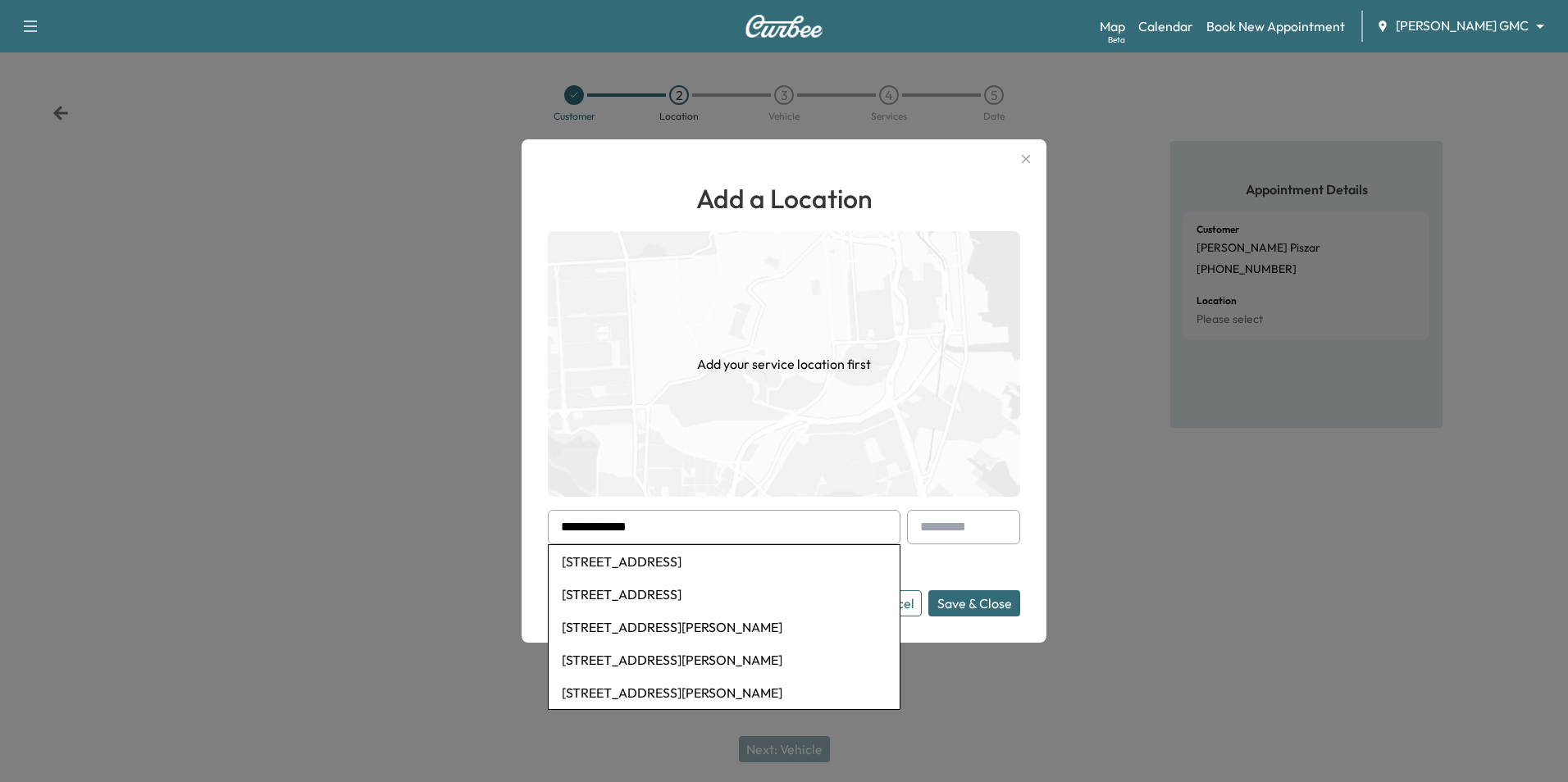
click at [689, 567] on li "6381 Highland Hills Ln S, Cottage Grove, MN, USA" at bounding box center [724, 562] width 351 height 33
type input "**********"
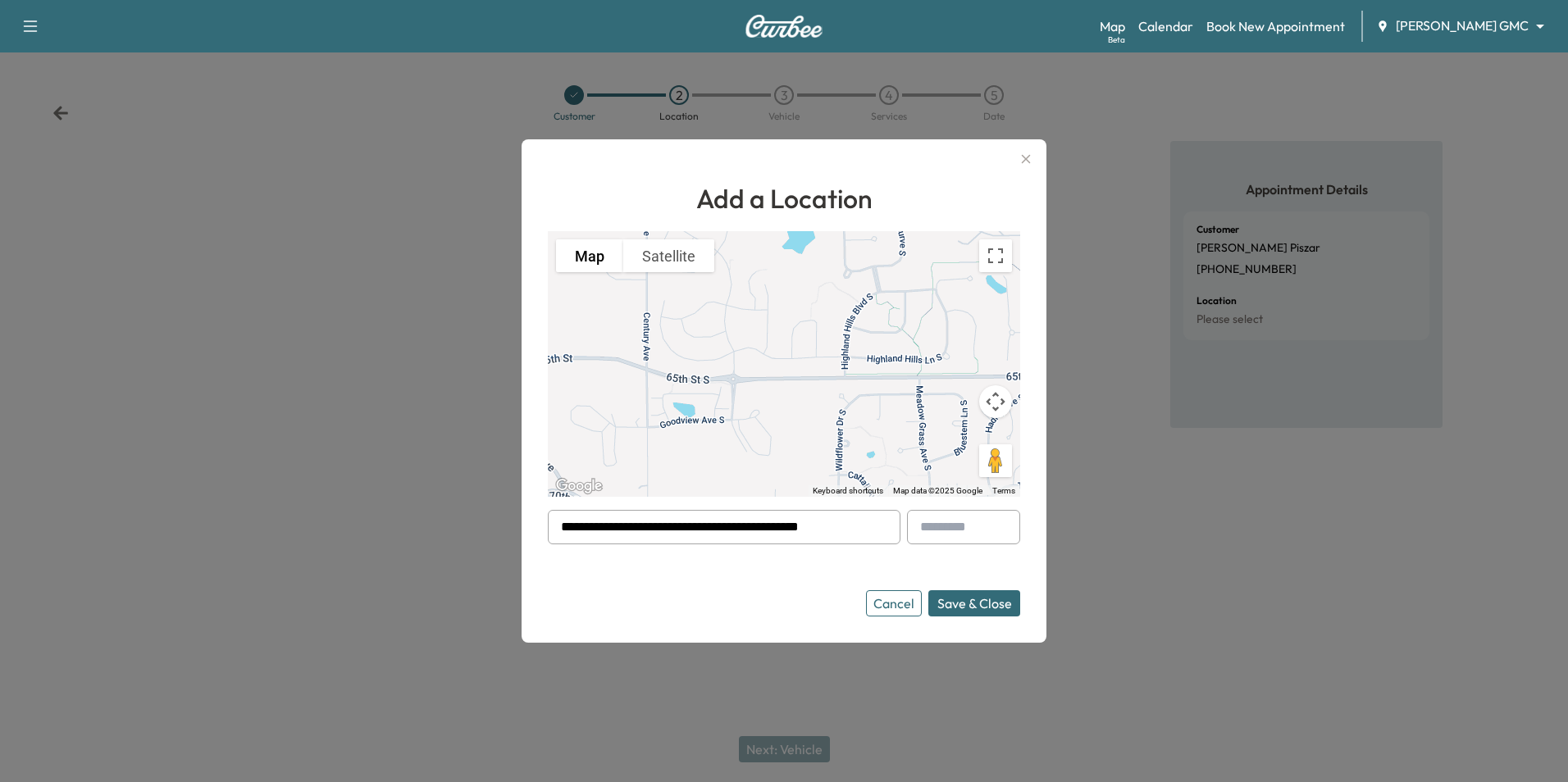
click at [903, 603] on button "Cancel" at bounding box center [893, 604] width 55 height 26
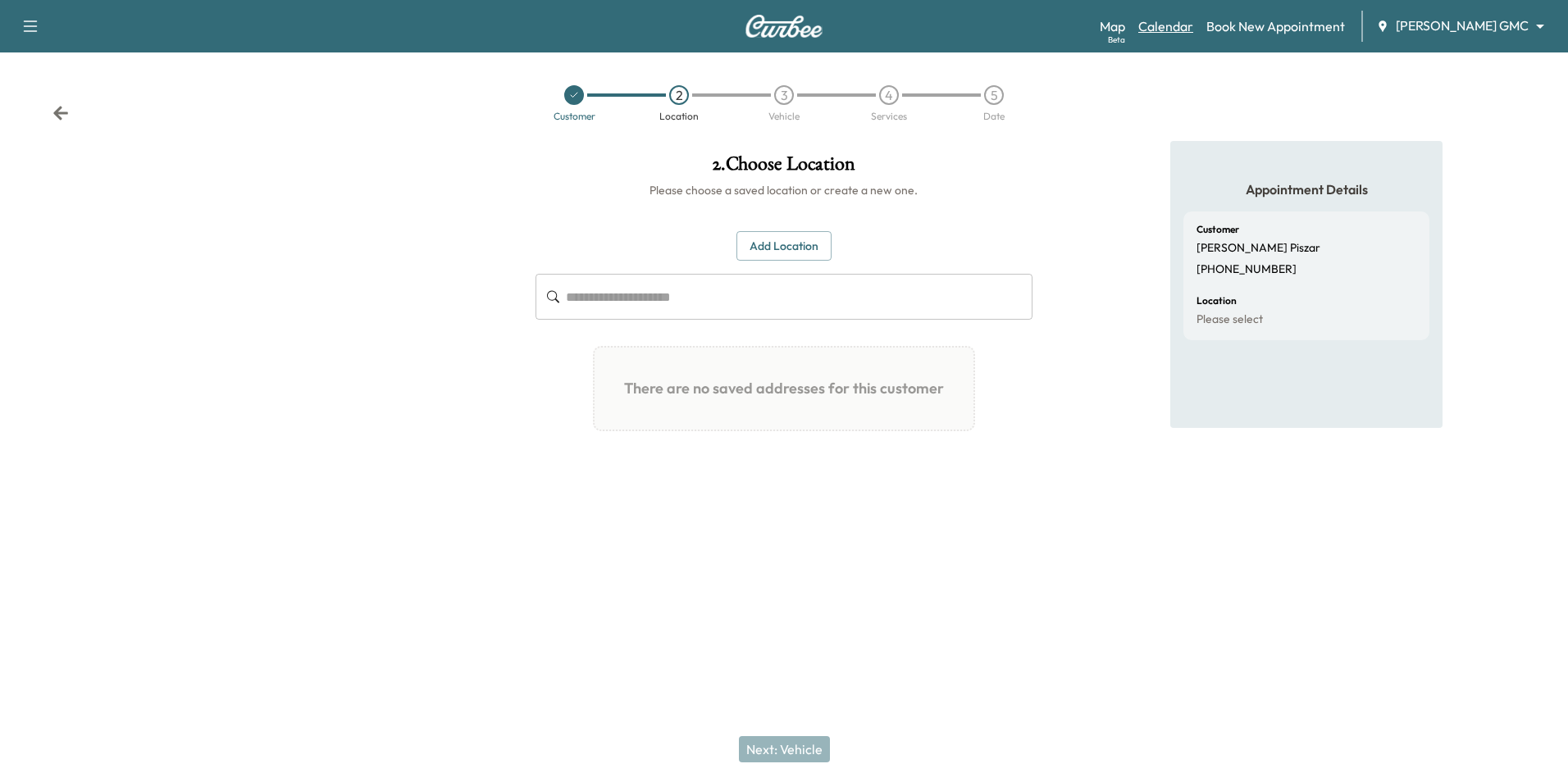
click at [1193, 21] on link "Calendar" at bounding box center [1166, 26] width 55 height 20
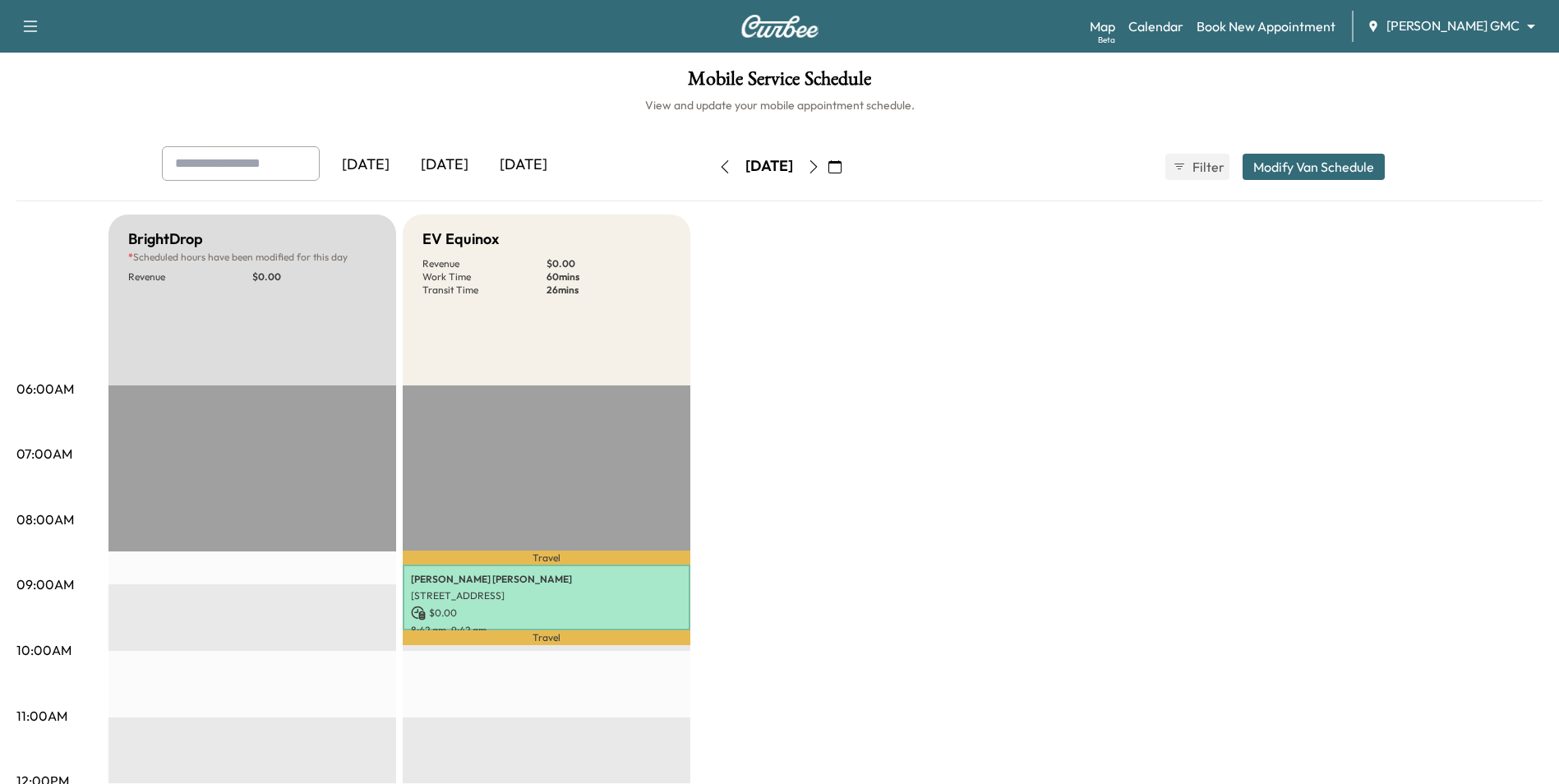
click at [841, 171] on icon "button" at bounding box center [835, 167] width 13 height 13
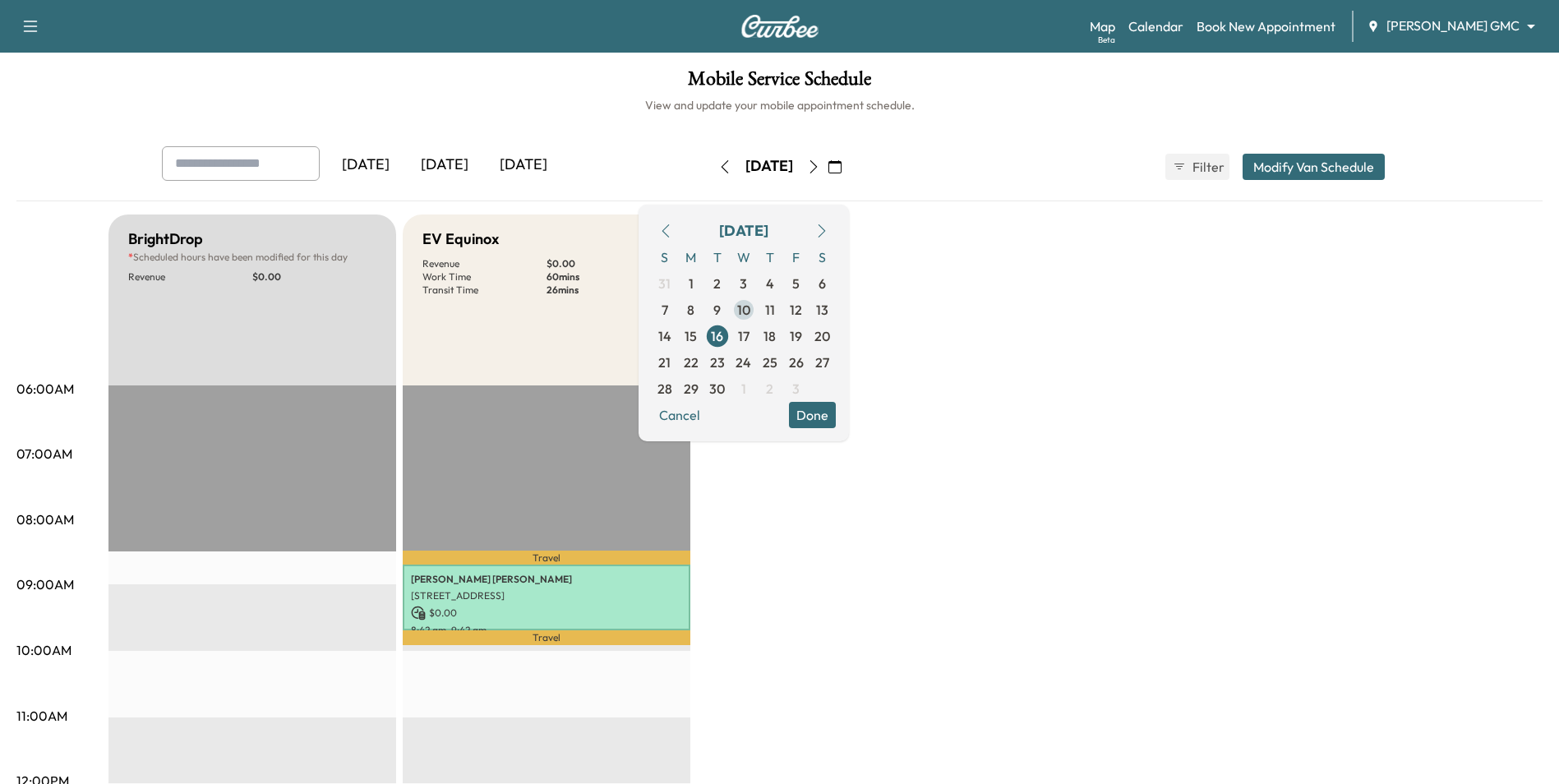
click at [750, 310] on span "10" at bounding box center [743, 310] width 13 height 20
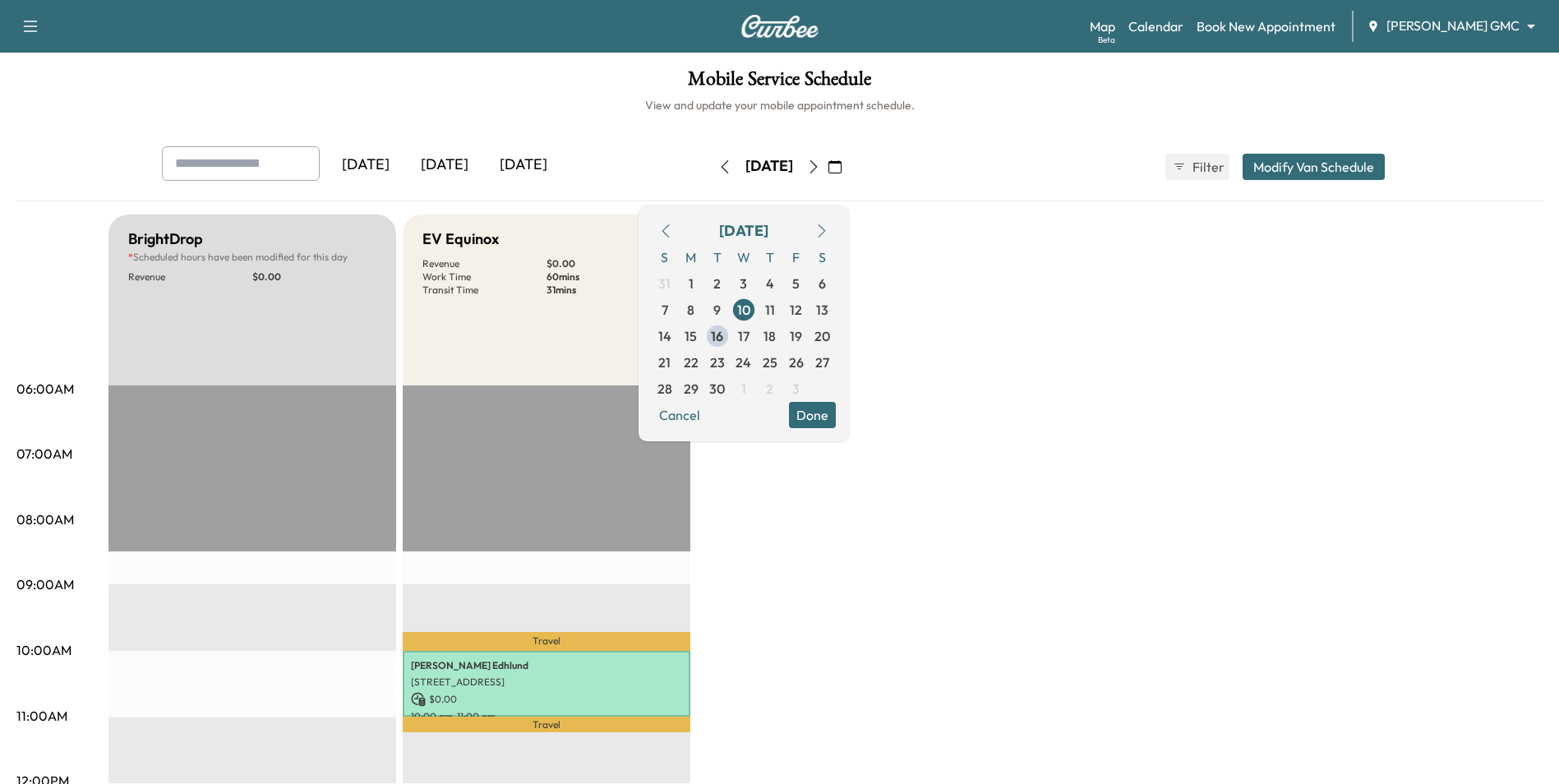
drag, startPoint x: 1486, startPoint y: 4, endPoint x: 1482, endPoint y: 13, distance: 9.8
click at [1487, 4] on div "Support Log Out Map Beta Calendar Book New Appointment Mauer GMC ******** ​" at bounding box center [779, 26] width 1559 height 53
click at [1468, 24] on body "Support Log Out Map Beta Calendar Book New Appointment Mauer GMC ******** ​ Mob…" at bounding box center [779, 392] width 1559 height 784
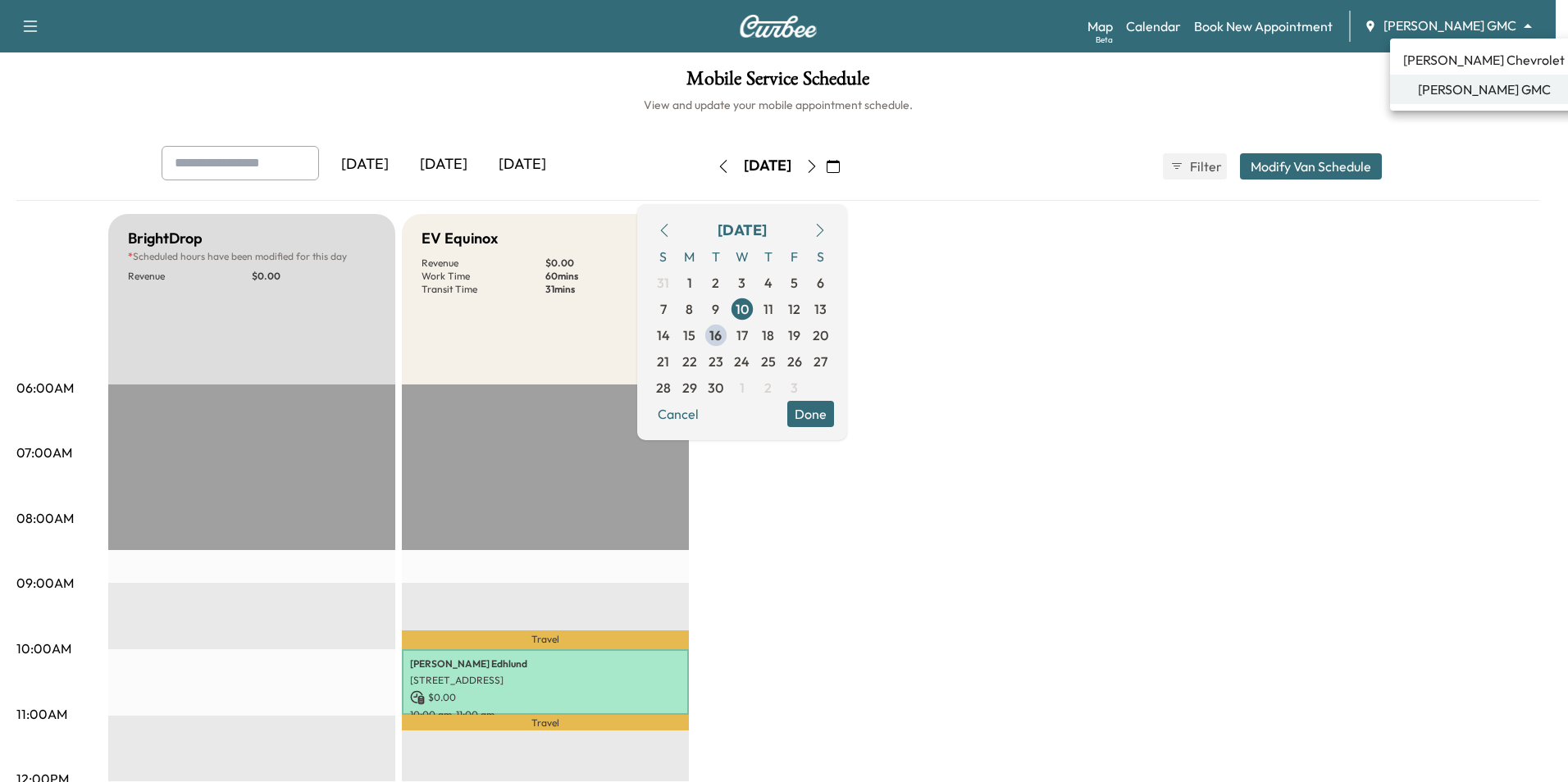
click at [1461, 59] on span "[PERSON_NAME] Chevrolet" at bounding box center [1484, 60] width 162 height 20
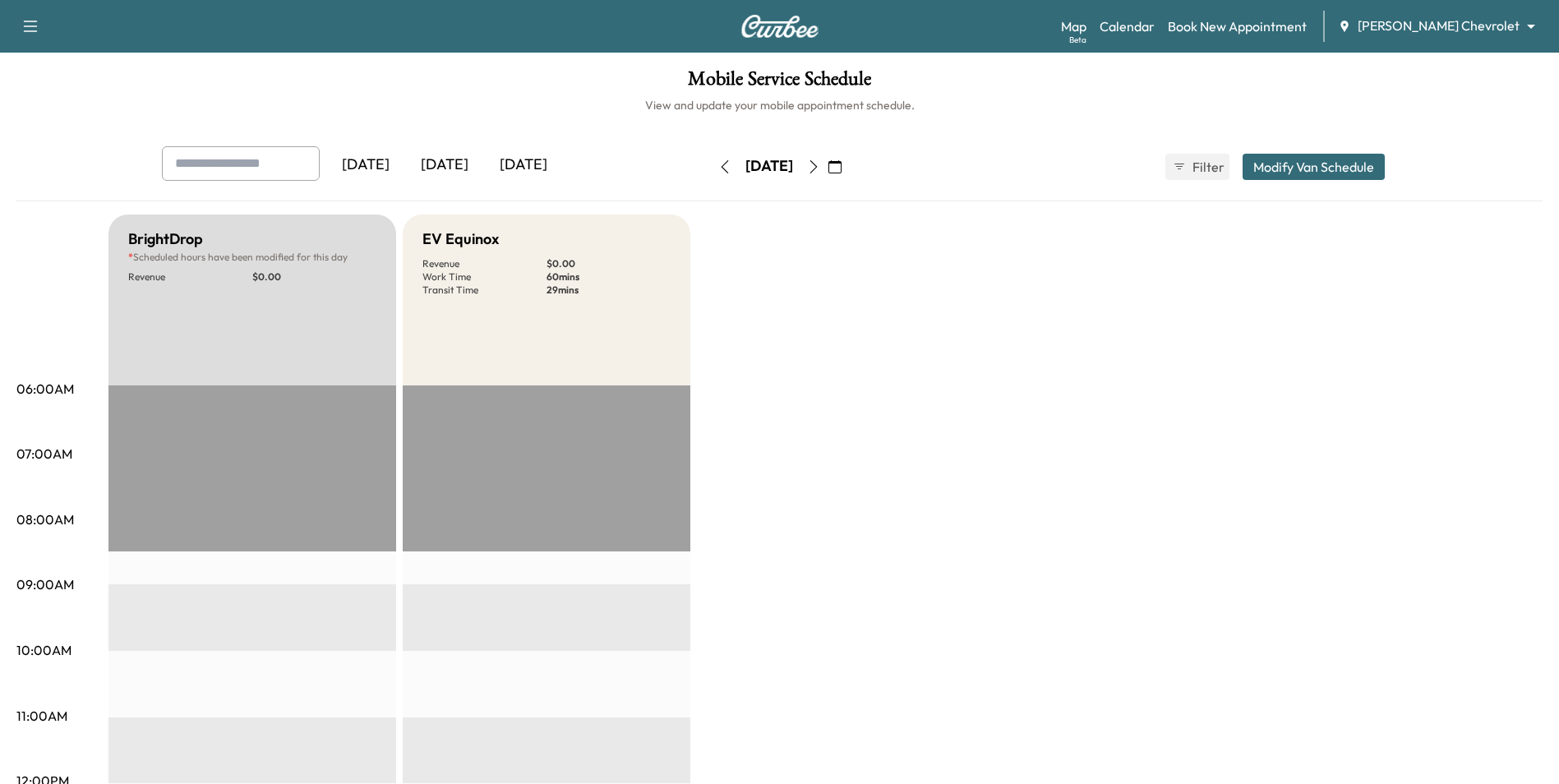
click at [841, 164] on icon "button" at bounding box center [835, 167] width 13 height 13
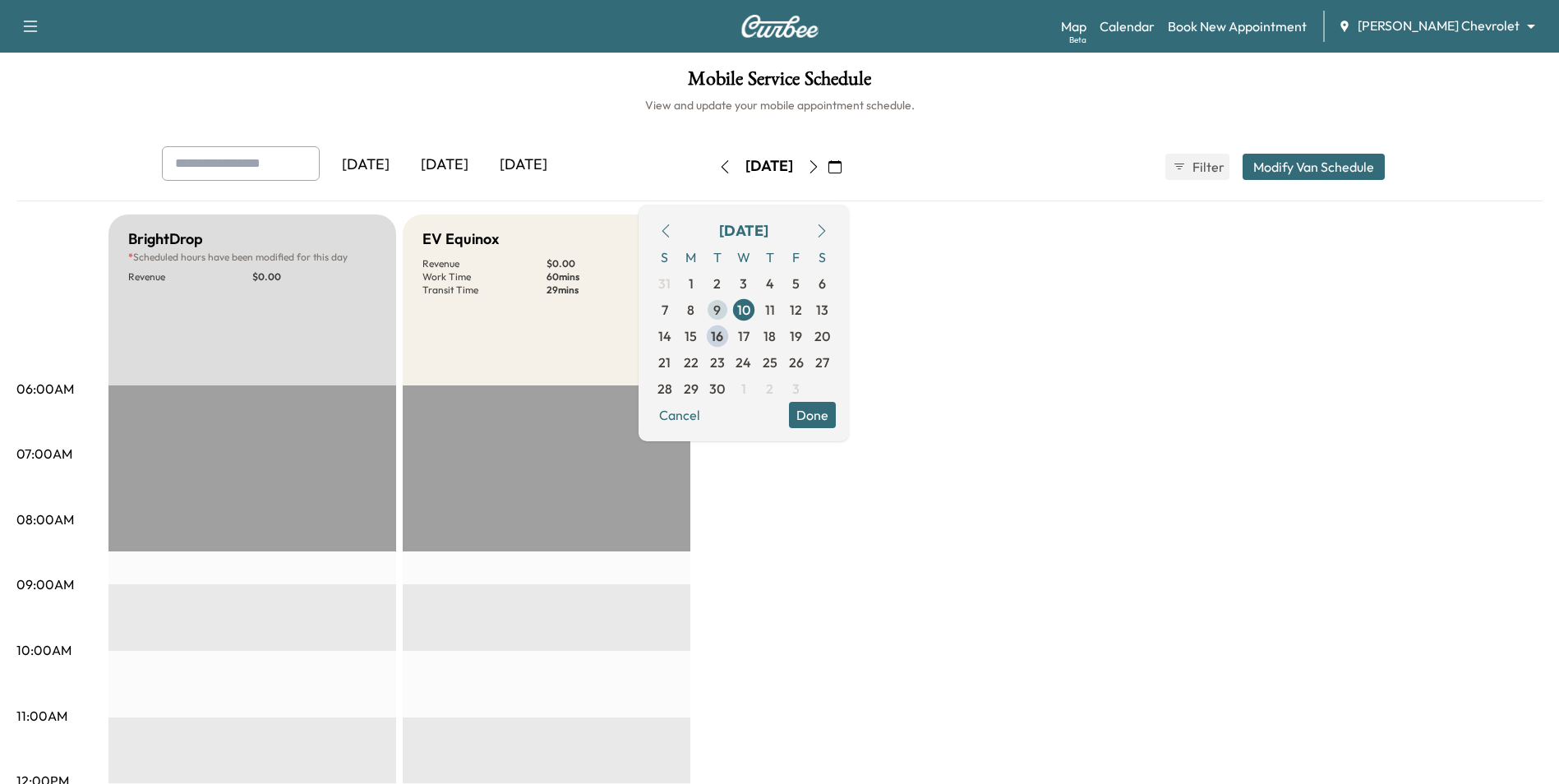
click at [730, 315] on span "9" at bounding box center [718, 310] width 26 height 26
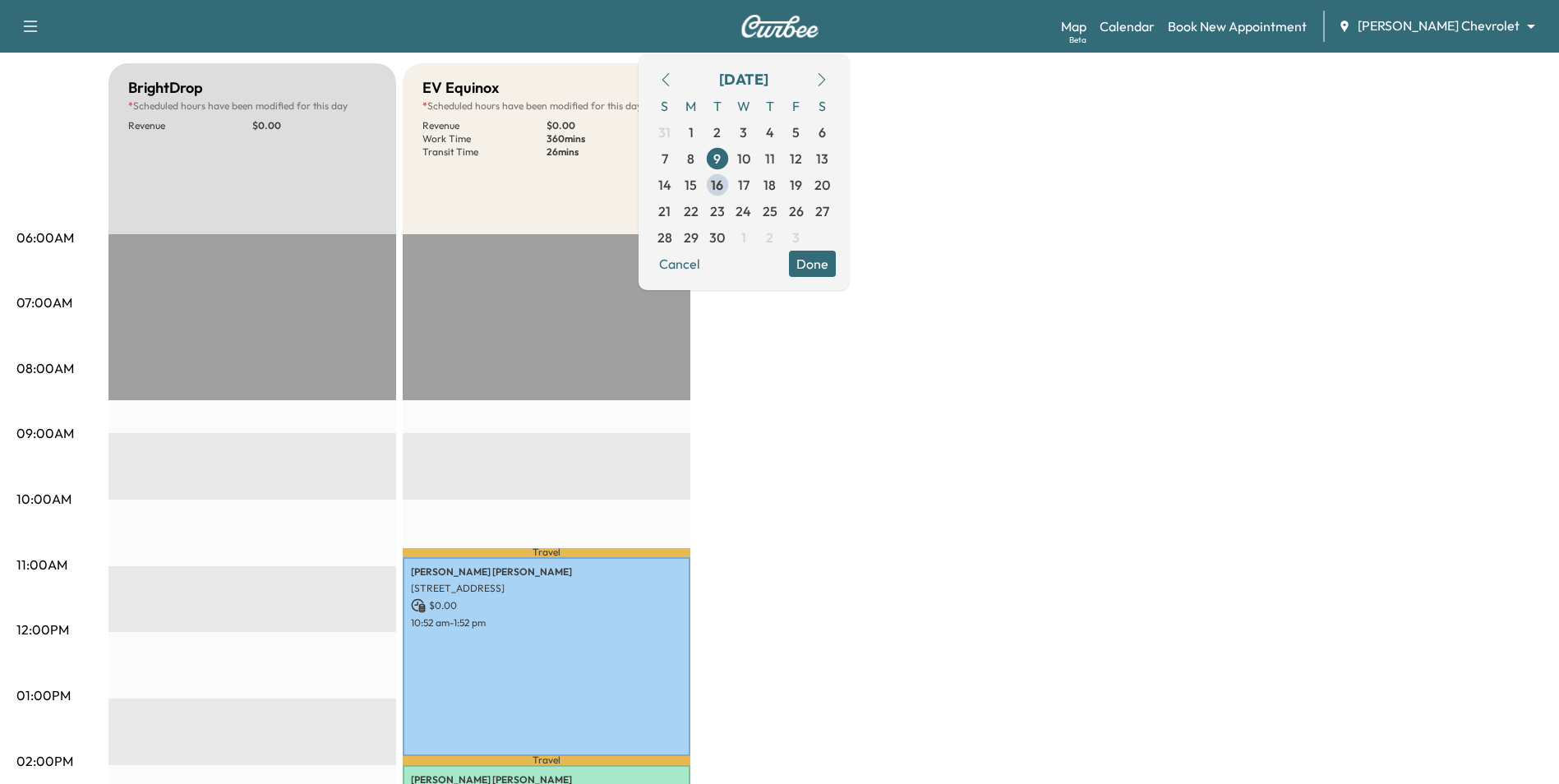
scroll to position [165, 0]
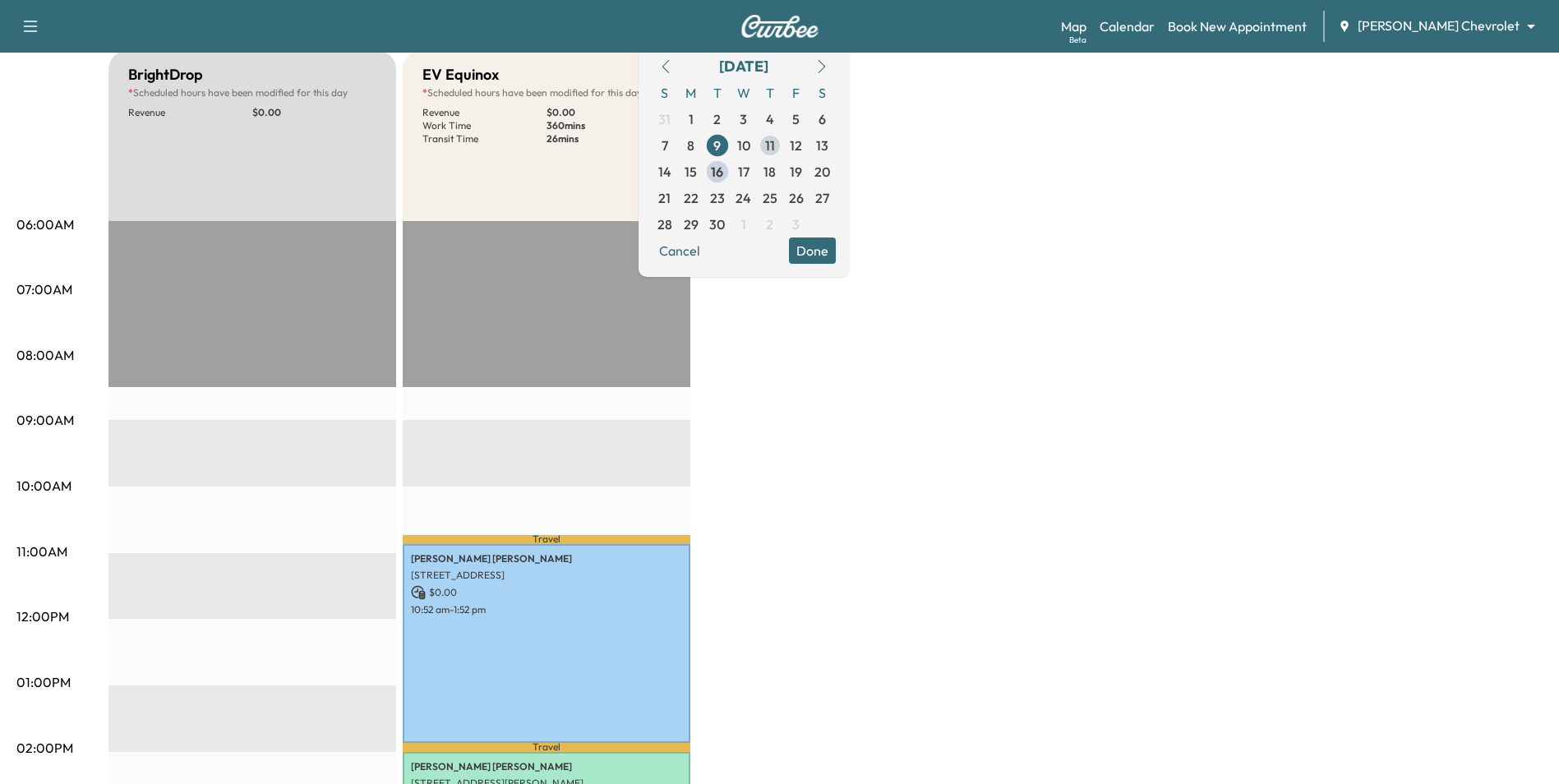
click at [783, 147] on span "11" at bounding box center [770, 146] width 26 height 26
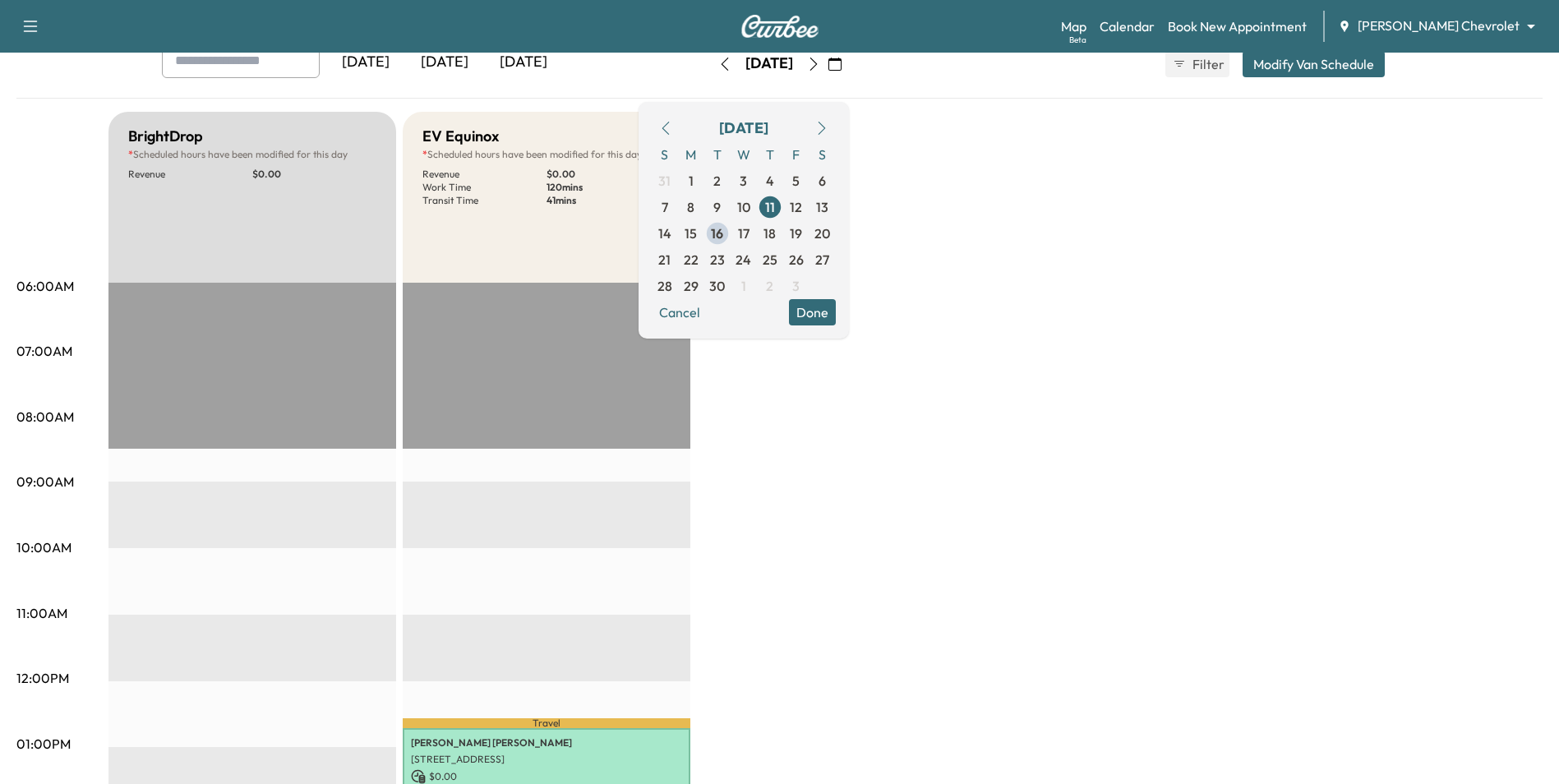
scroll to position [411, 0]
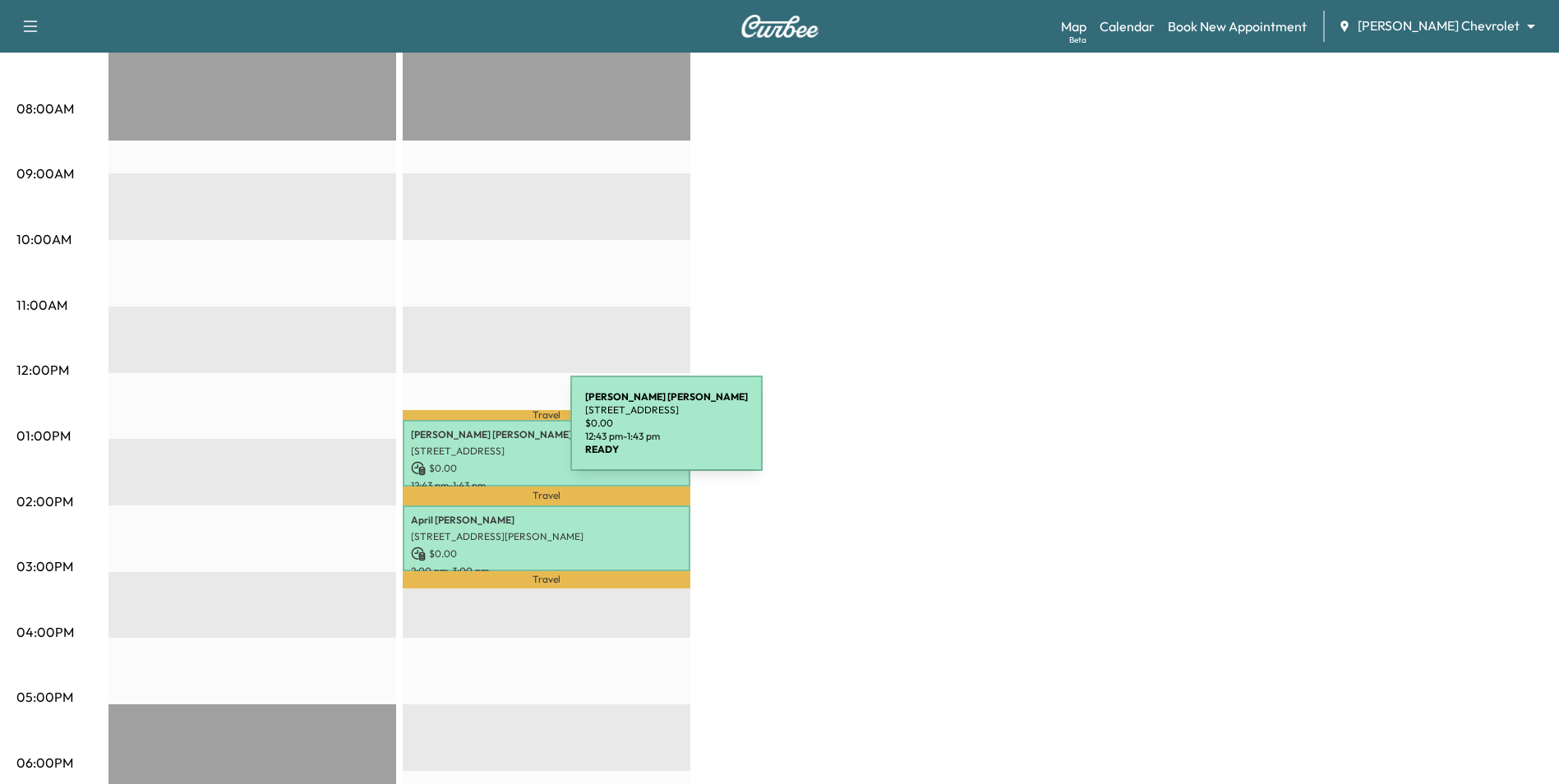
click at [447, 433] on p "ALISON MATHER" at bounding box center [546, 435] width 272 height 13
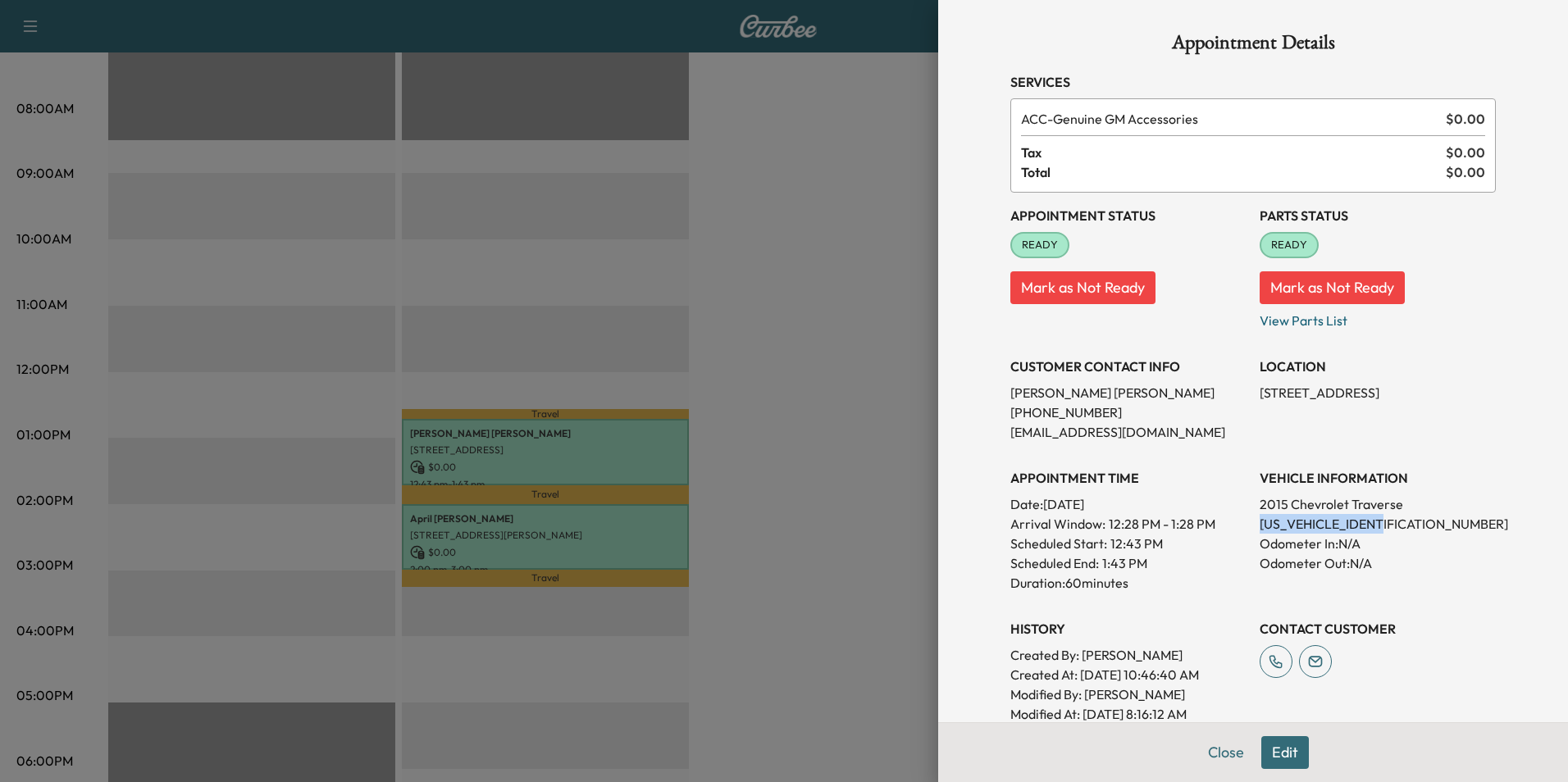
drag, startPoint x: 1387, startPoint y: 524, endPoint x: 1248, endPoint y: 527, distance: 139.0
click at [1260, 527] on p "1GNKVGKDXFJ327373" at bounding box center [1378, 524] width 236 height 20
drag, startPoint x: 1248, startPoint y: 527, endPoint x: 1258, endPoint y: 521, distance: 11.7
copy p "1GNKVGKDXFJ327373"
click at [595, 540] on div at bounding box center [784, 391] width 1568 height 782
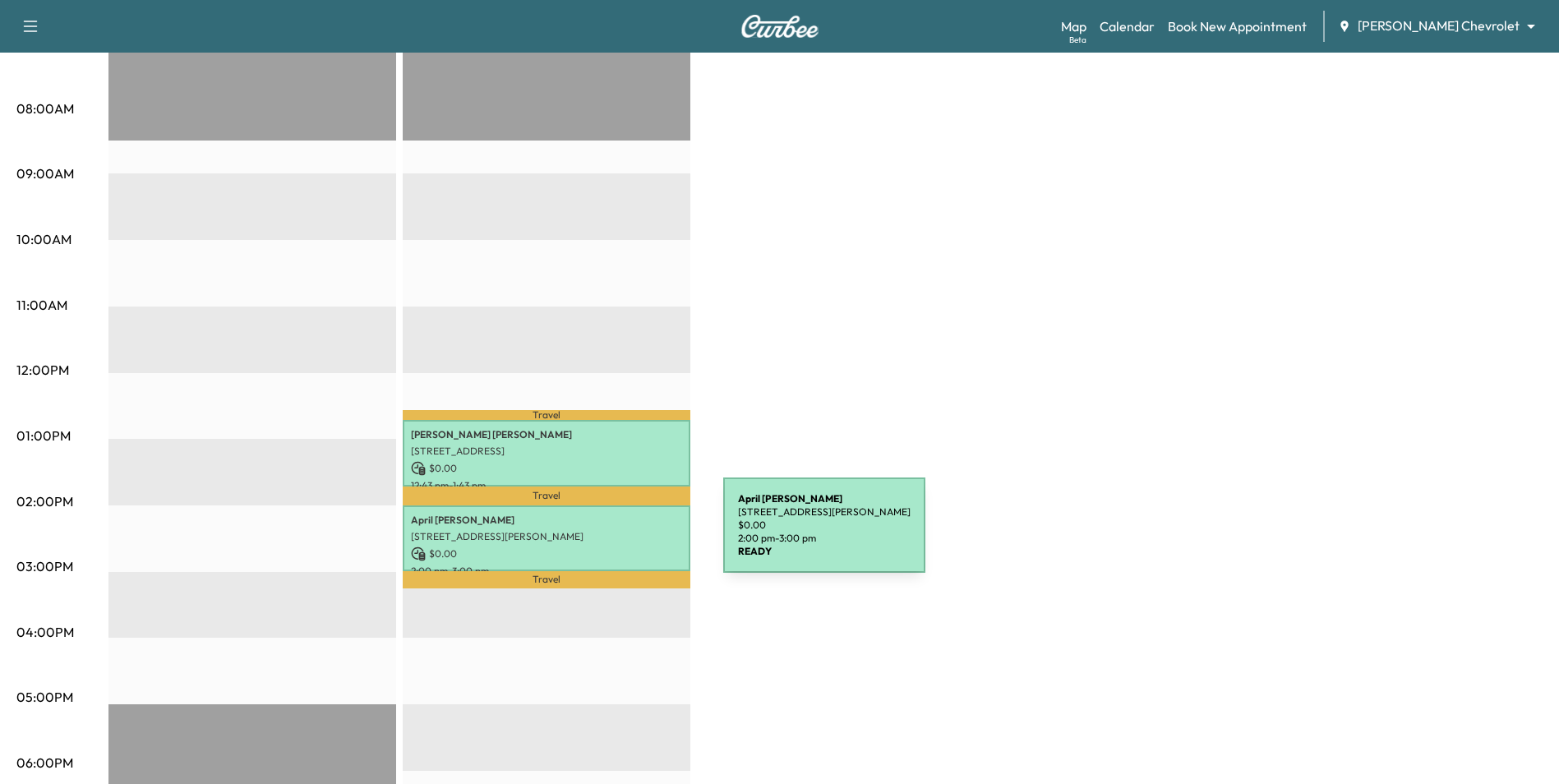
click at [602, 533] on p "8367 INGBERG TR, COTTAGE GROVE, MN 55016, United States of America" at bounding box center [546, 536] width 272 height 13
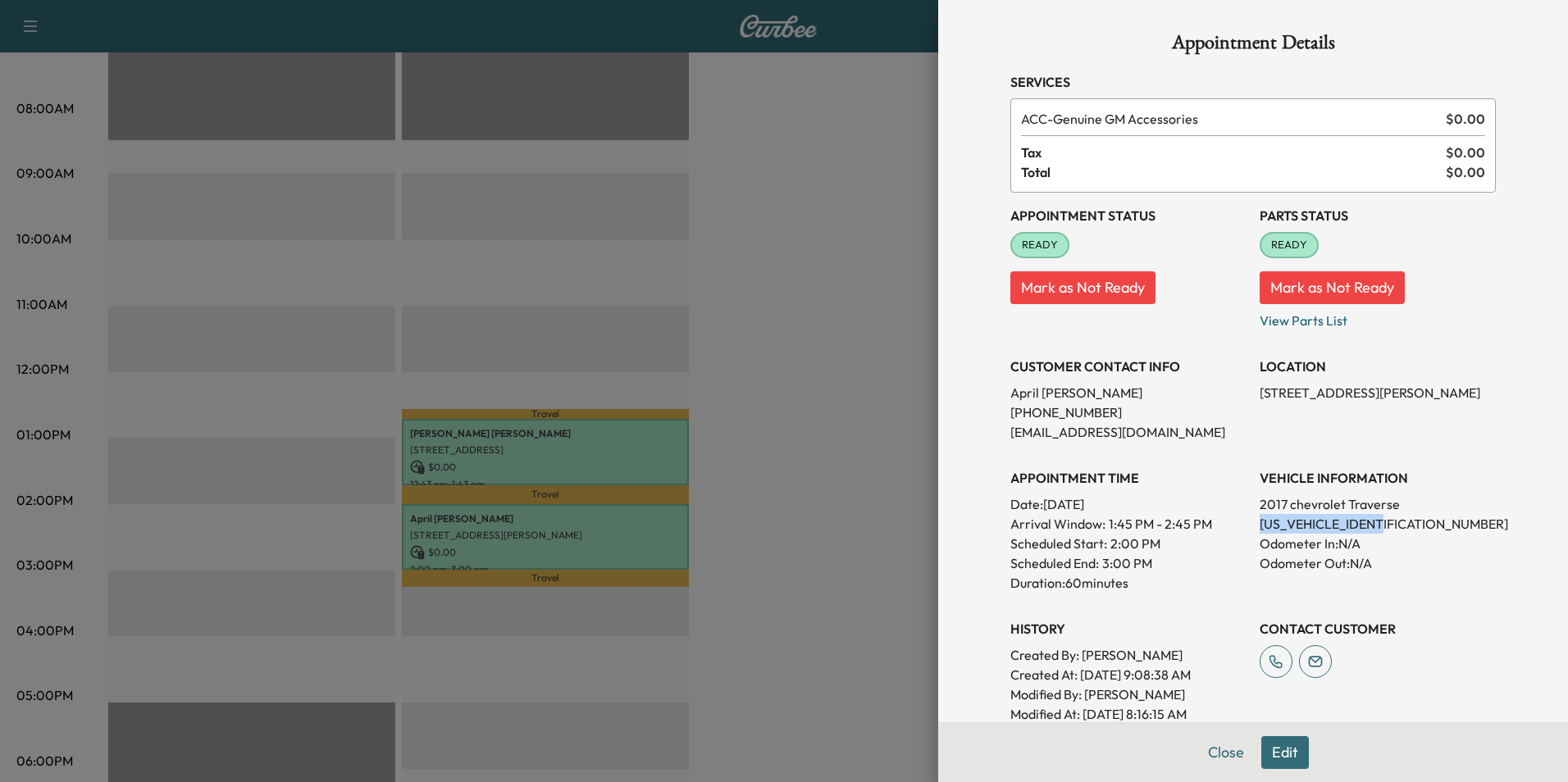
drag, startPoint x: 1391, startPoint y: 524, endPoint x: 1241, endPoint y: 530, distance: 150.1
click at [1241, 530] on div "Appointment Status READY Mark as Not Ready Parts Status READY Mark as Not Ready…" at bounding box center [1253, 457] width 486 height 531
drag, startPoint x: 1241, startPoint y: 530, endPoint x: 1258, endPoint y: 524, distance: 18.0
copy p "1GNKRGKD5HJ345898"
click at [840, 536] on div at bounding box center [784, 391] width 1568 height 782
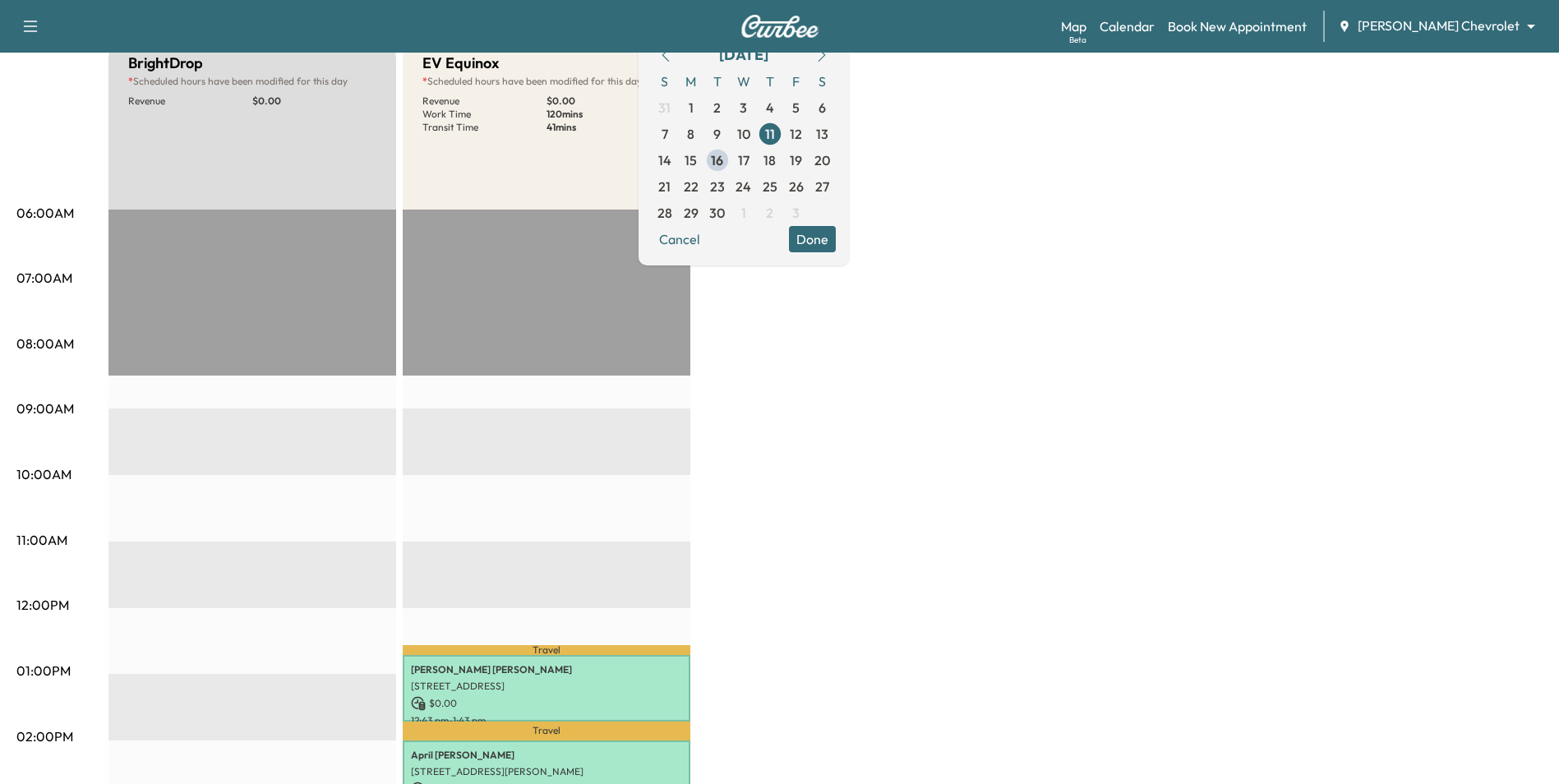
scroll to position [0, 0]
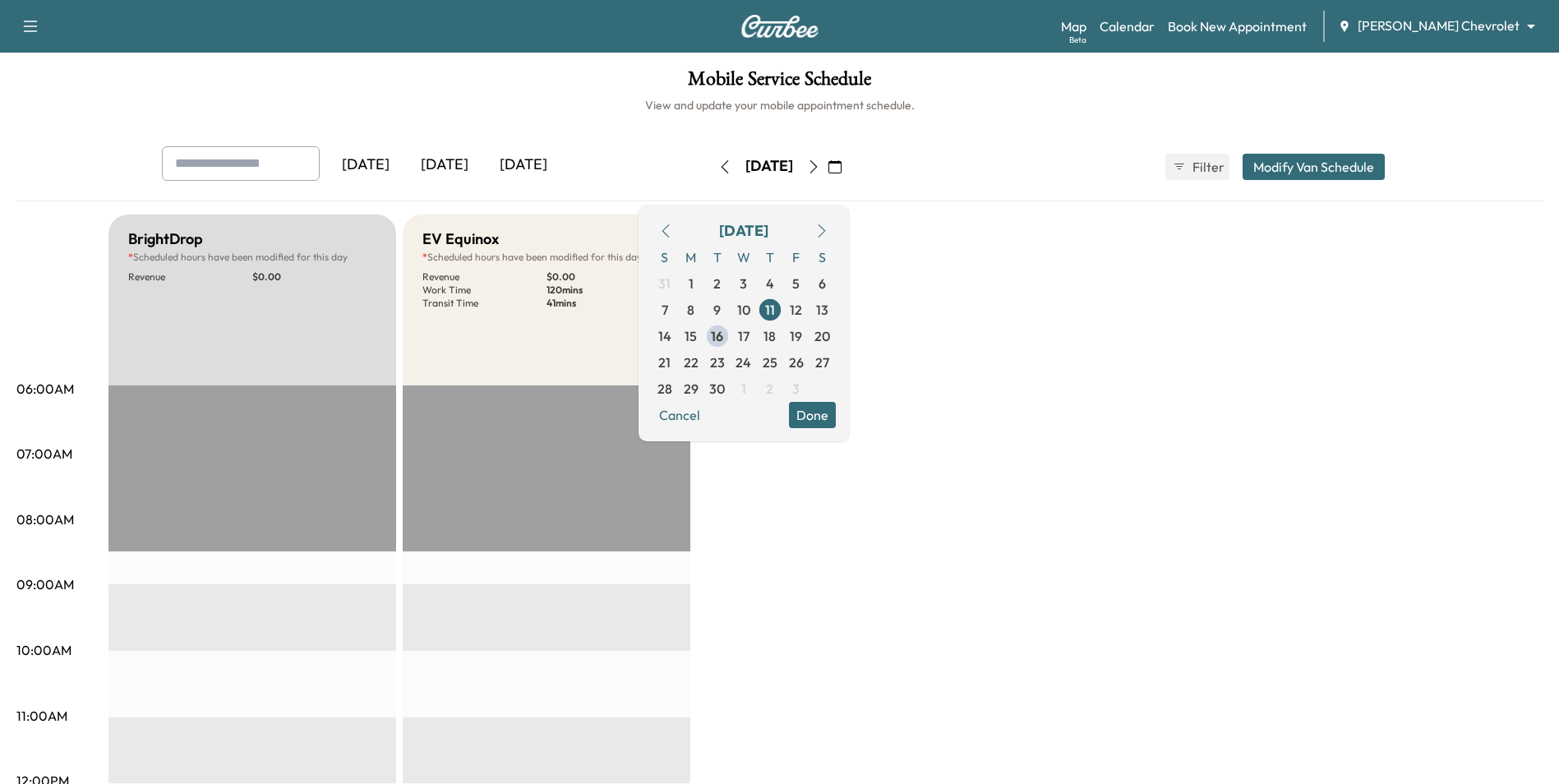
click at [464, 161] on div "[DATE]" at bounding box center [444, 166] width 79 height 38
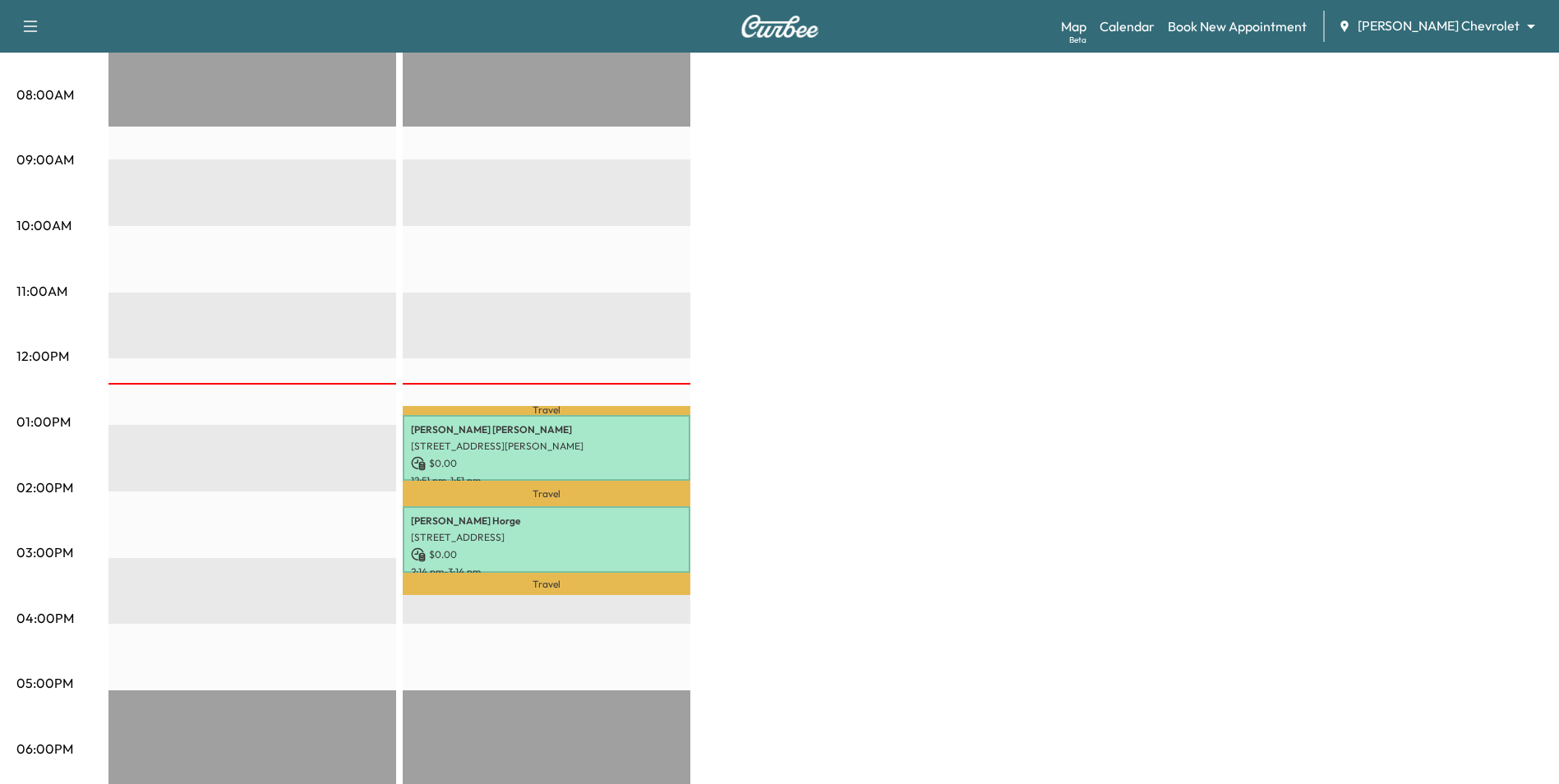
scroll to position [575, 0]
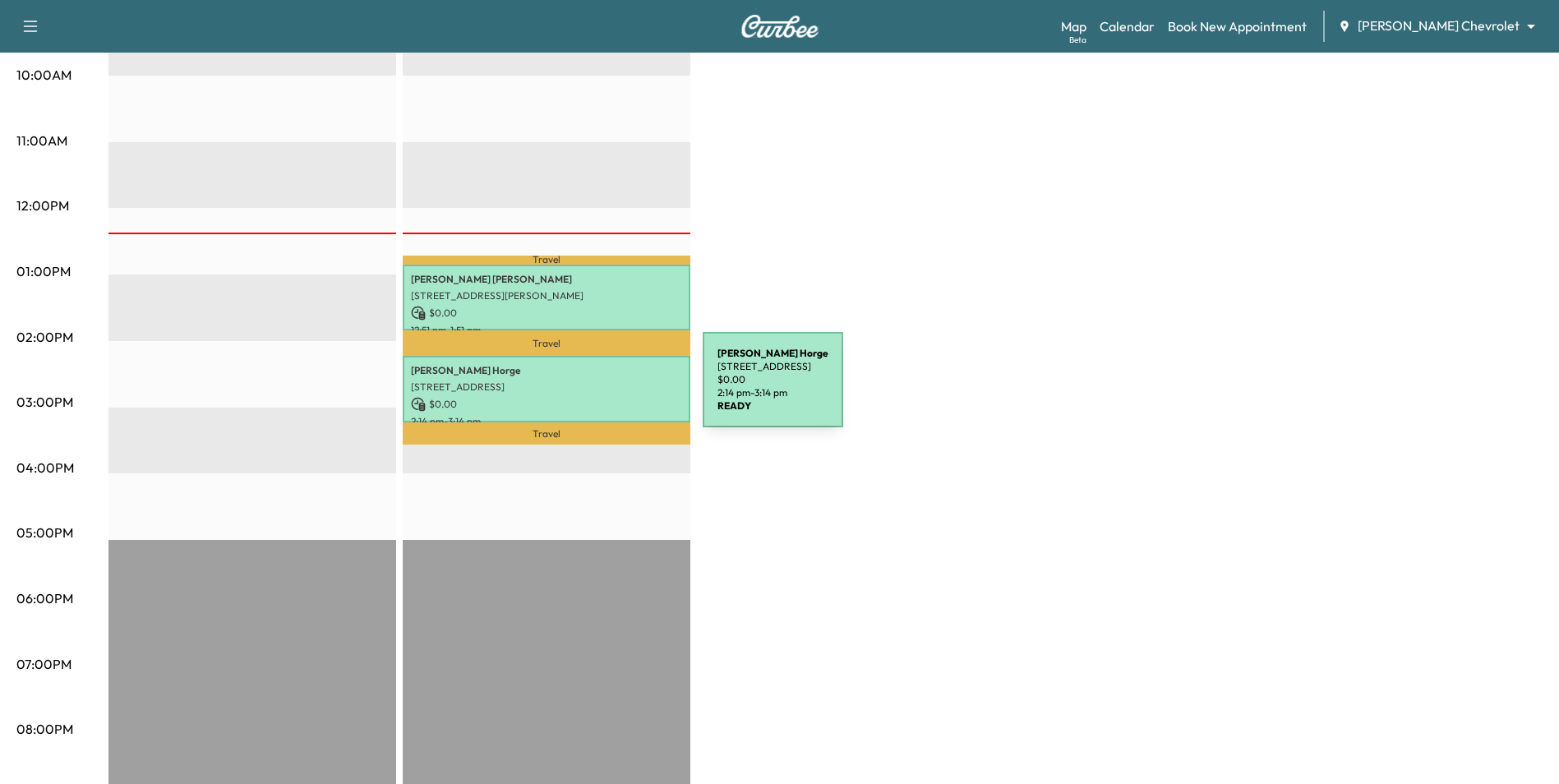
click at [580, 389] on div "Pamela Horge 4812 Larkspur Ln, Edina, MN 55435, USA $ 0.00 2:14 pm - 3:14 pm" at bounding box center [546, 389] width 287 height 66
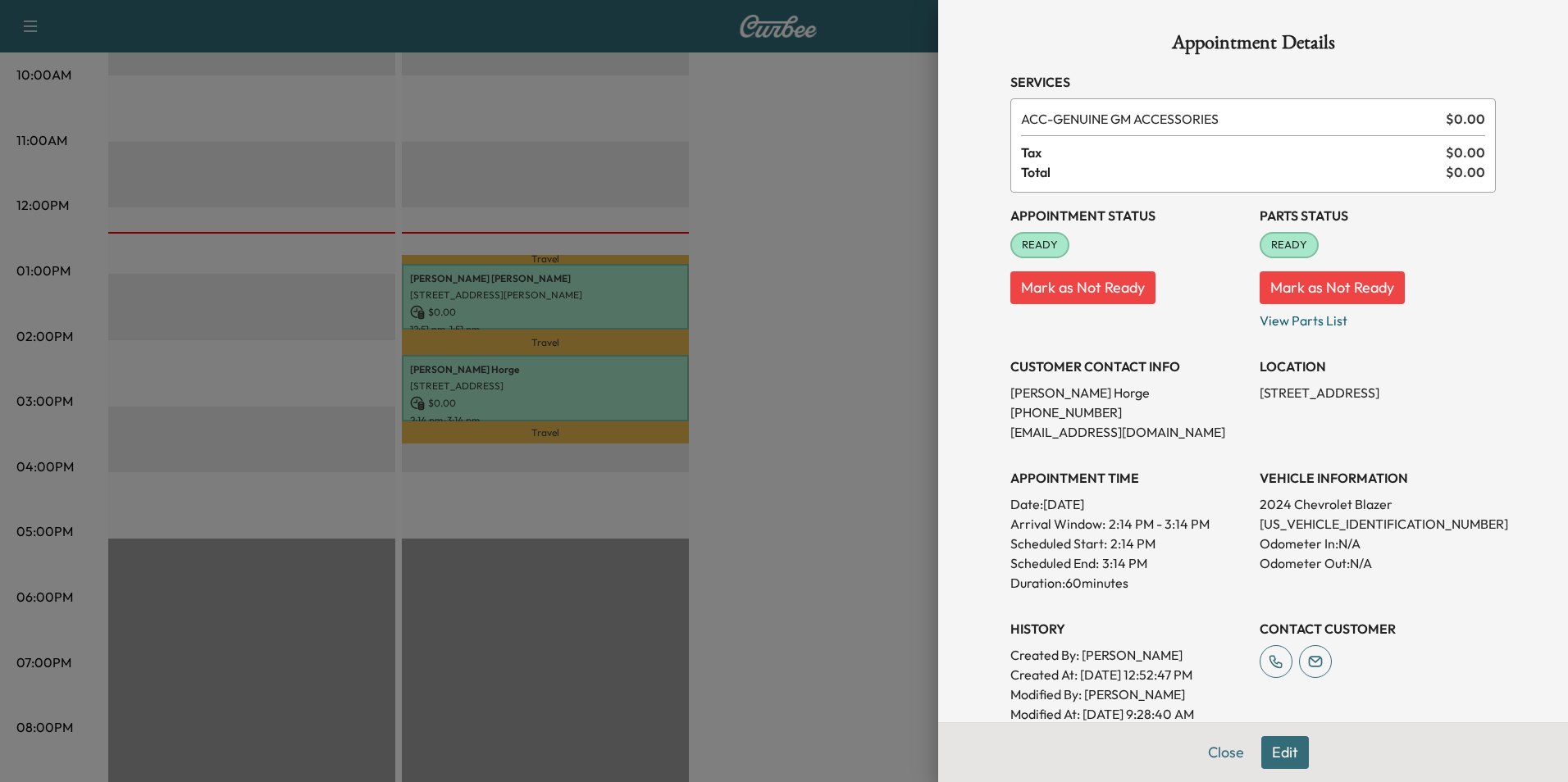
click at [820, 458] on div at bounding box center [784, 391] width 1568 height 782
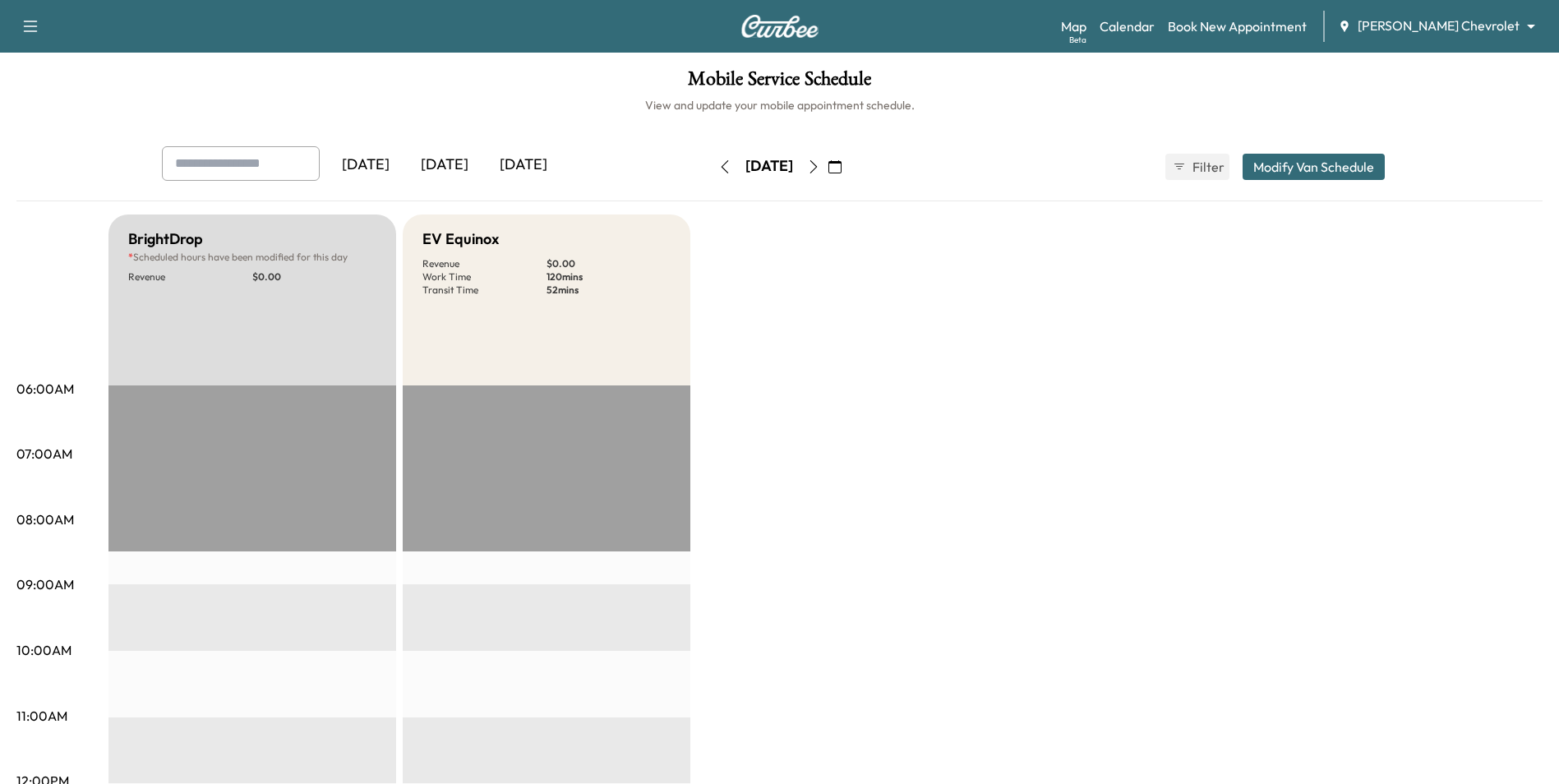
click at [443, 165] on div "[DATE]" at bounding box center [444, 166] width 79 height 38
